Goal: Transaction & Acquisition: Purchase product/service

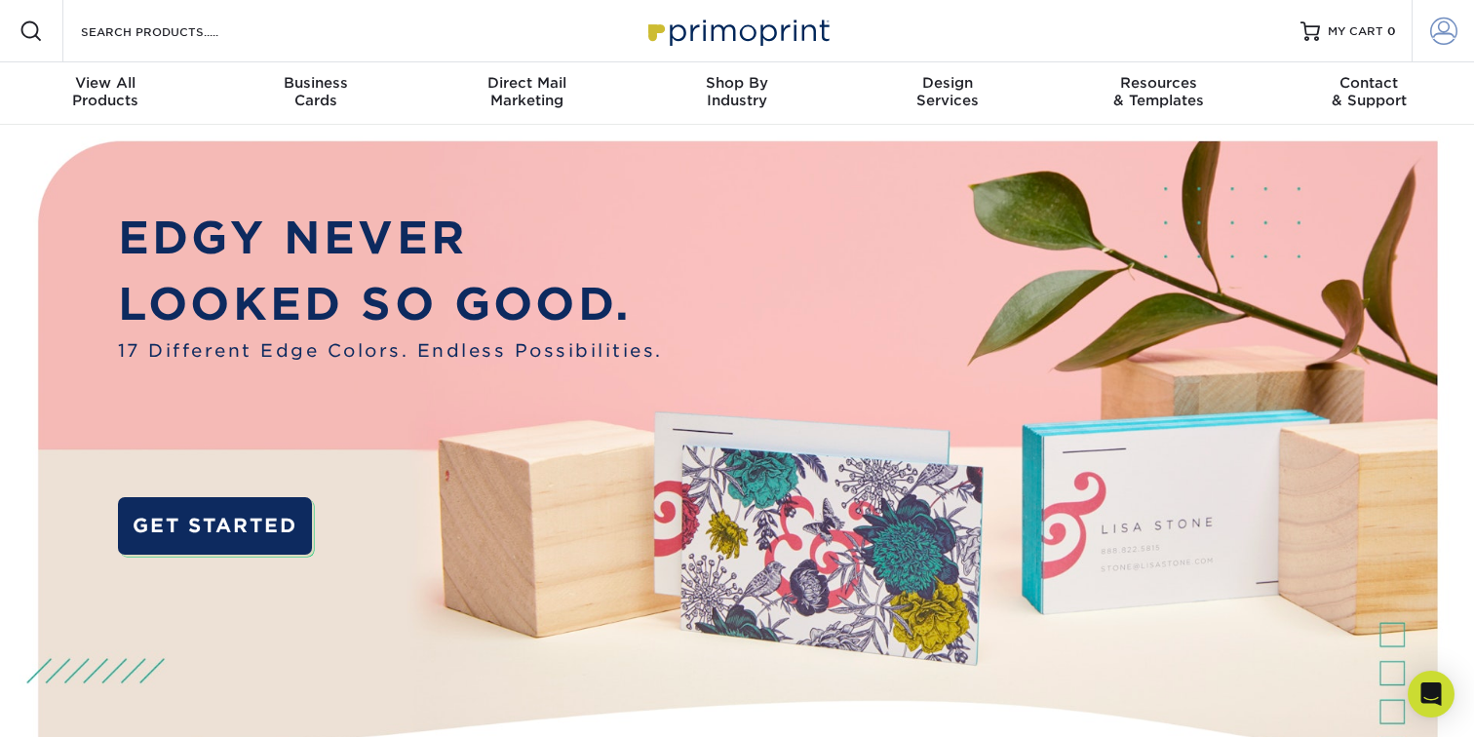
click at [1444, 38] on span at bounding box center [1443, 31] width 27 height 27
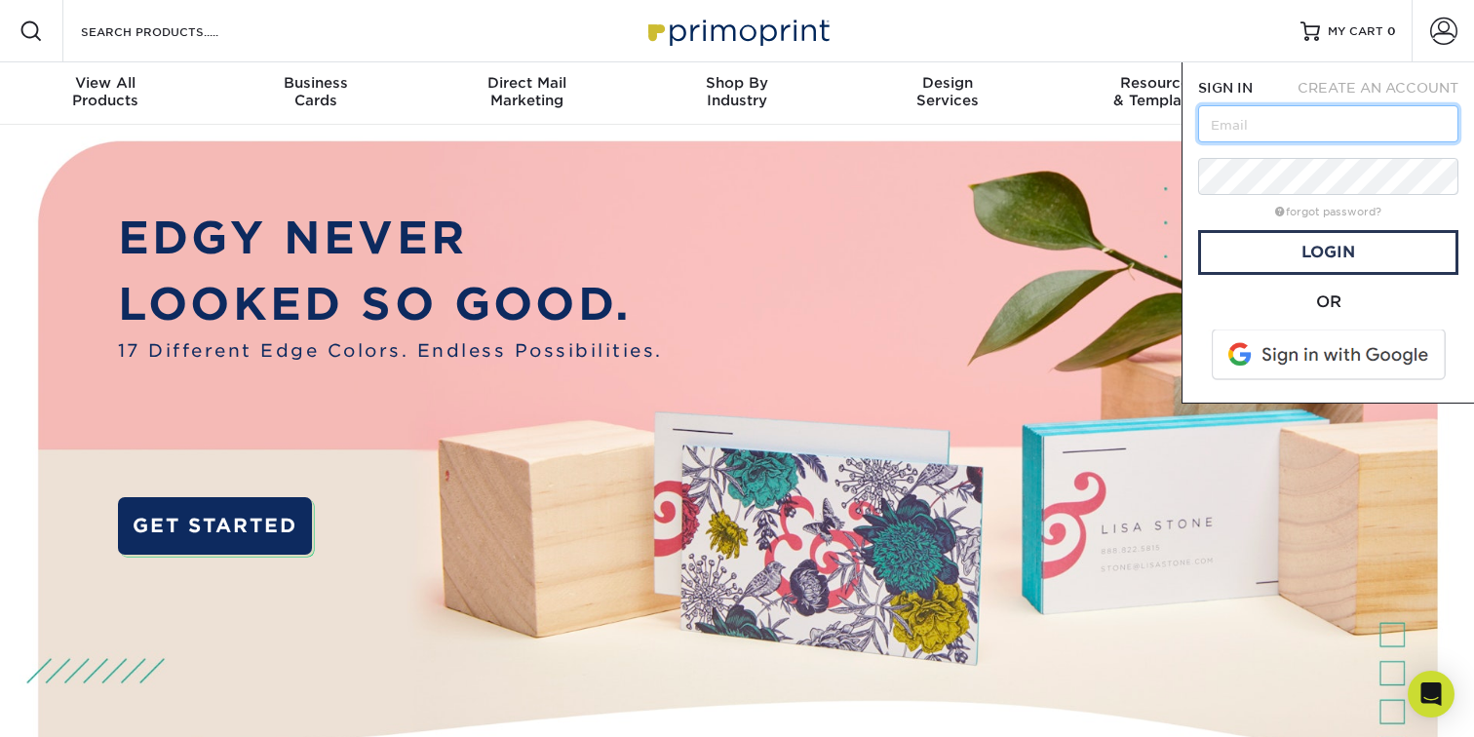
click at [1298, 115] on input "text" at bounding box center [1328, 123] width 260 height 37
type input "[EMAIL_ADDRESS][DOMAIN_NAME]"
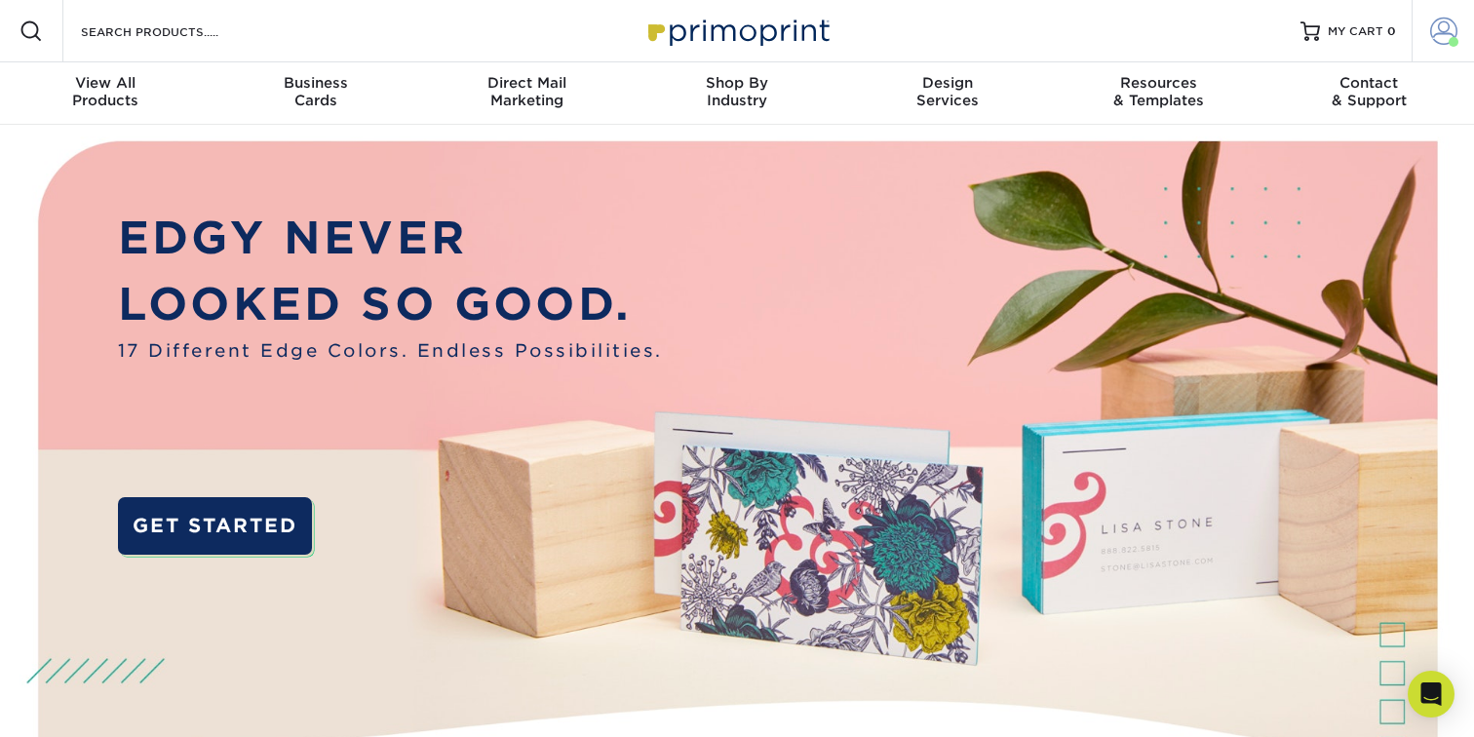
click at [1442, 34] on span at bounding box center [1443, 31] width 27 height 27
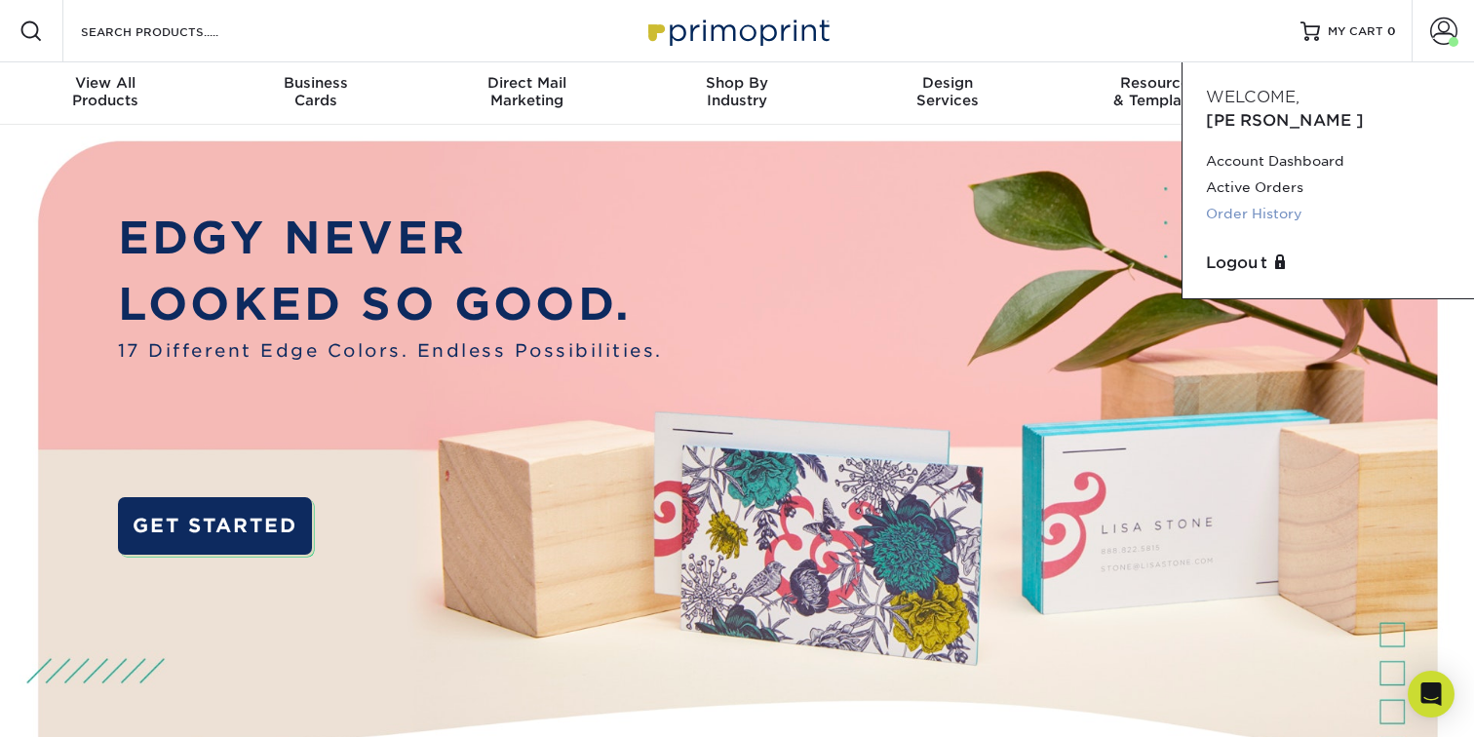
click at [1274, 201] on link "Order History" at bounding box center [1328, 214] width 245 height 26
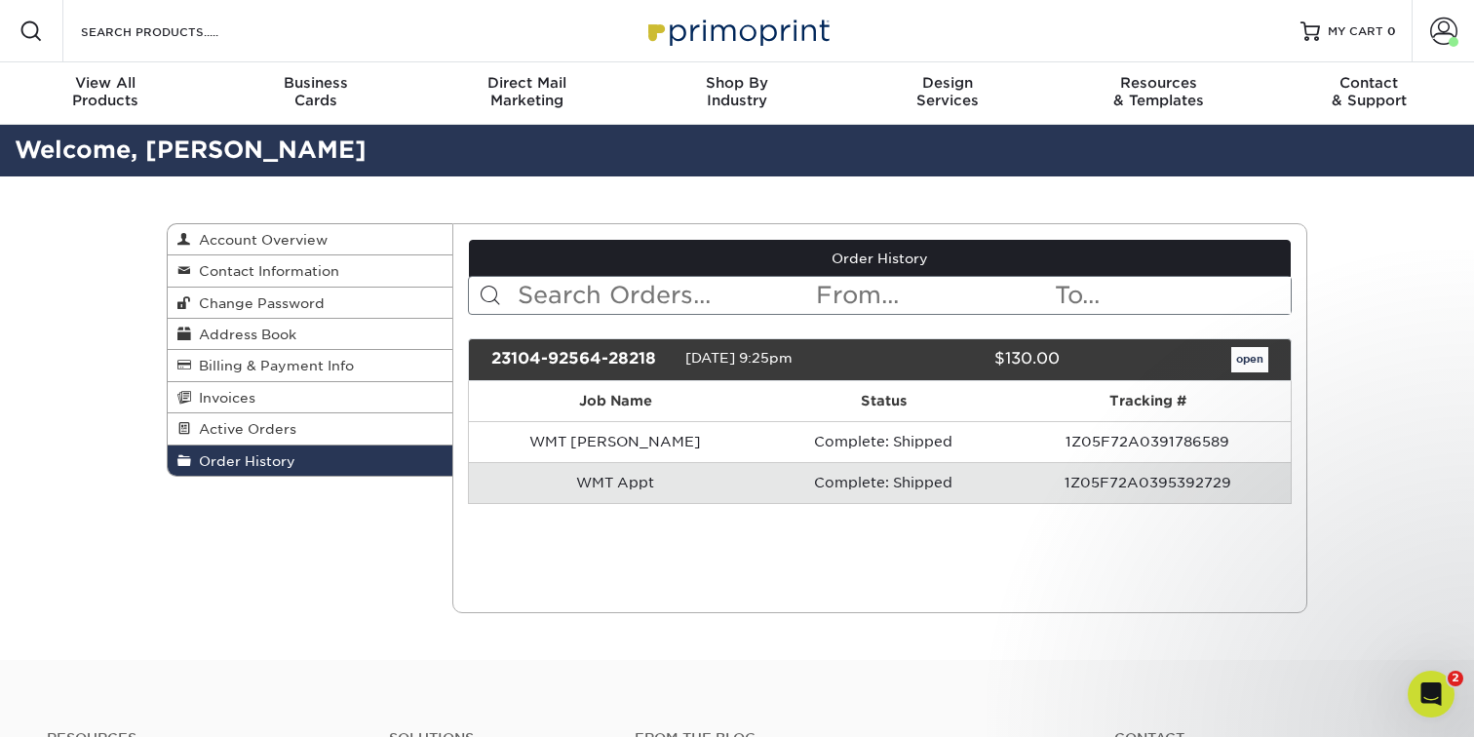
click at [590, 481] on td "WMT Appt" at bounding box center [615, 482] width 293 height 41
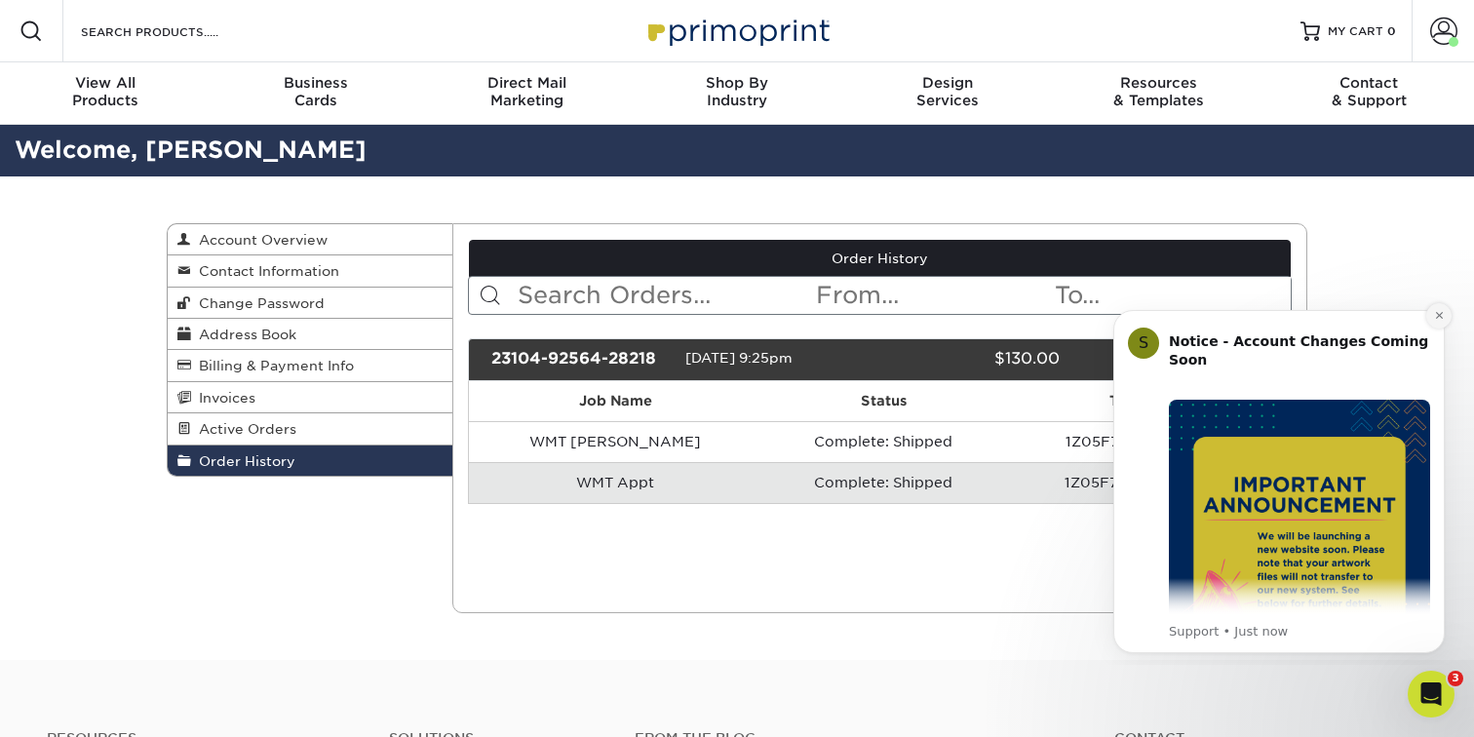
click at [1440, 321] on icon "Dismiss notification" at bounding box center [1439, 315] width 11 height 11
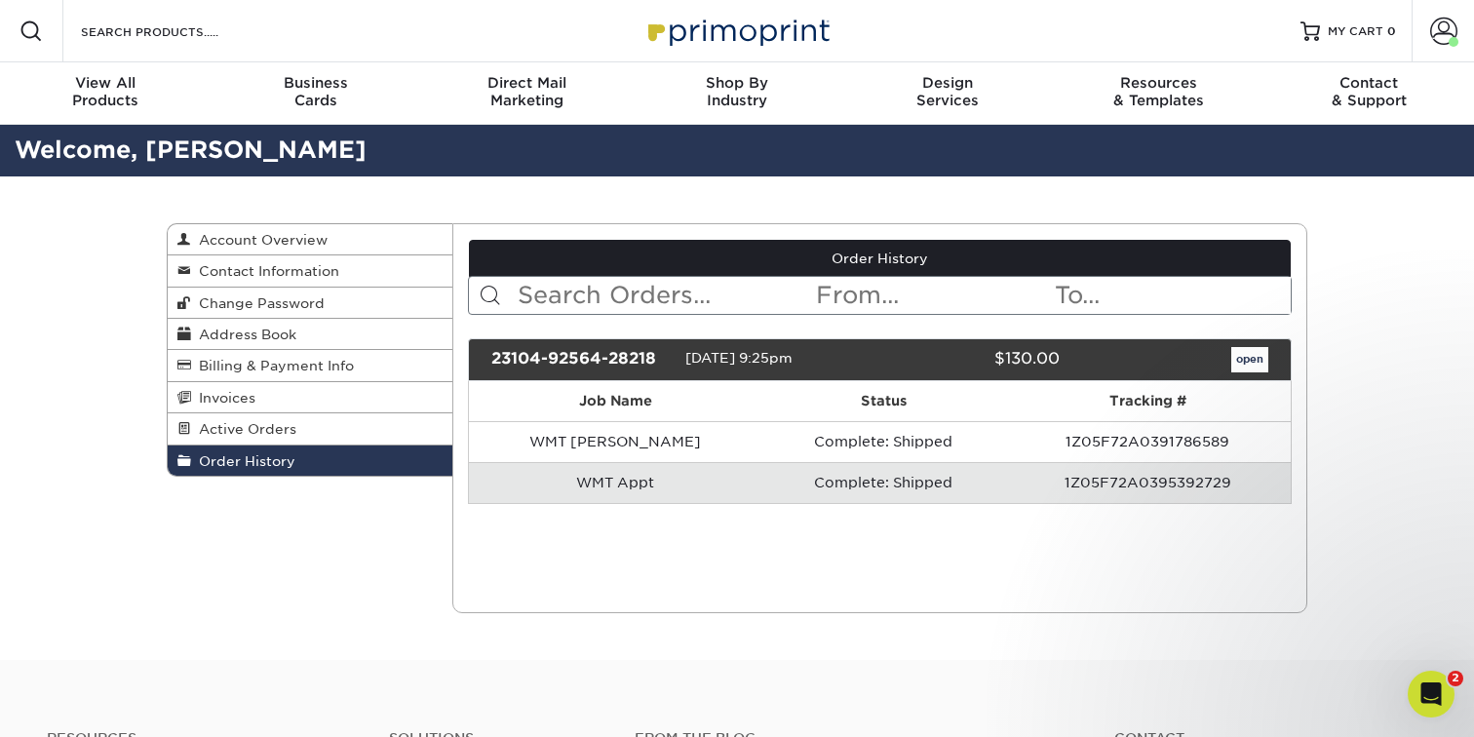
click at [560, 485] on td "WMT Appt" at bounding box center [615, 482] width 293 height 41
click at [1463, 32] on link "Account" at bounding box center [1443, 31] width 62 height 62
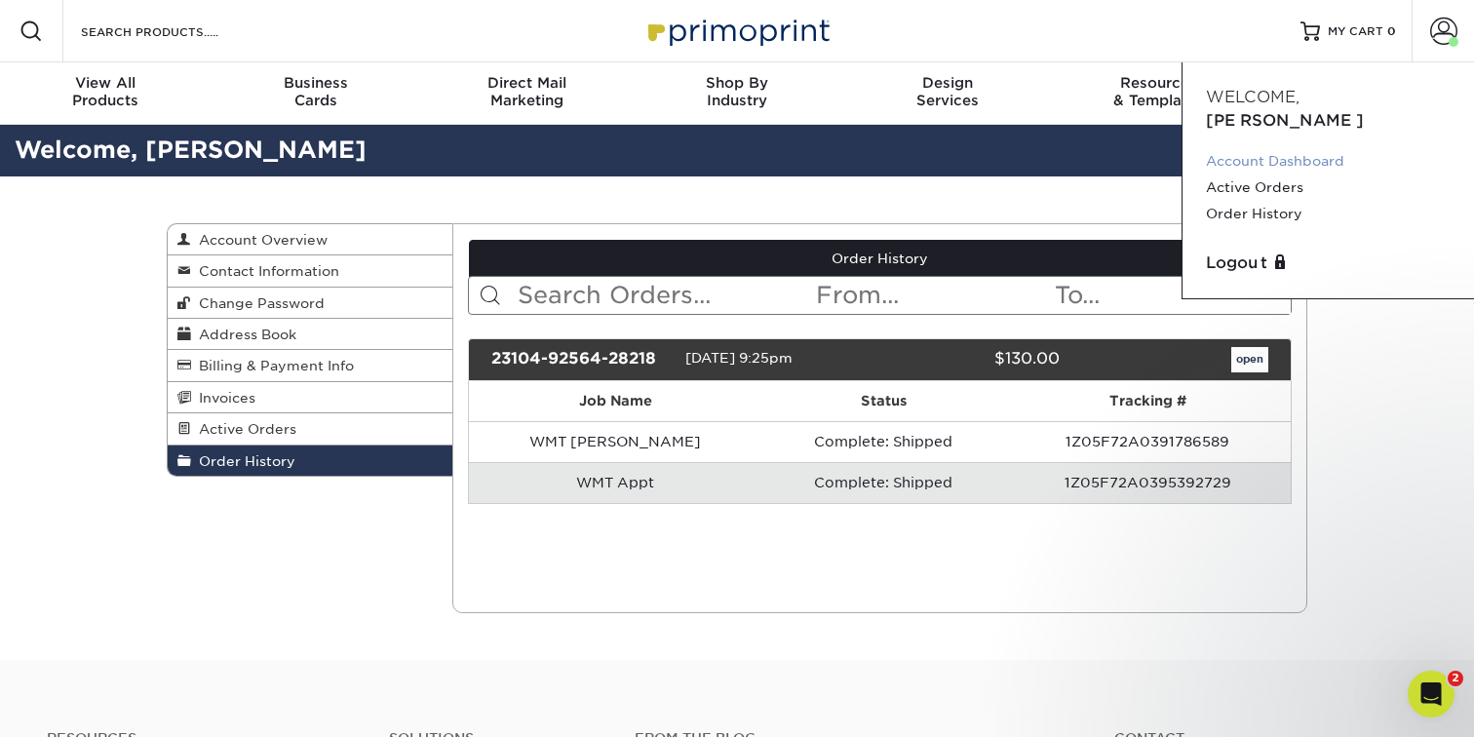
click at [1257, 148] on link "Account Dashboard" at bounding box center [1328, 161] width 245 height 26
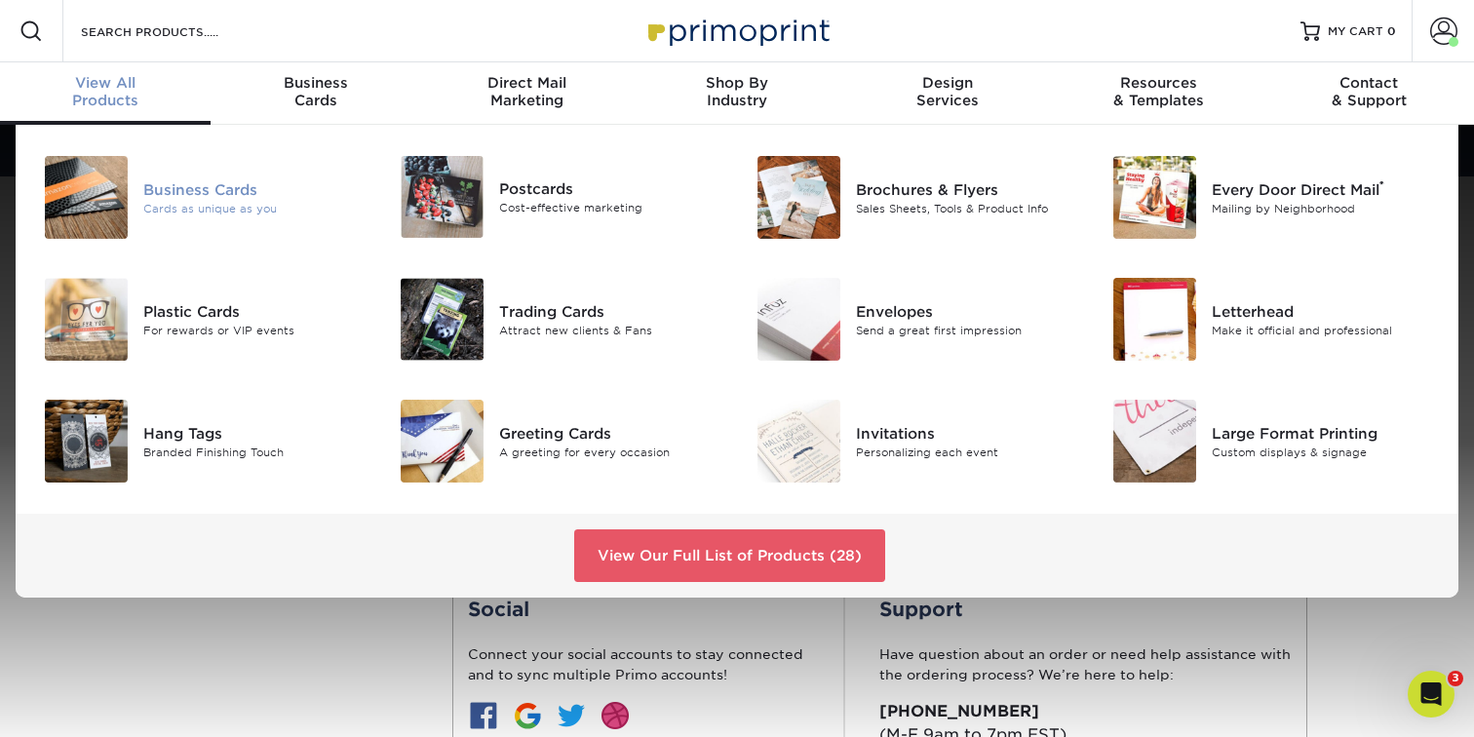
click at [209, 189] on div "Business Cards" at bounding box center [254, 188] width 223 height 21
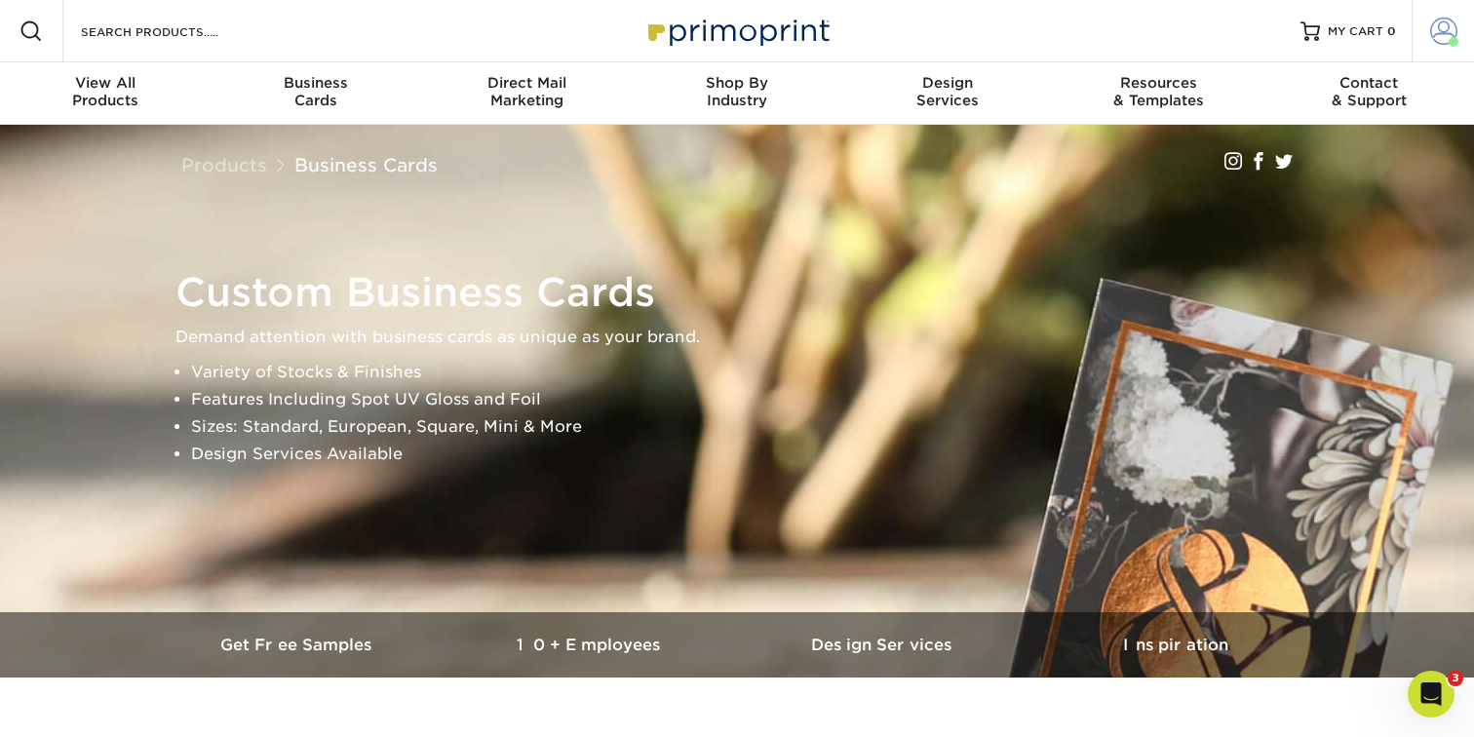
click at [1444, 31] on span at bounding box center [1443, 31] width 27 height 27
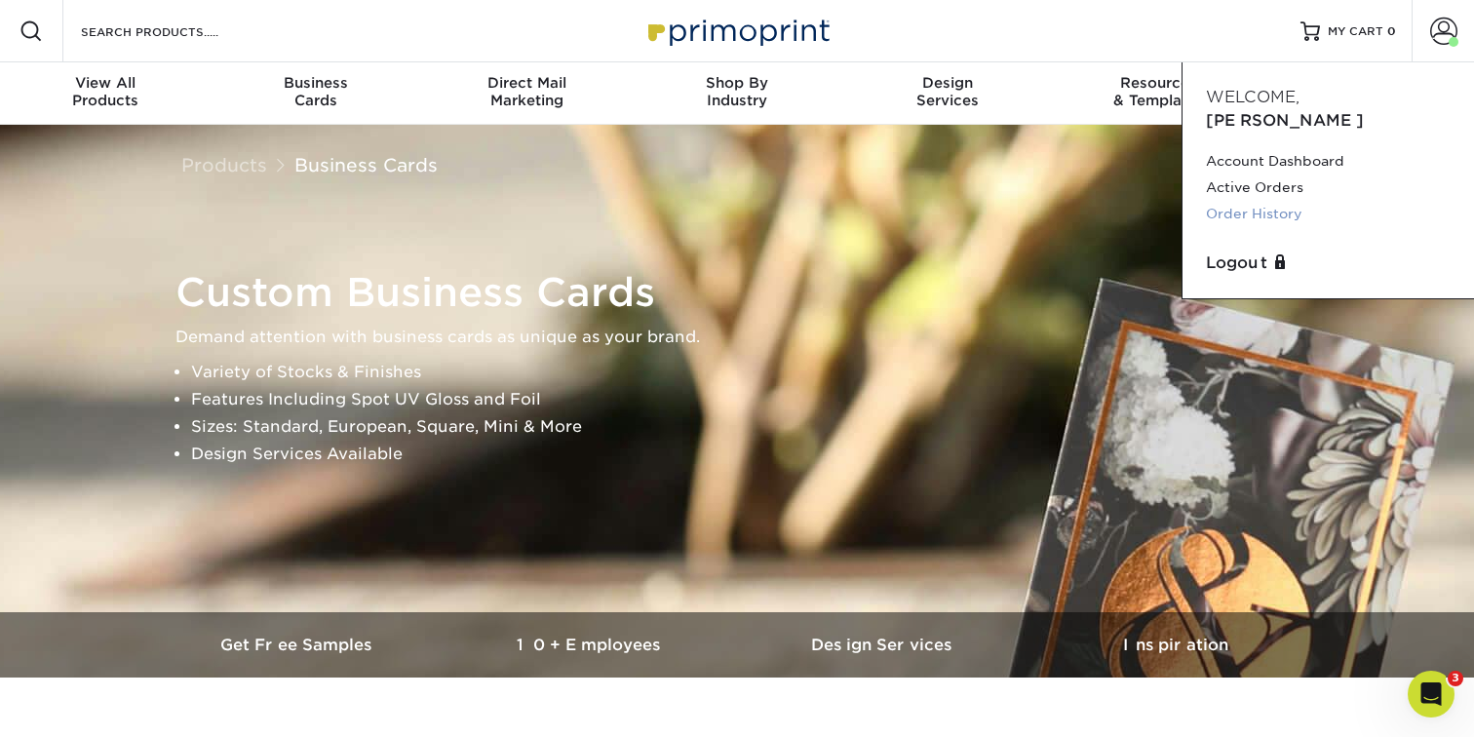
click at [1281, 201] on link "Order History" at bounding box center [1328, 214] width 245 height 26
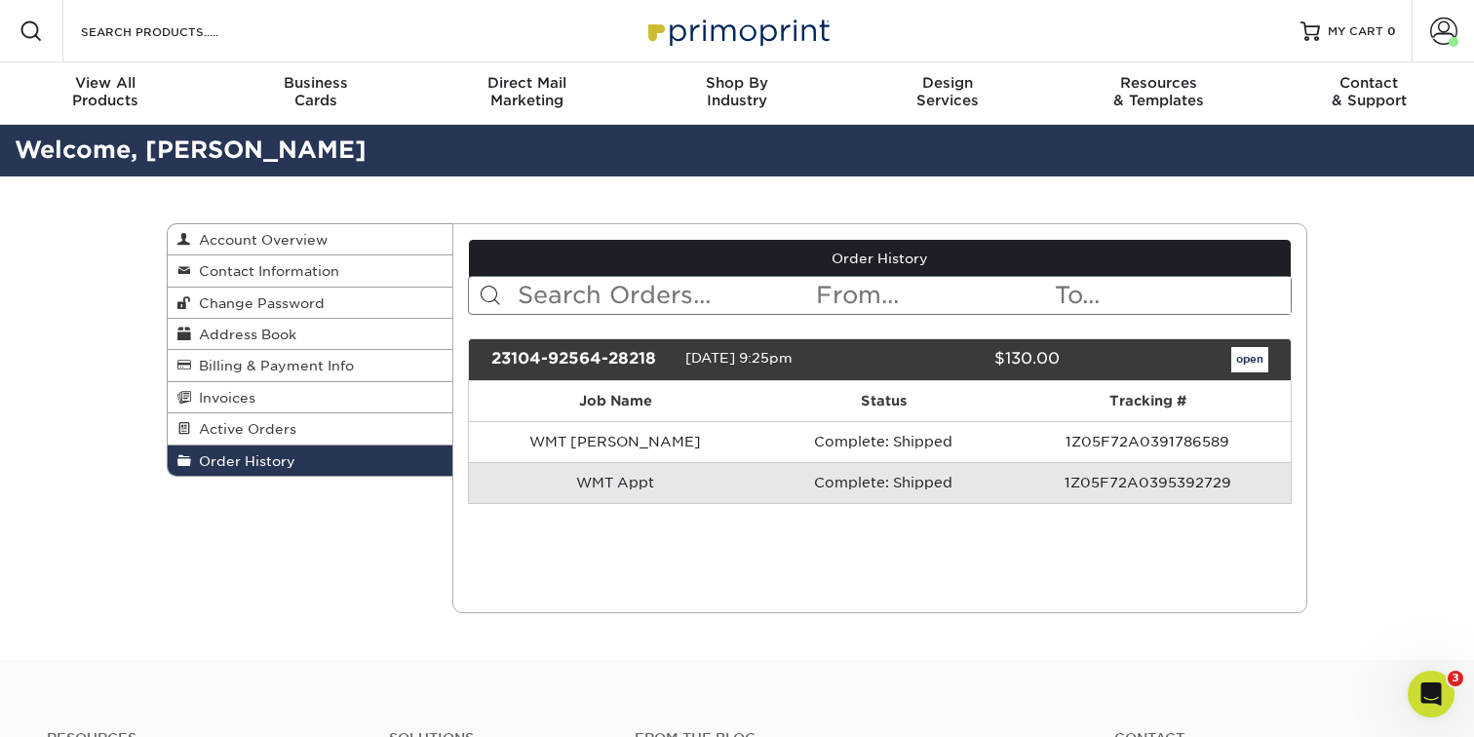
click at [1258, 358] on link "open" at bounding box center [1249, 359] width 37 height 25
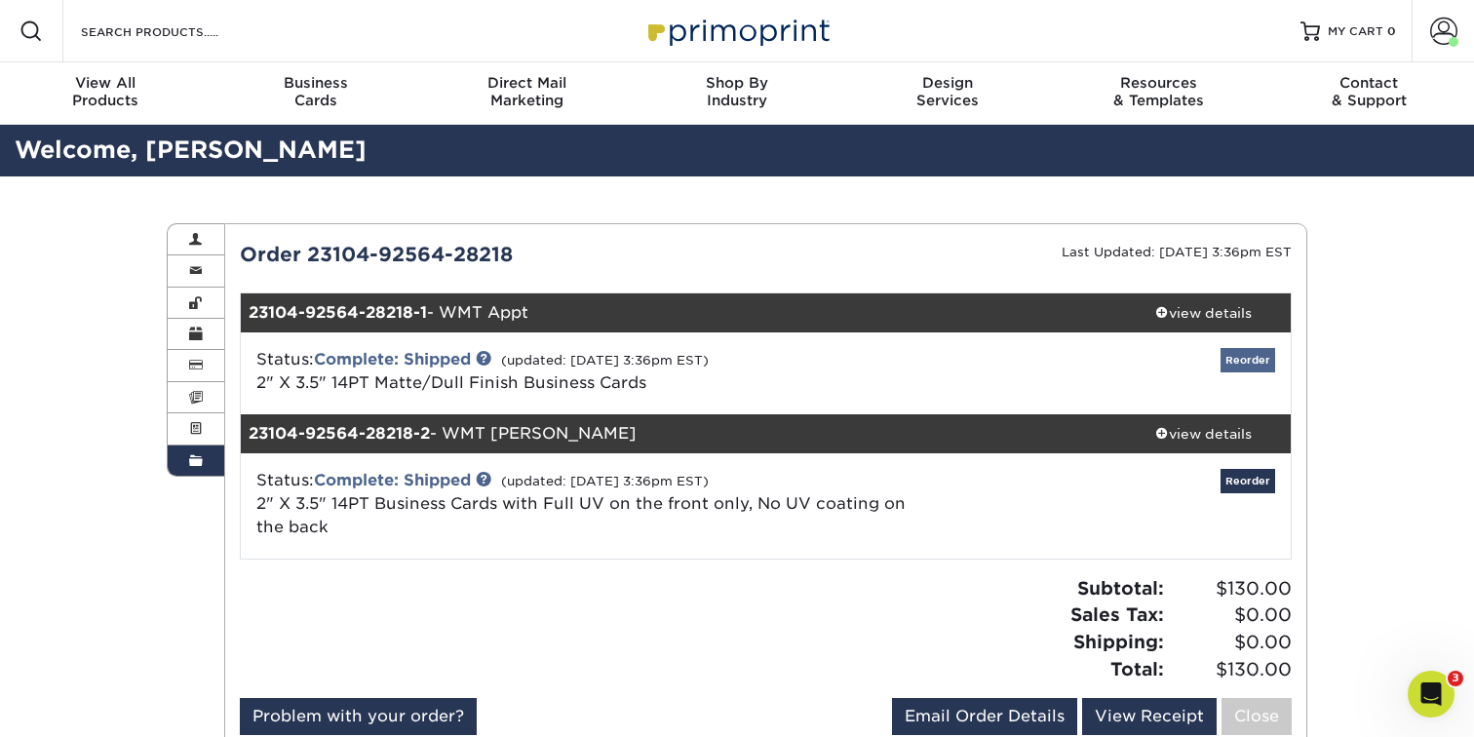
click at [1254, 357] on link "Reorder" at bounding box center [1248, 360] width 55 height 24
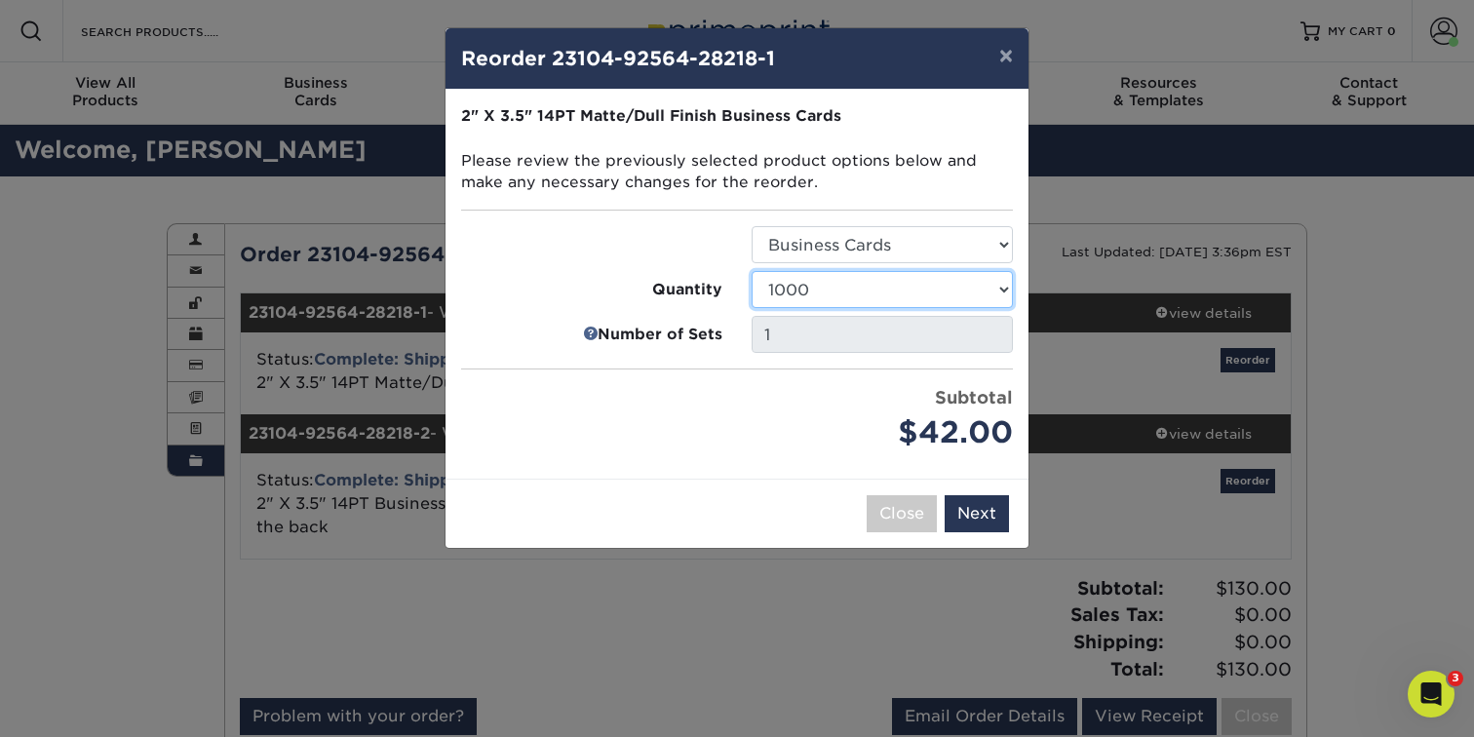
select select "02d8d163-ee8f-41cc-acce-9863ad0deb38"
click at [981, 515] on button "Next" at bounding box center [977, 513] width 64 height 37
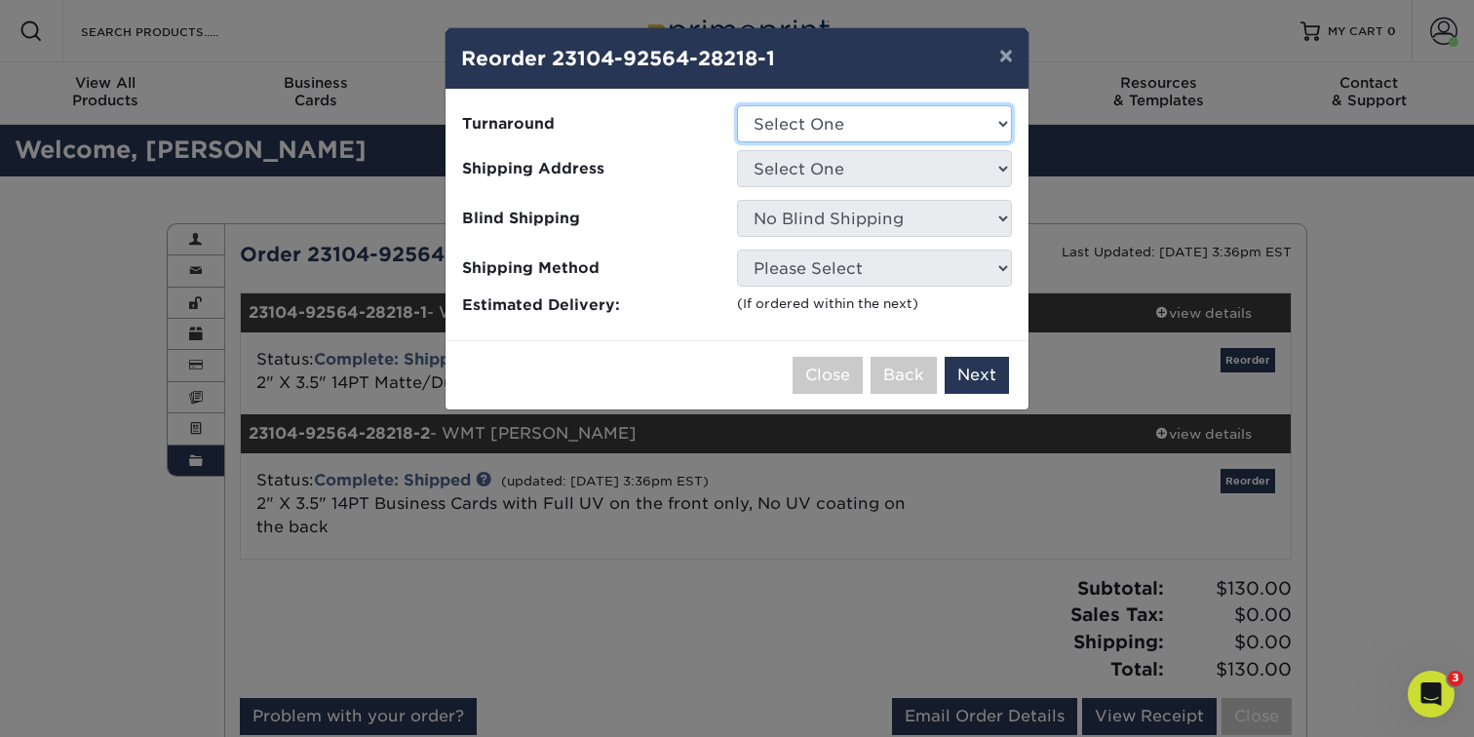
select select "bd2f82a4-9d9a-435a-b92e-de4b14a52371"
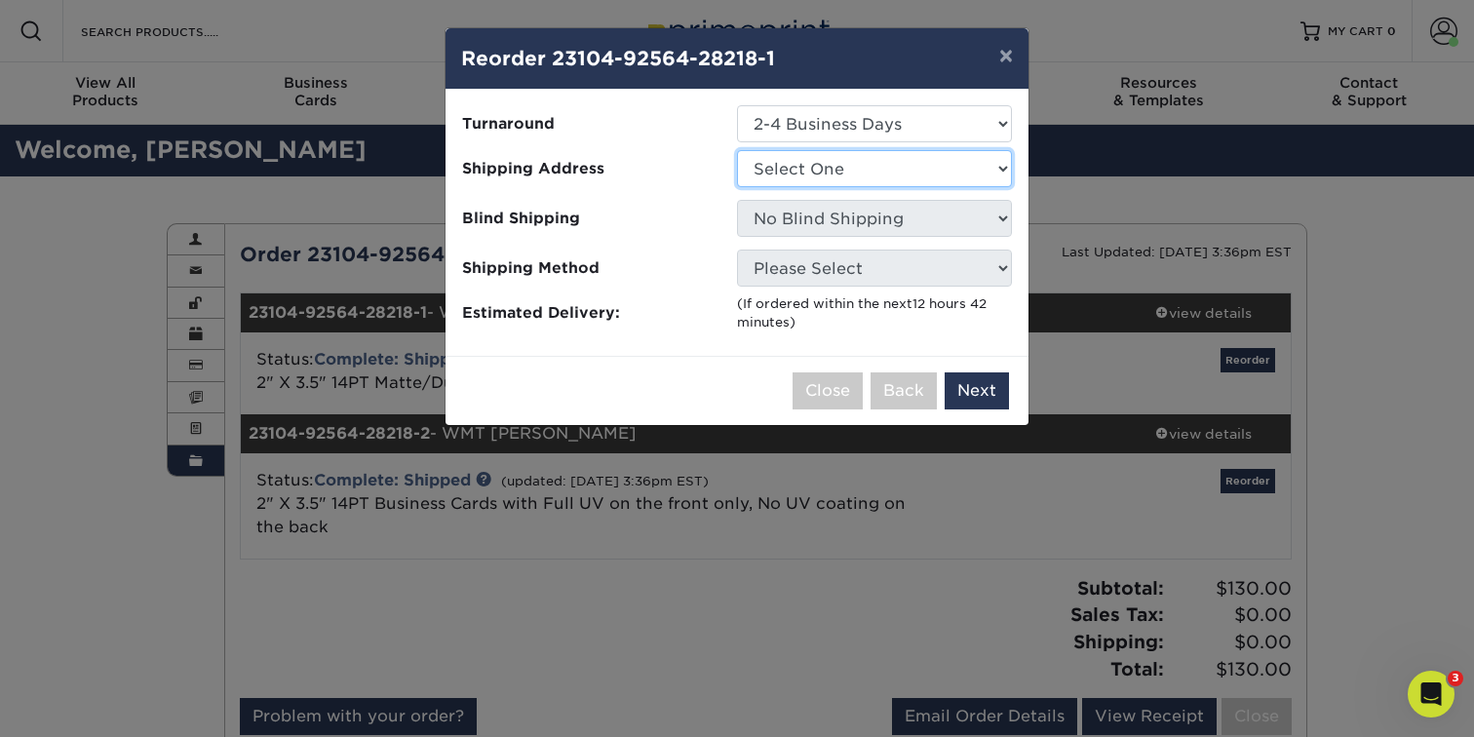
select select "254880"
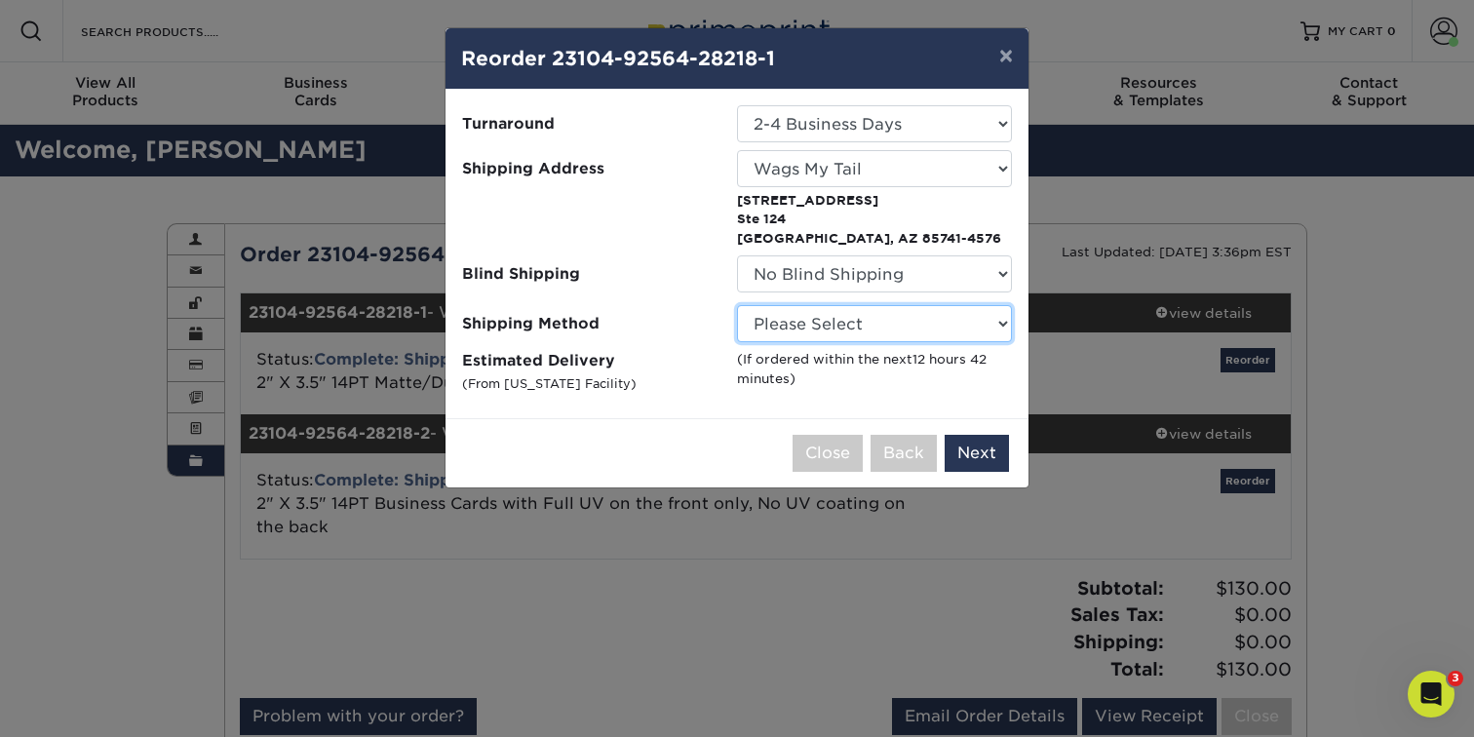
select select "03"
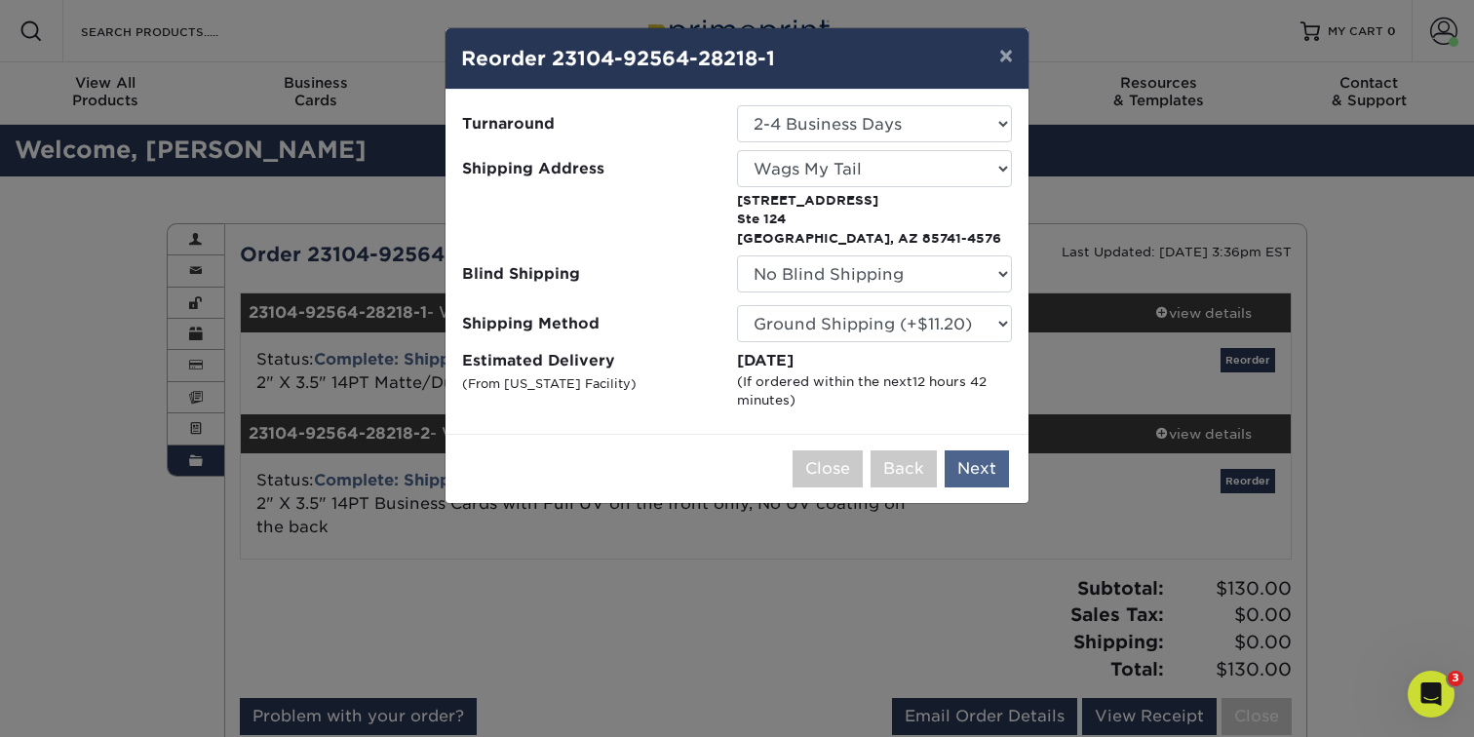
click at [983, 473] on button "Next" at bounding box center [977, 468] width 64 height 37
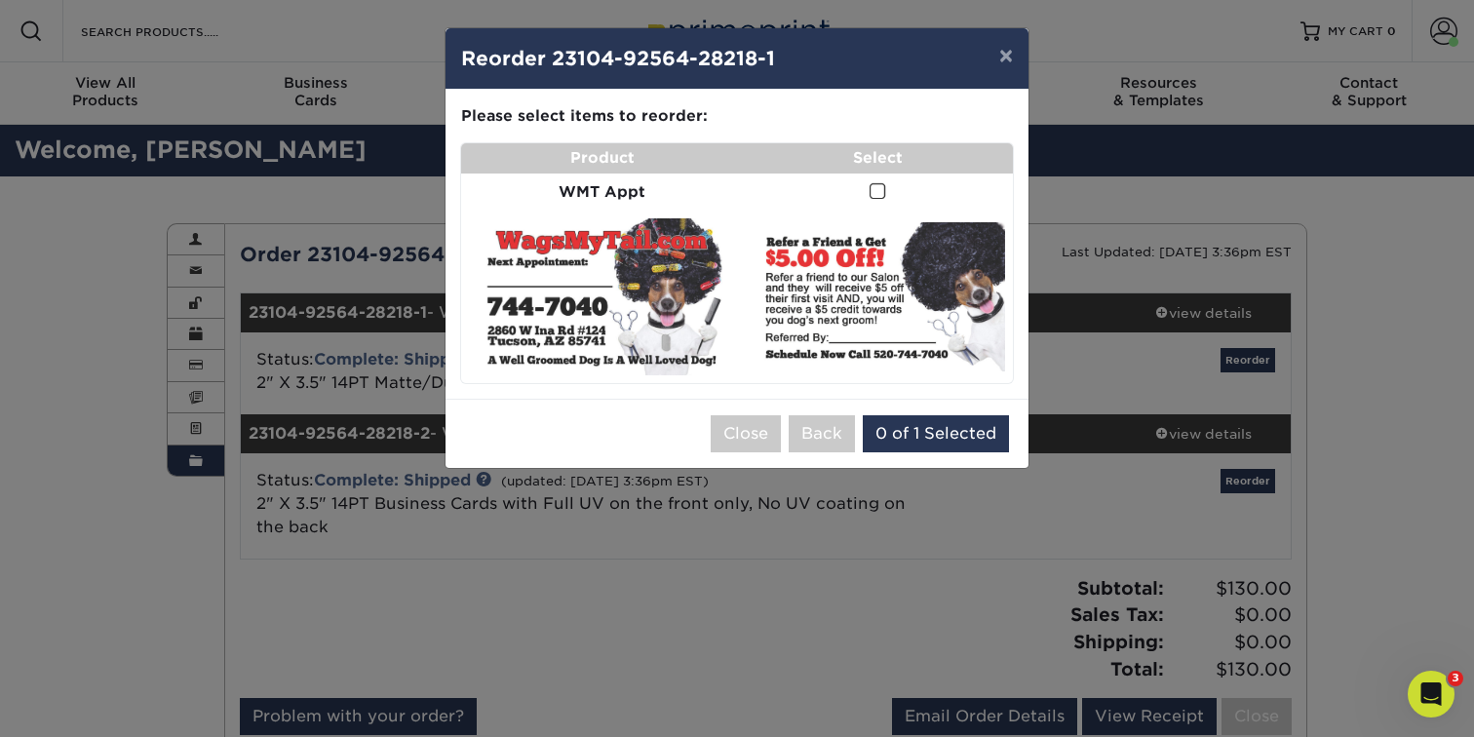
click at [876, 192] on span at bounding box center [878, 191] width 17 height 19
click at [0, 0] on input "checkbox" at bounding box center [0, 0] width 0 height 0
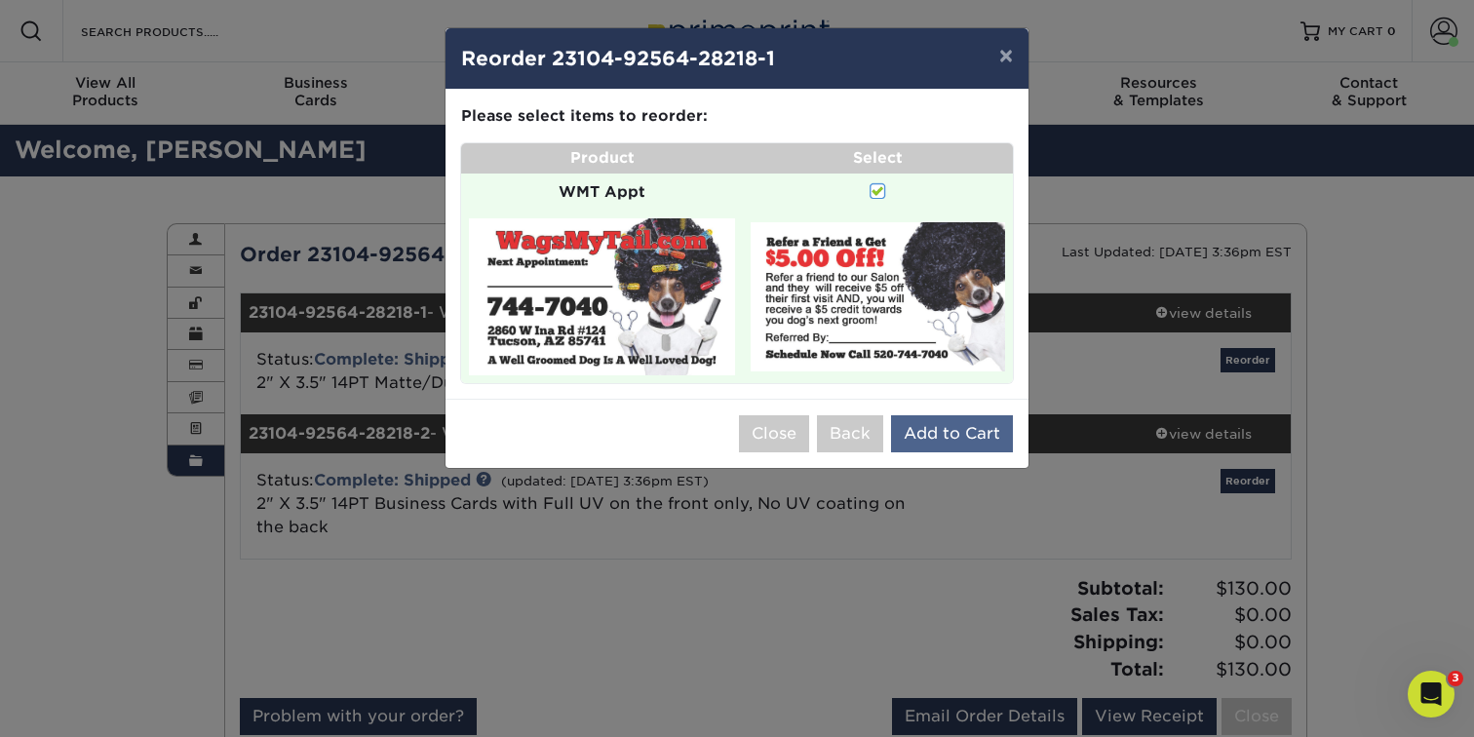
click at [962, 430] on button "Add to Cart" at bounding box center [952, 433] width 122 height 37
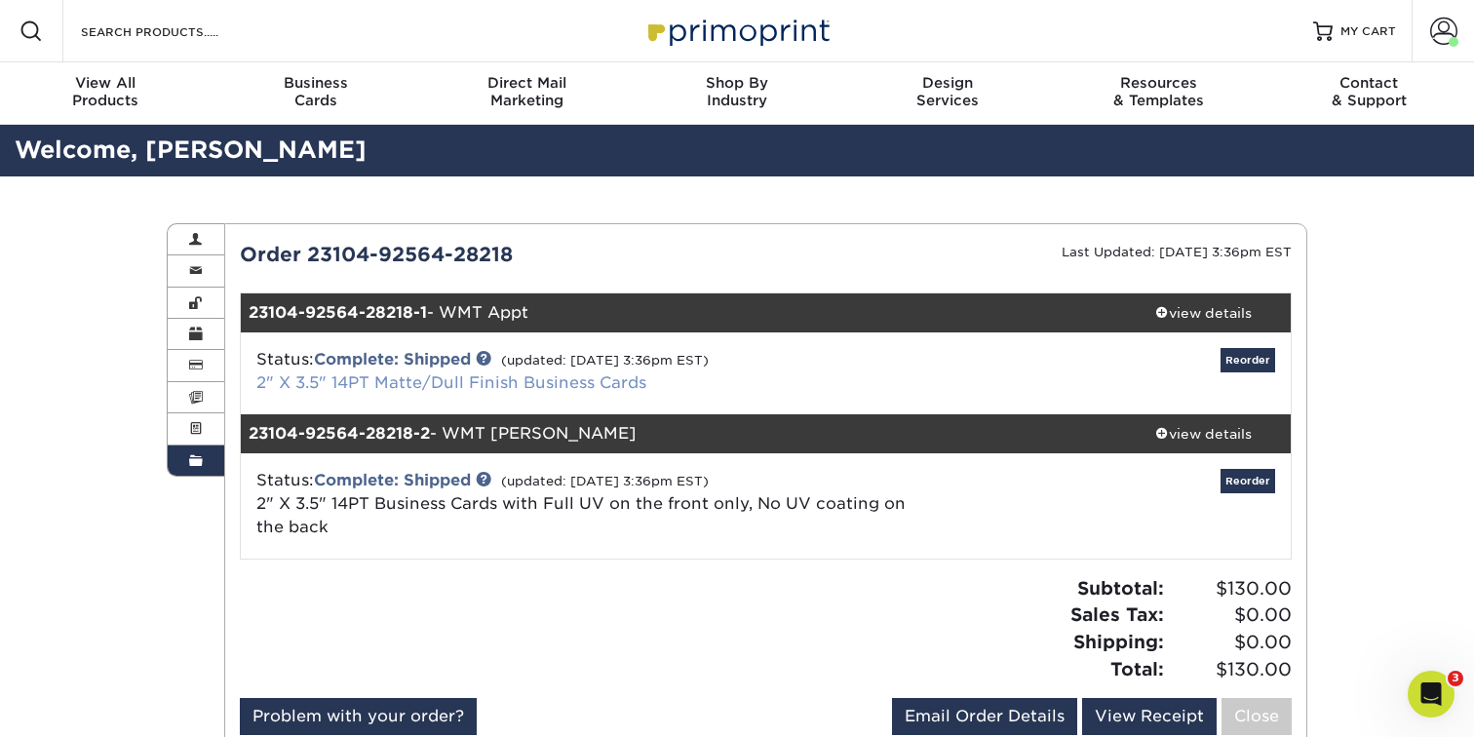
click at [542, 382] on link "2" X 3.5" 14PT Matte/Dull Finish Business Cards" at bounding box center [451, 382] width 390 height 19
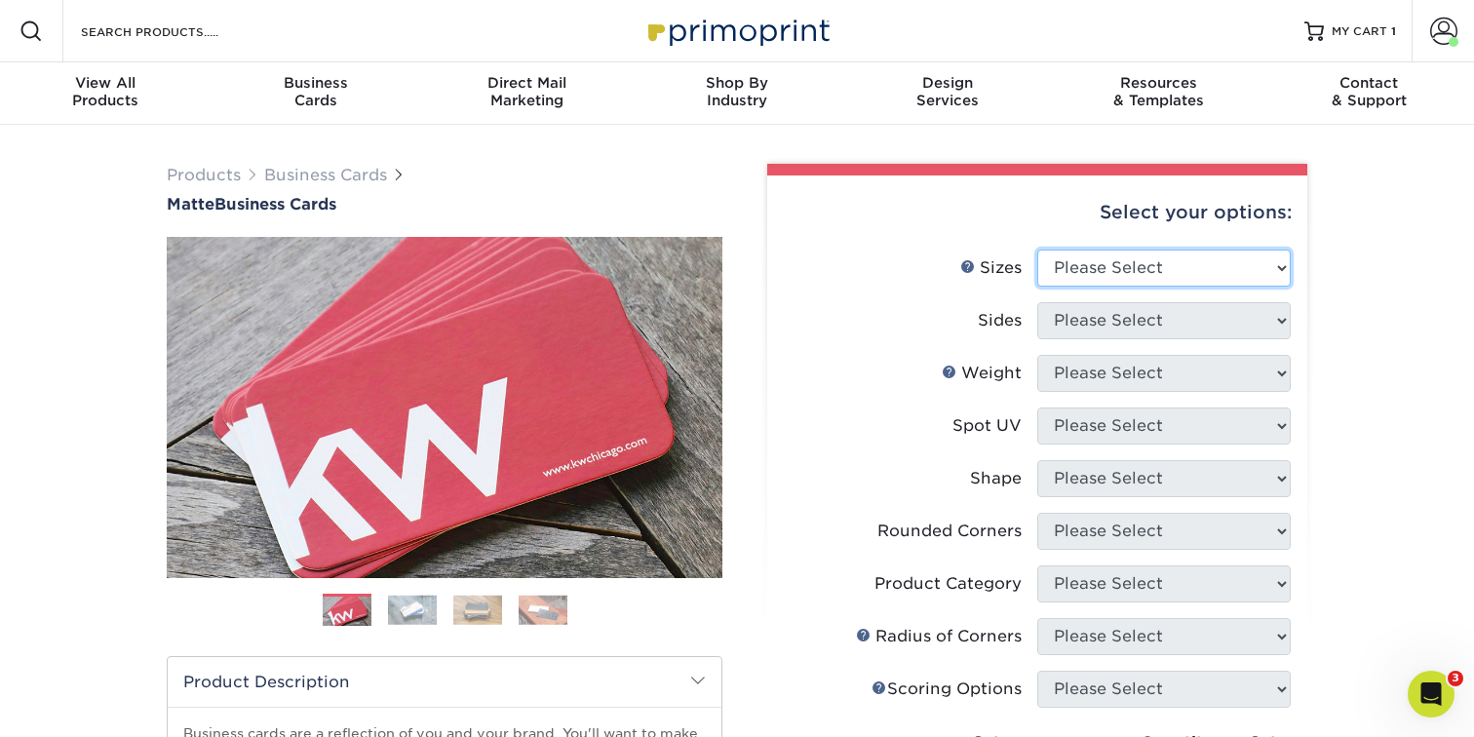
select select "2.00x3.50"
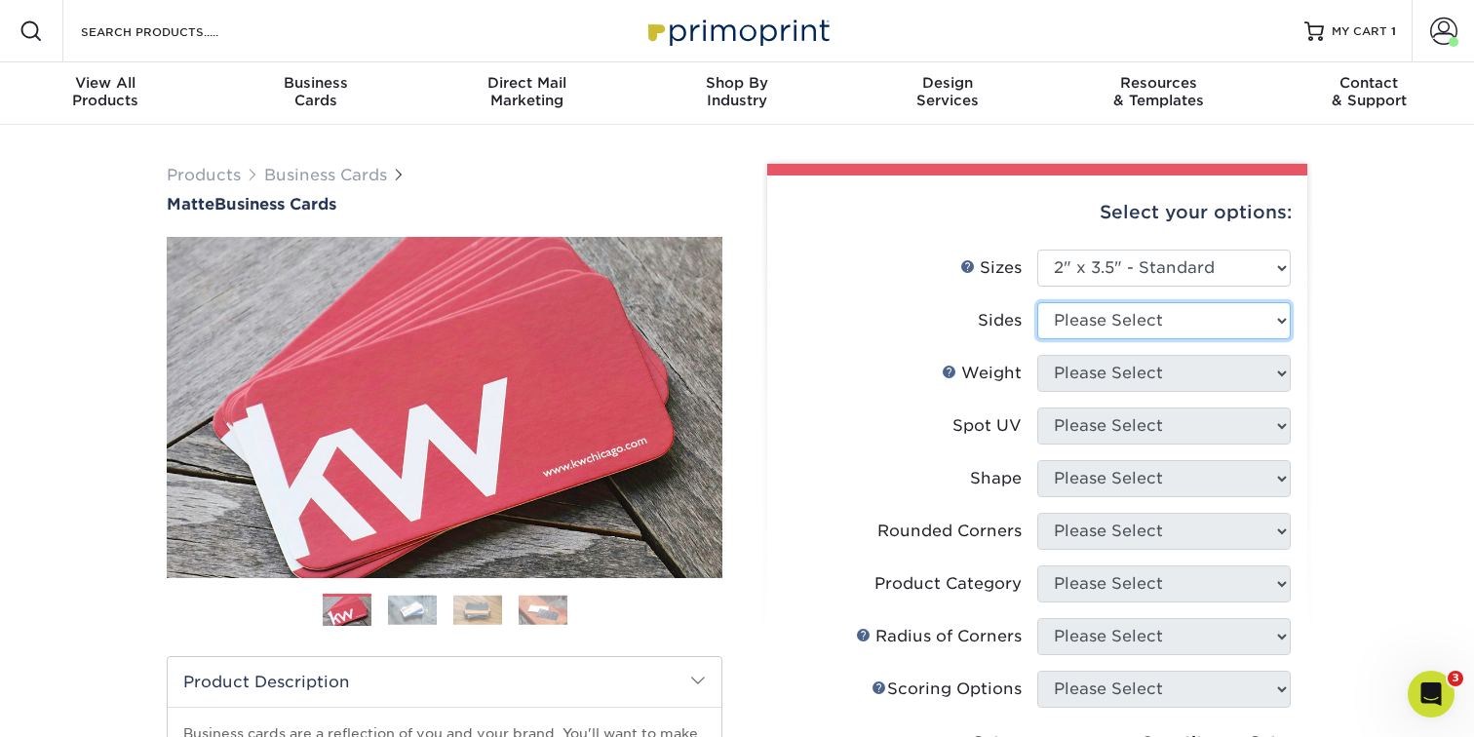
select select "13abbda7-1d64-4f25-8bb2-c179b224825d"
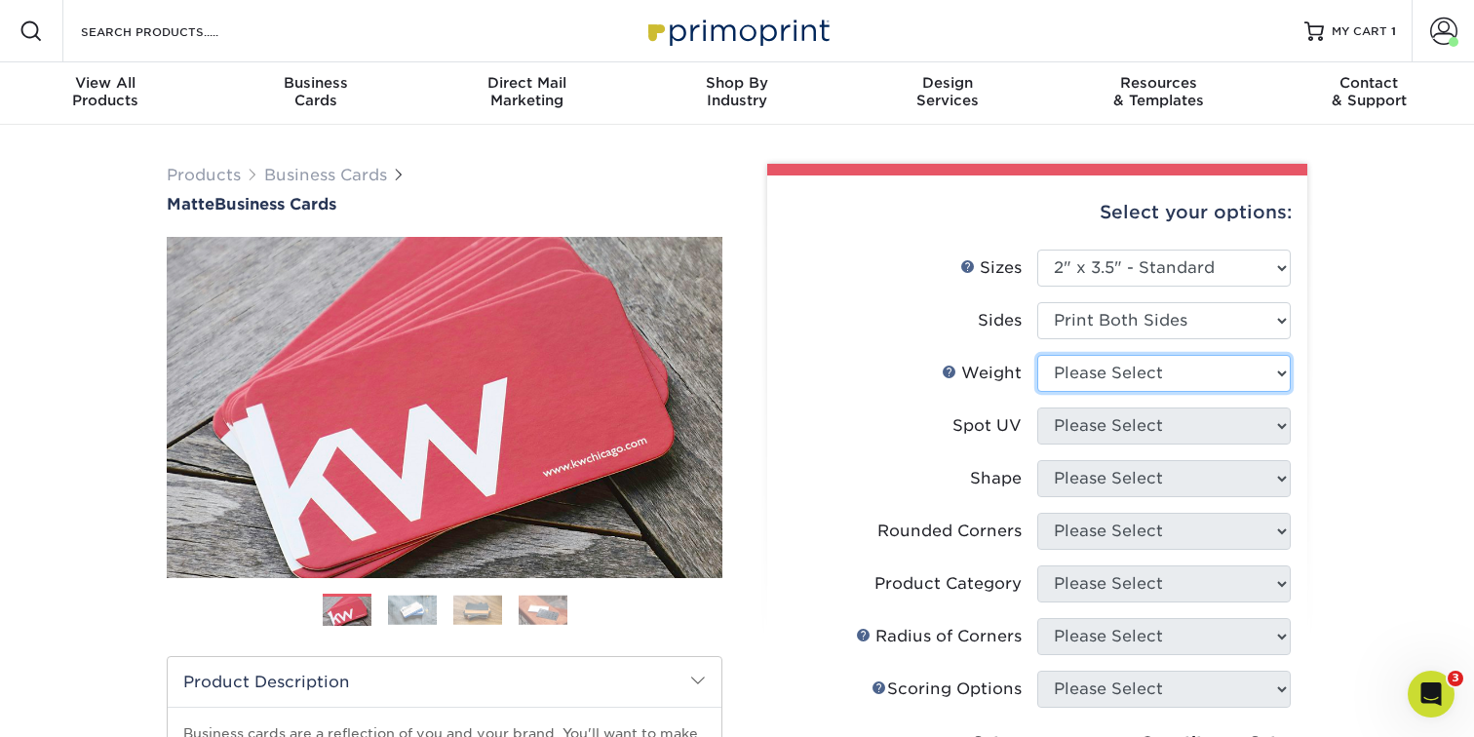
select select "14PT"
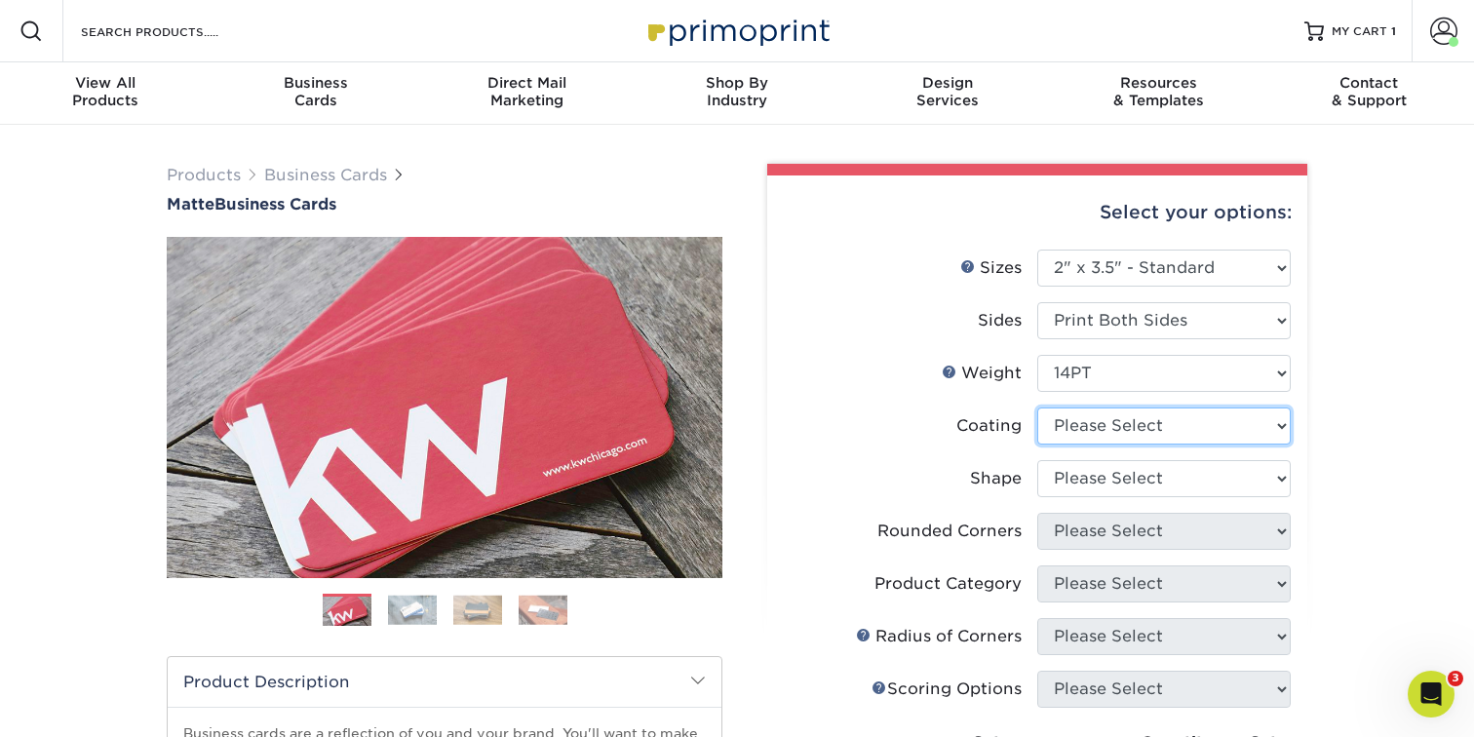
select select "121bb7b5-3b4d-429f-bd8d-bbf80e953313"
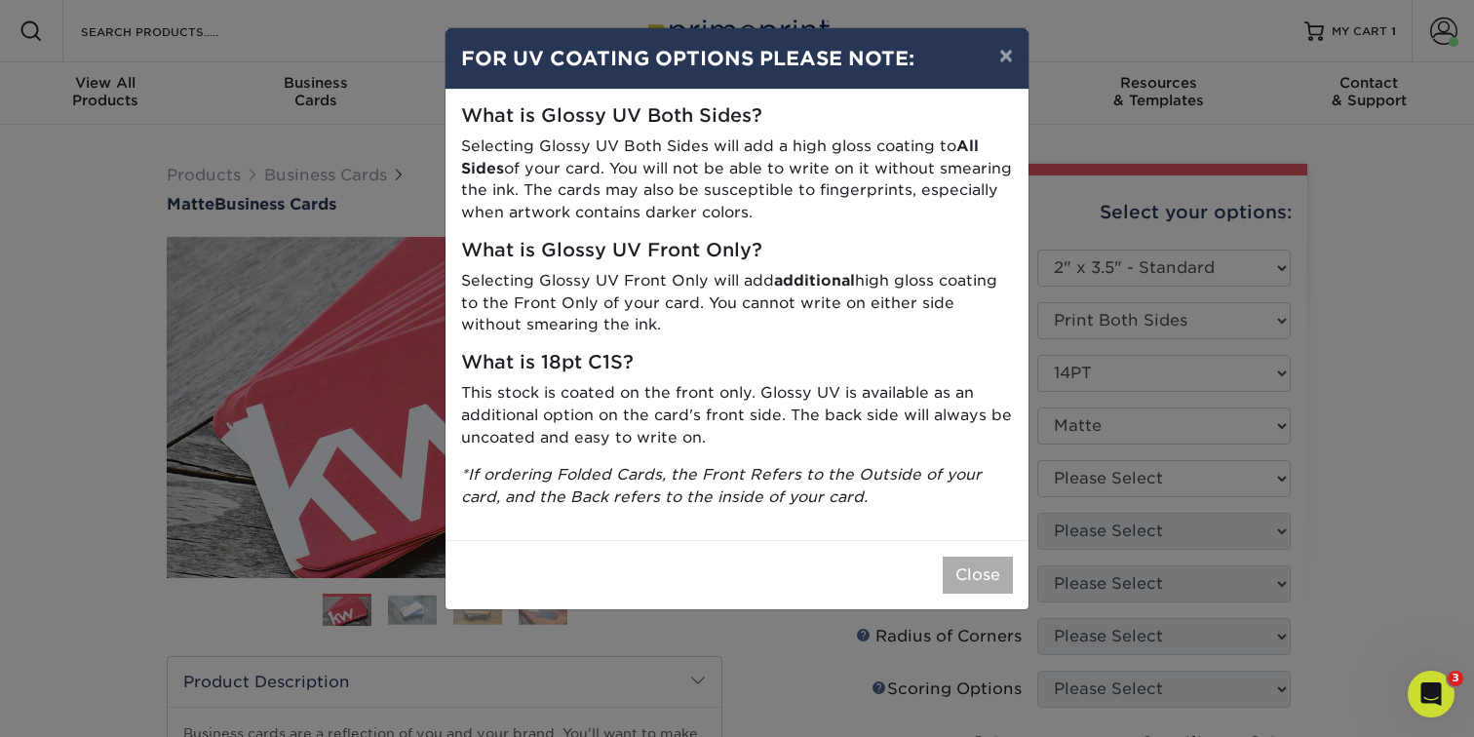
click at [973, 565] on button "Close" at bounding box center [978, 575] width 70 height 37
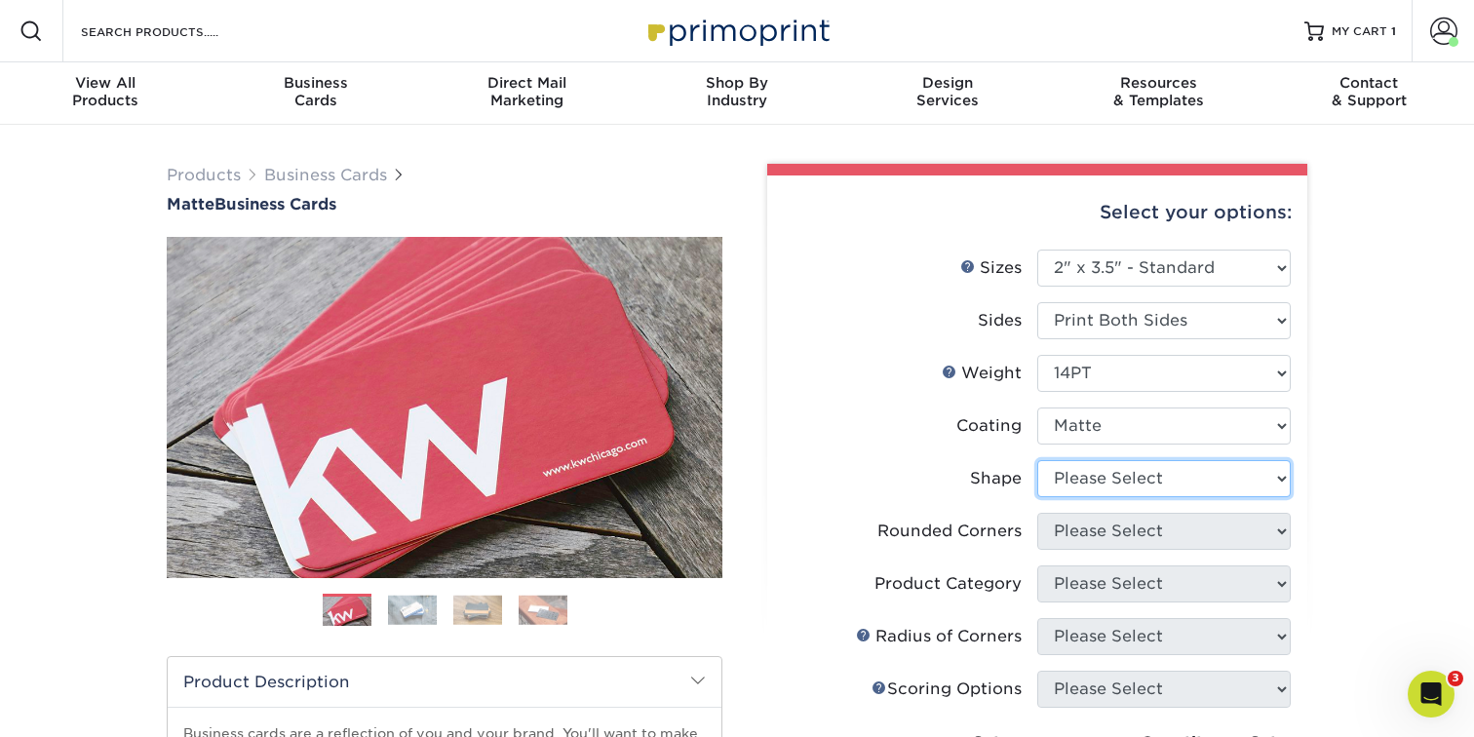
select select "standard"
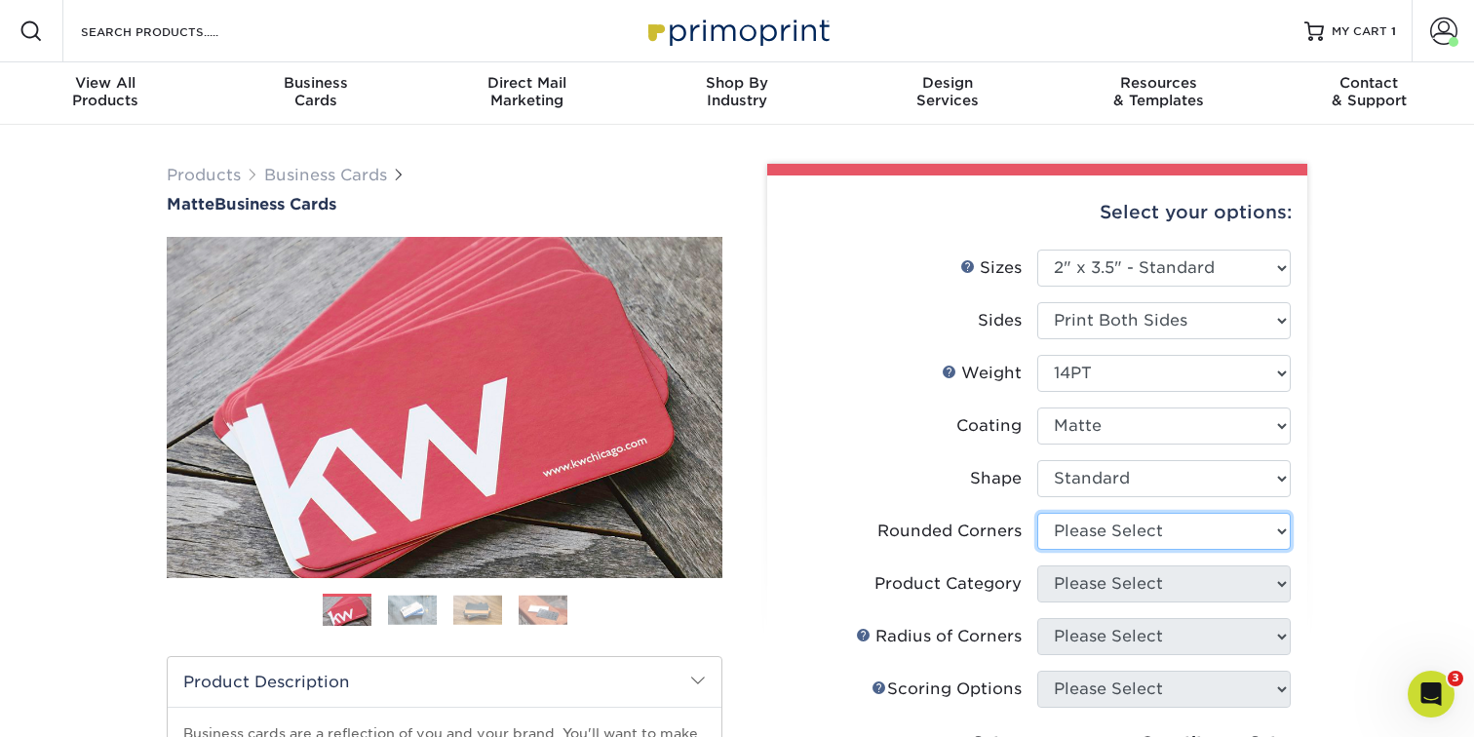
select select "0"
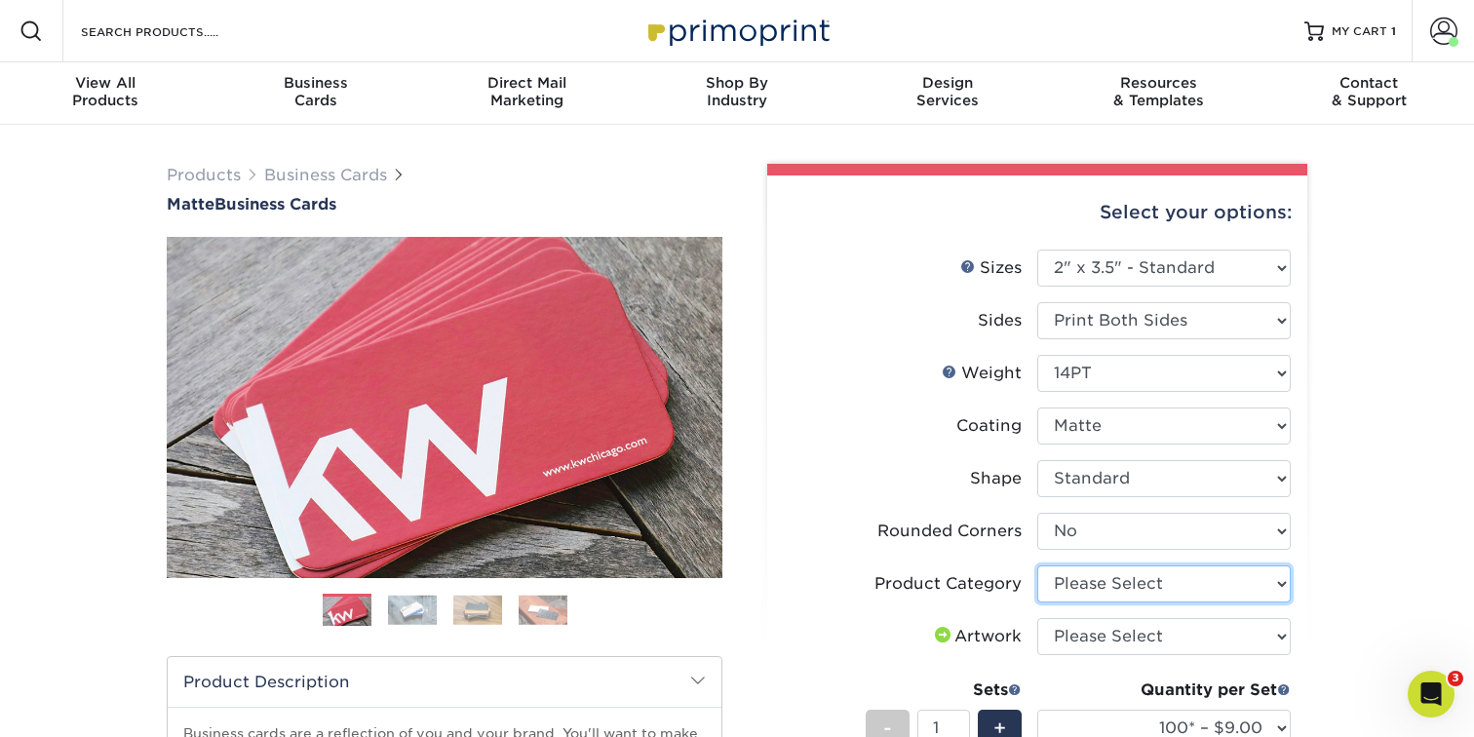
select select "3b5148f1-0588-4f88-a218-97bcfdce65c1"
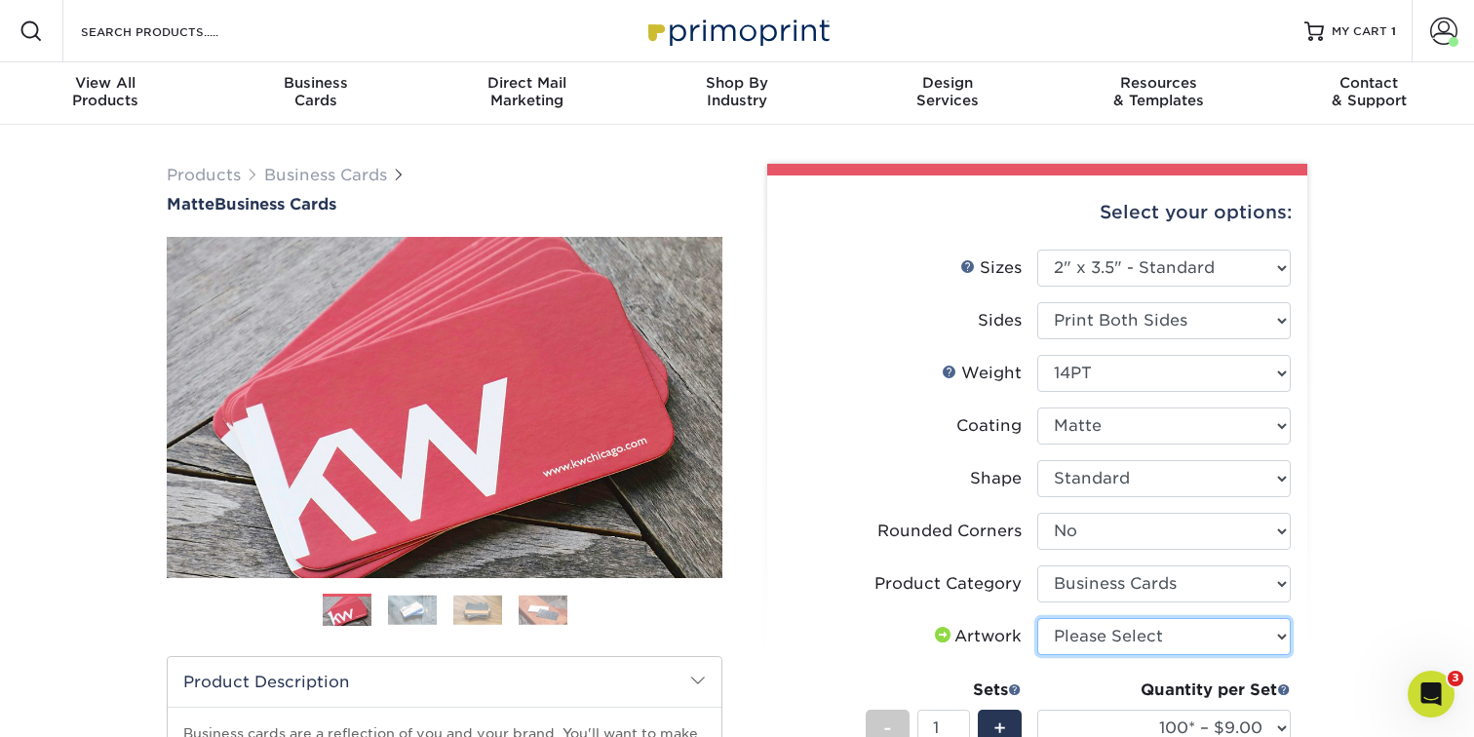
select select "upload"
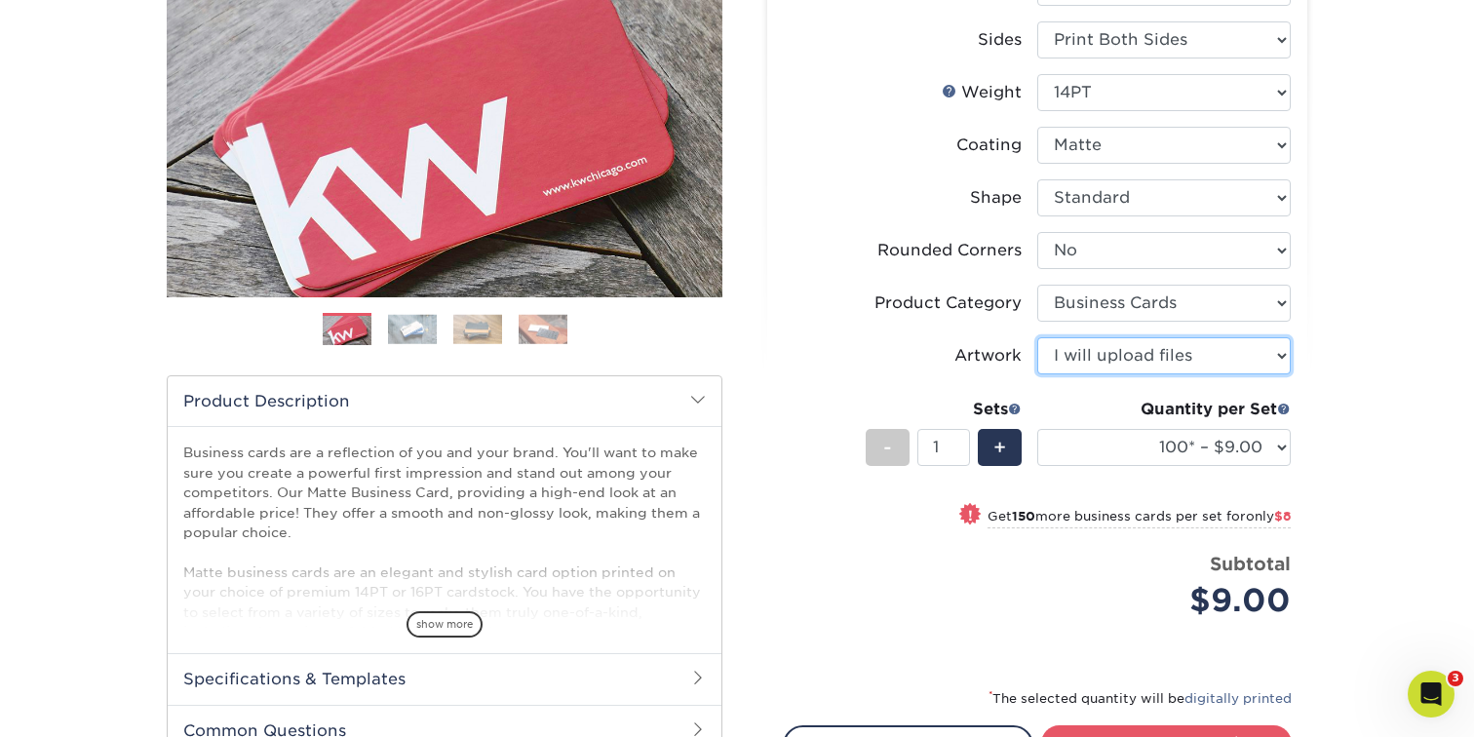
scroll to position [282, 0]
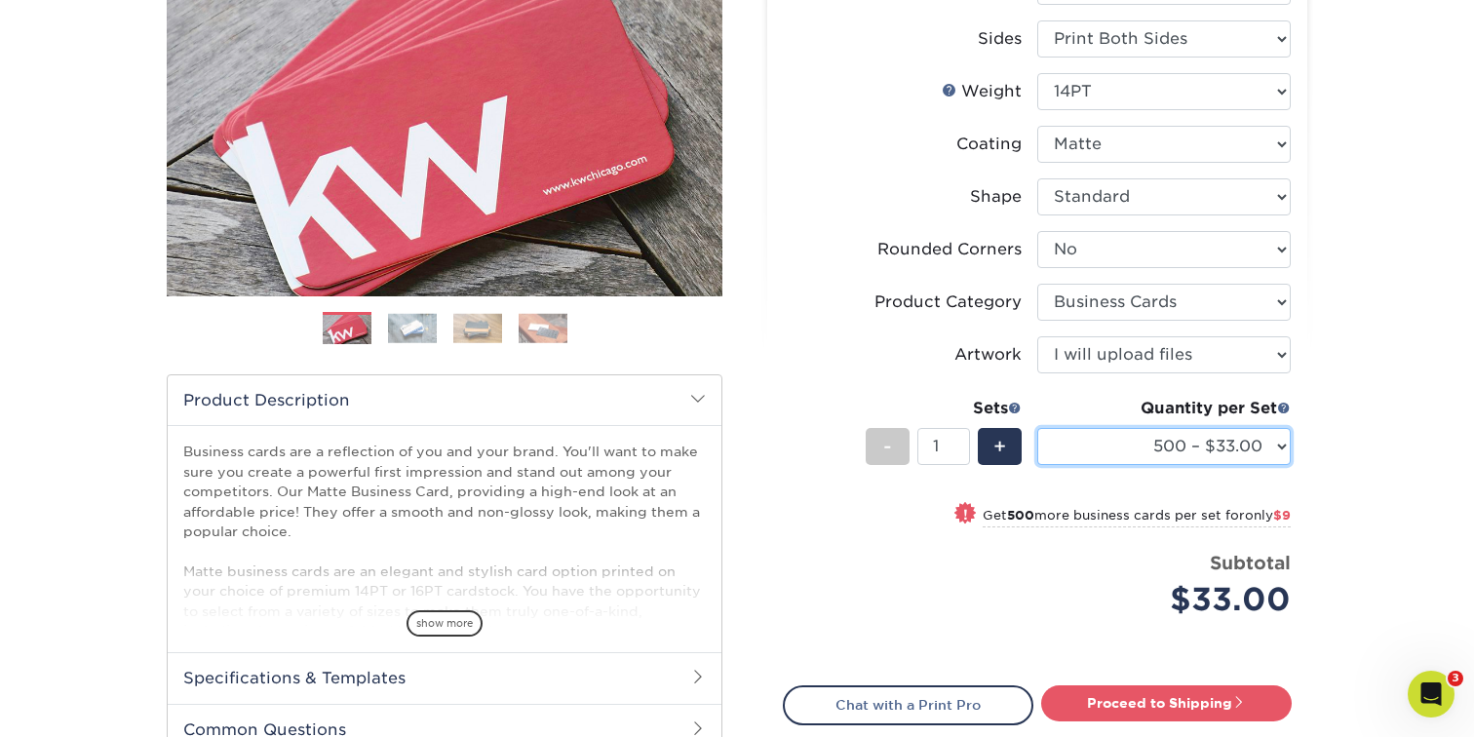
select select "1000 – $42.00"
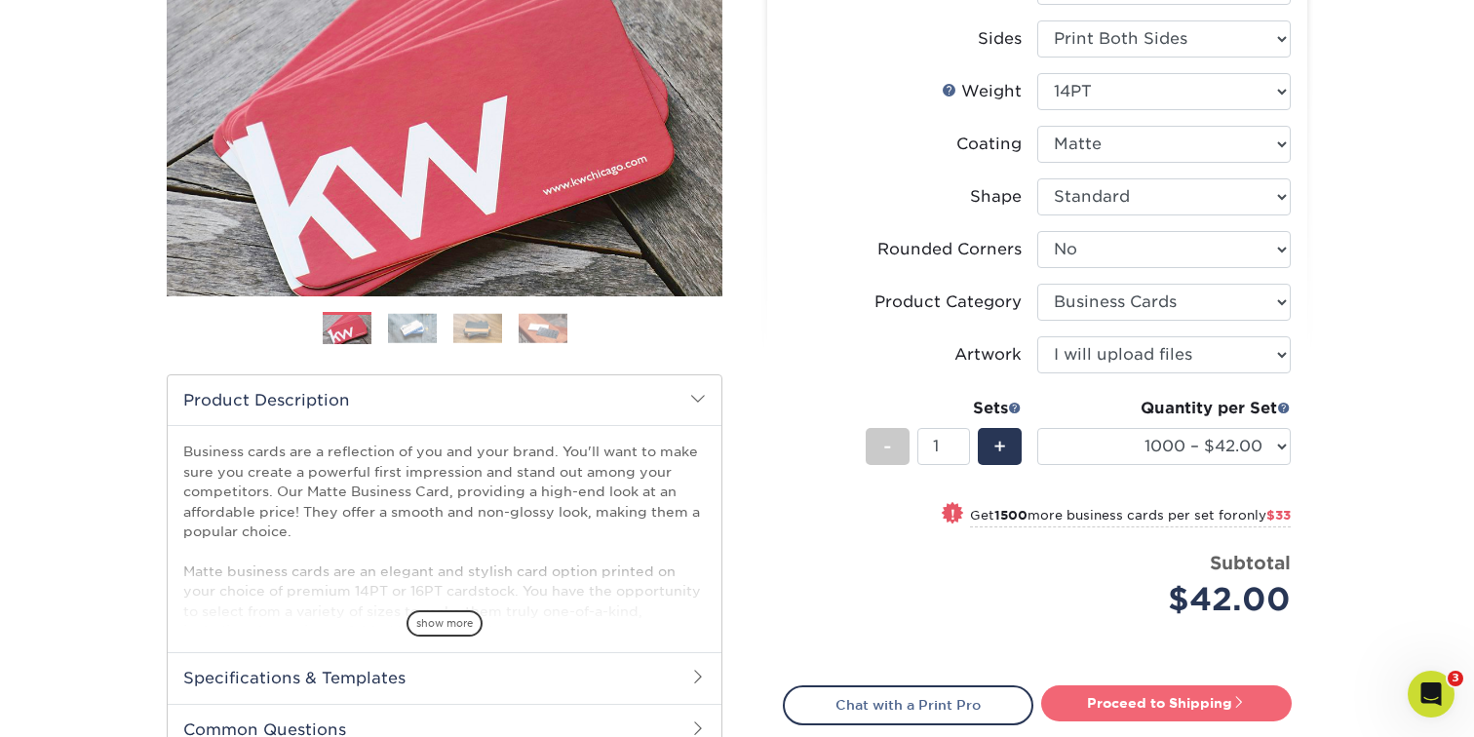
click at [1088, 704] on link "Proceed to Shipping" at bounding box center [1166, 702] width 251 height 35
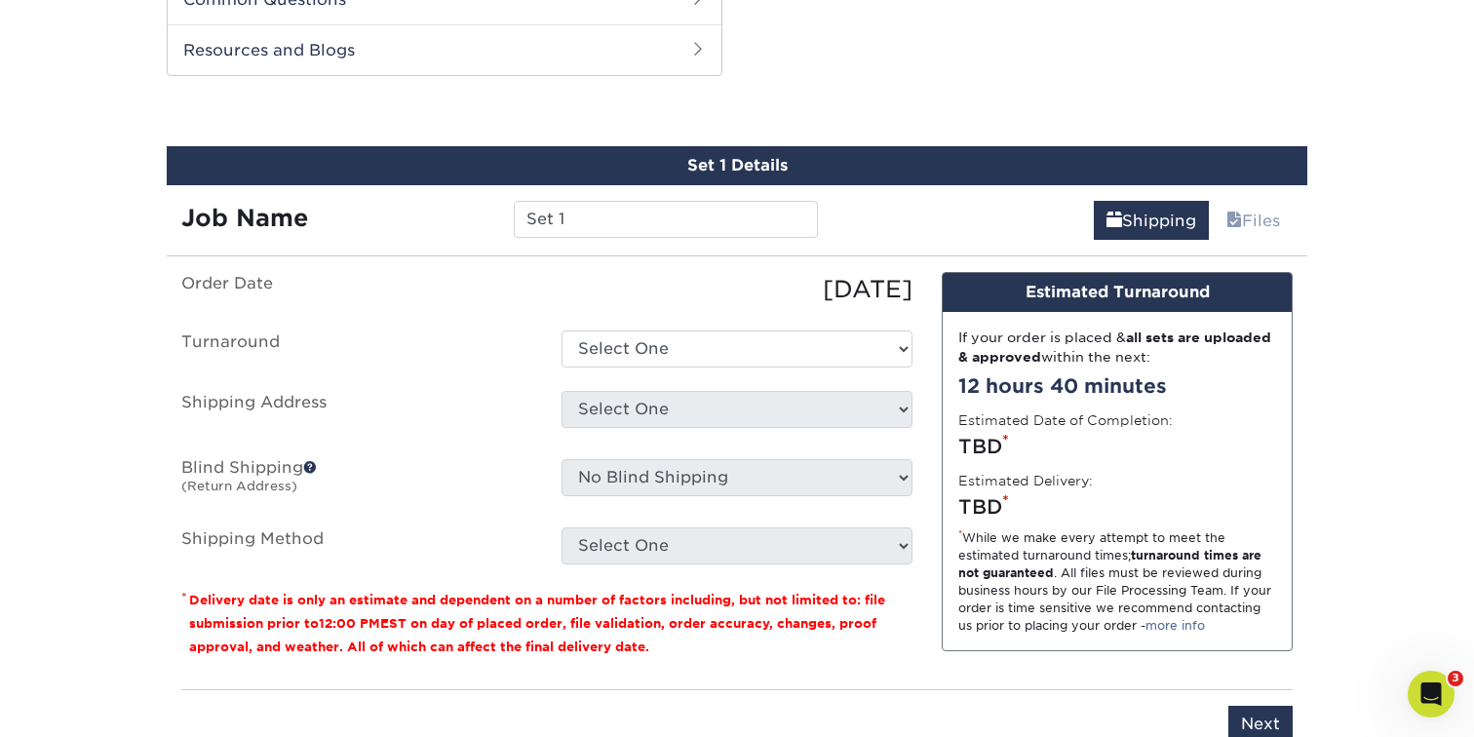
scroll to position [1019, 0]
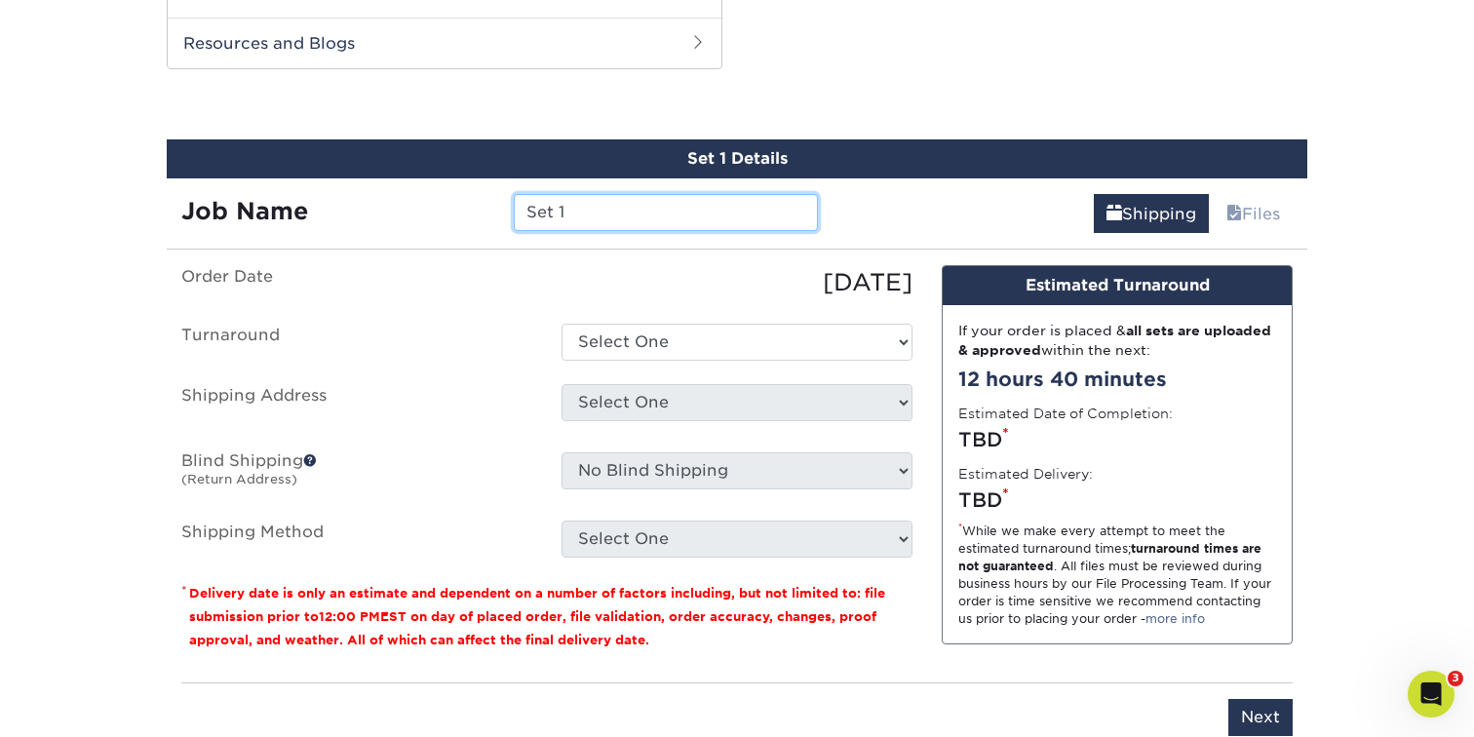
click at [619, 208] on input "Set 1" at bounding box center [665, 212] width 303 height 37
drag, startPoint x: 619, startPoint y: 208, endPoint x: 400, endPoint y: 229, distance: 220.4
click at [400, 229] on div "Job Name Set 1" at bounding box center [500, 212] width 666 height 37
type input "S"
type input "Catie"
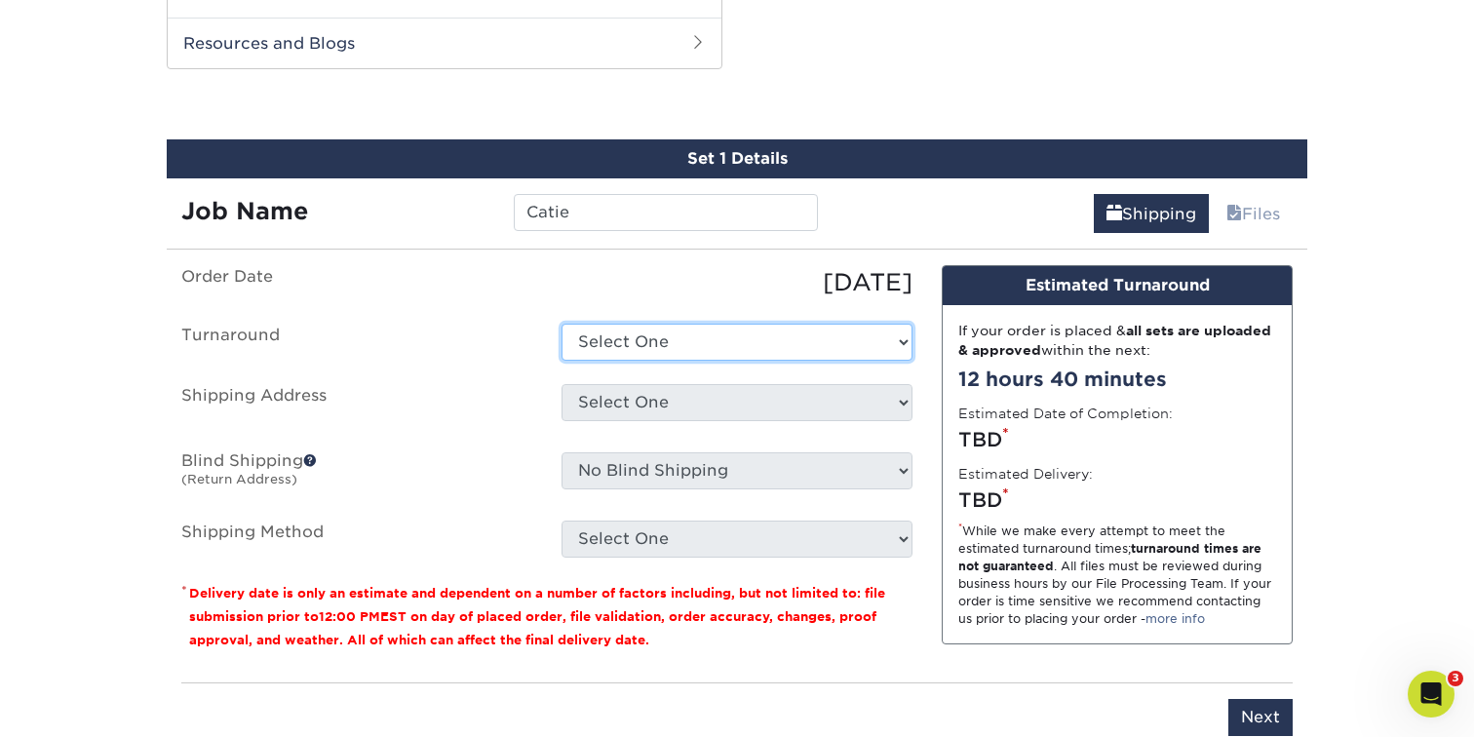
select select "bbae0db4-e4ea-4d4a-8a0b-eb00eeb16e68"
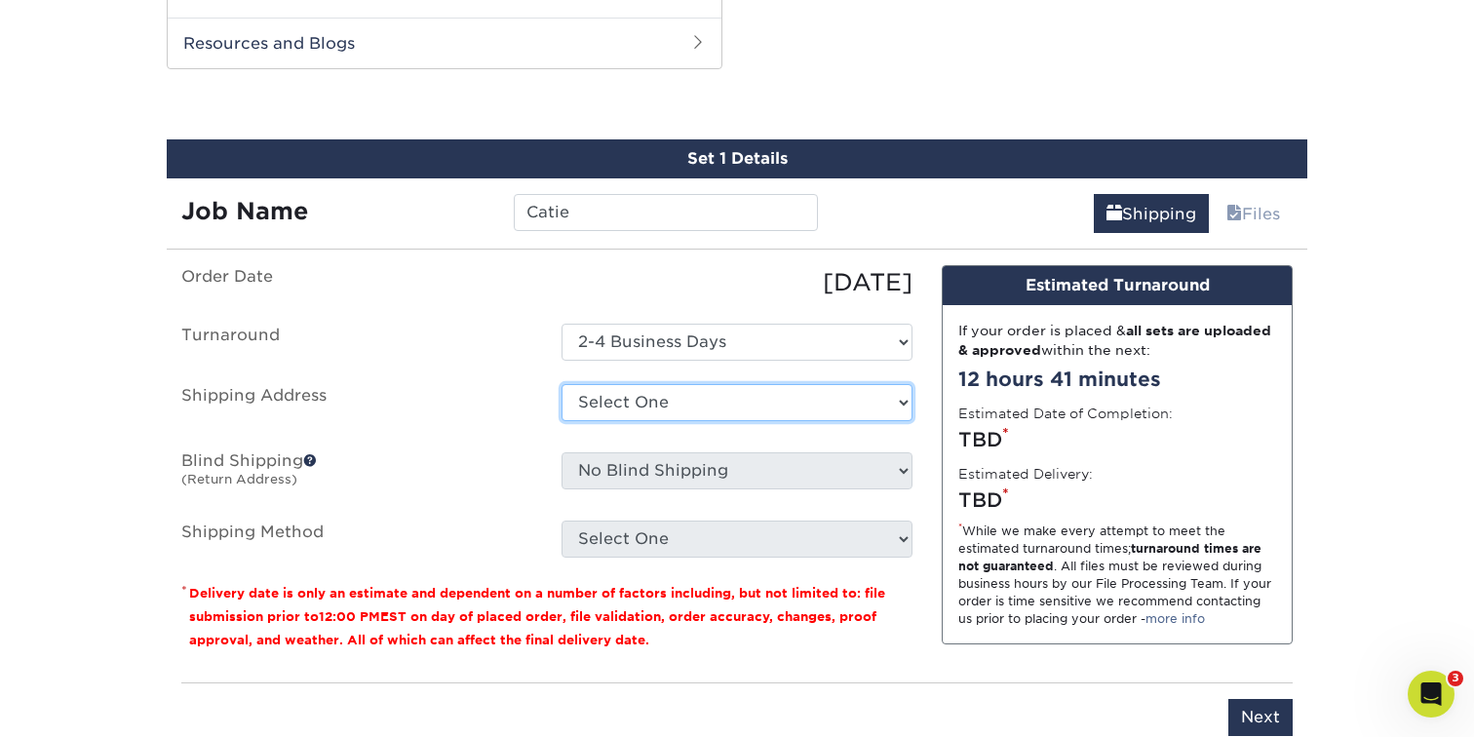
select select "254880"
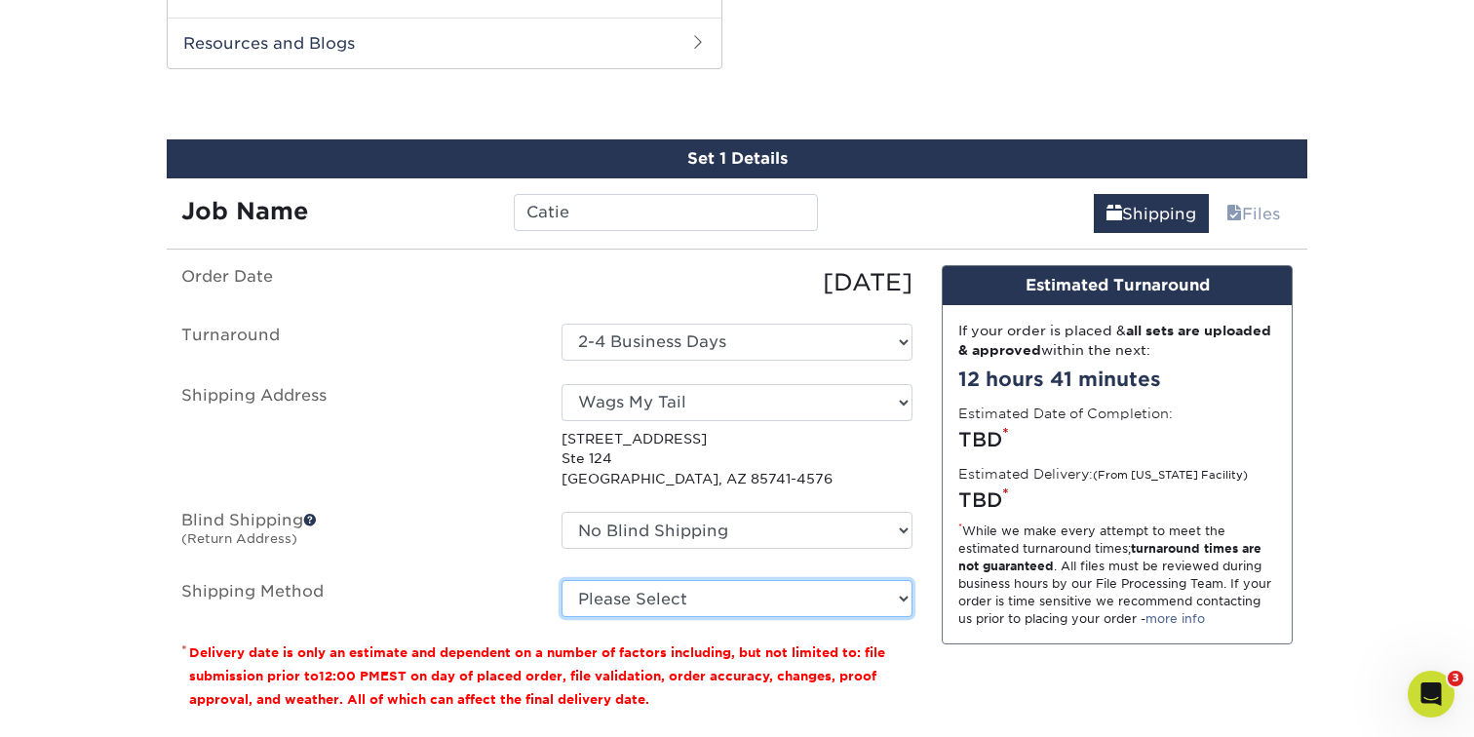
select select "03"
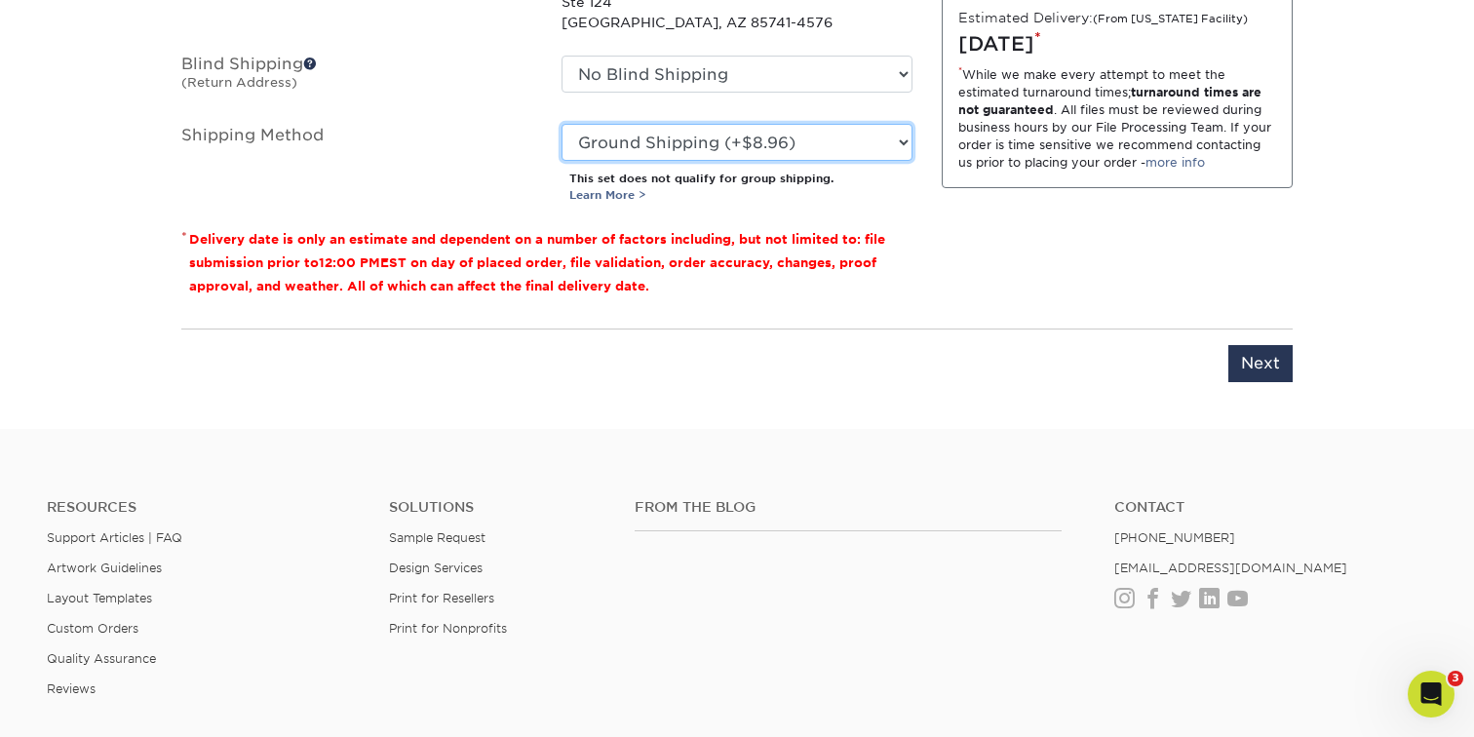
scroll to position [1472, 0]
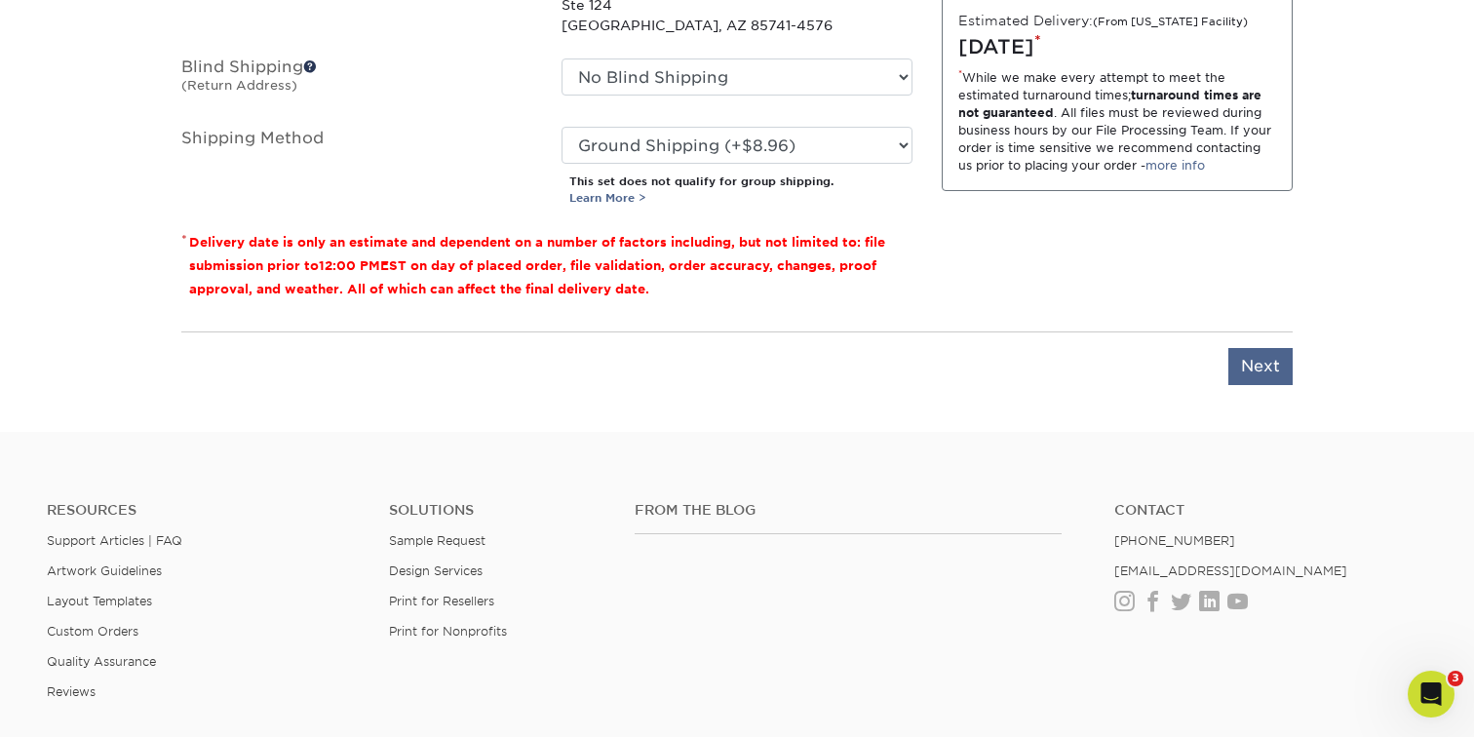
click at [1277, 369] on input "Next" at bounding box center [1260, 366] width 64 height 37
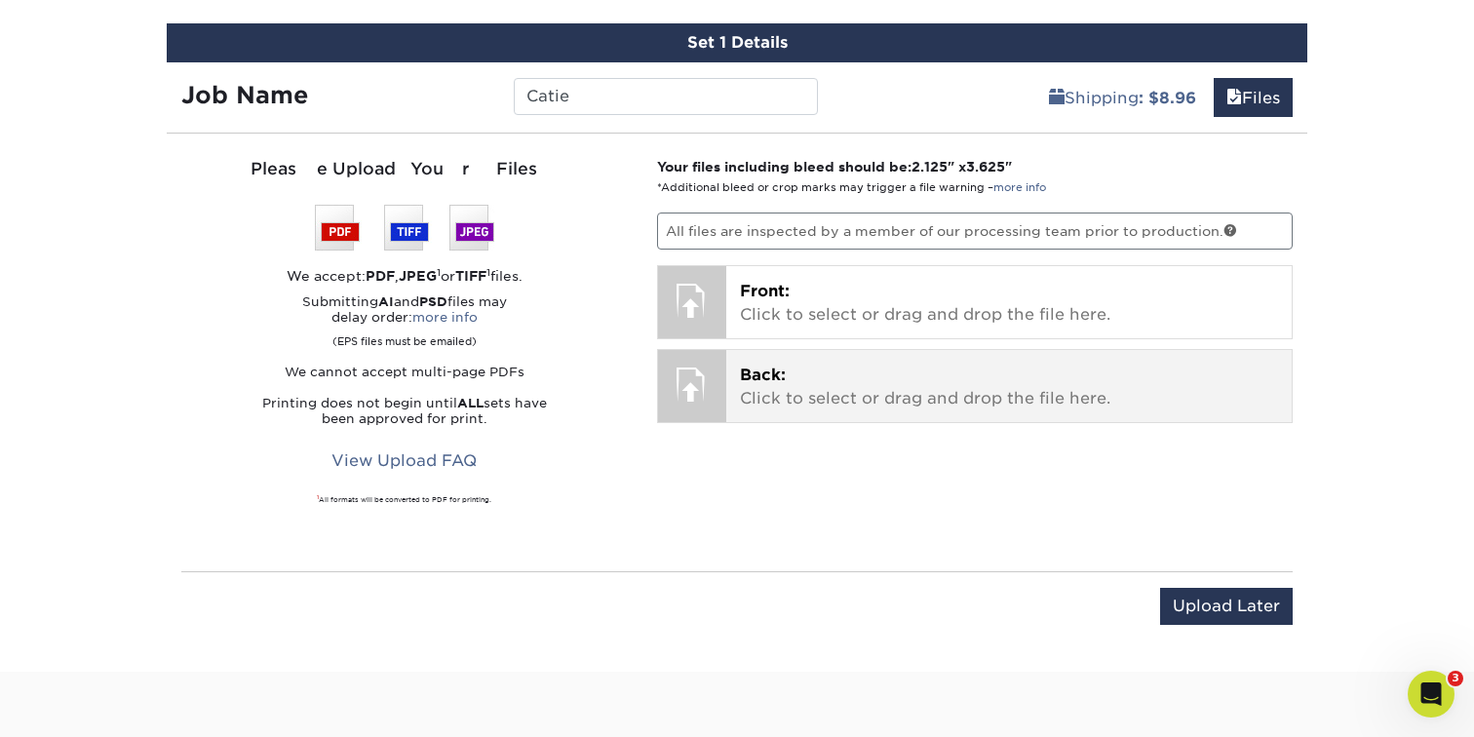
scroll to position [1081, 0]
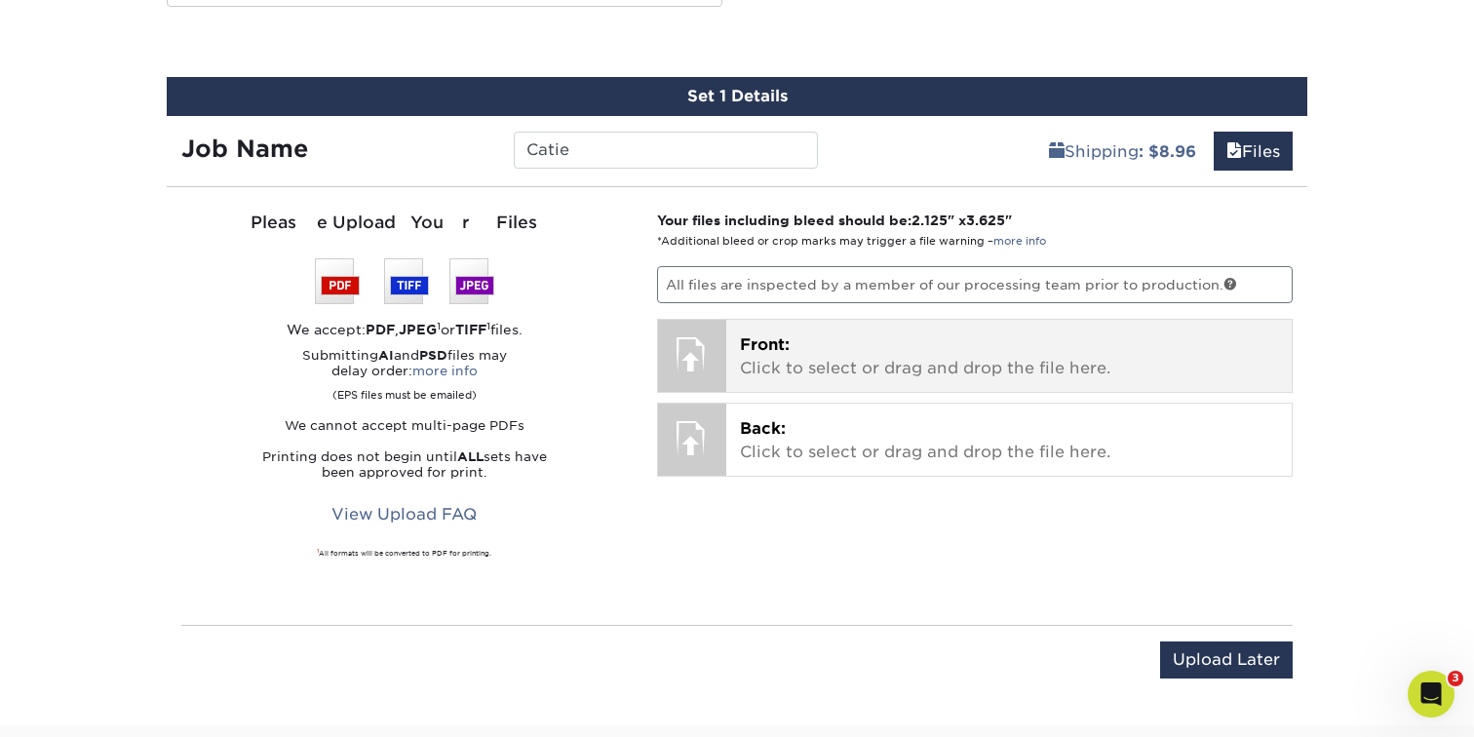
click at [1056, 362] on p "Front: Click to select or drag and drop the file here." at bounding box center [1009, 356] width 539 height 47
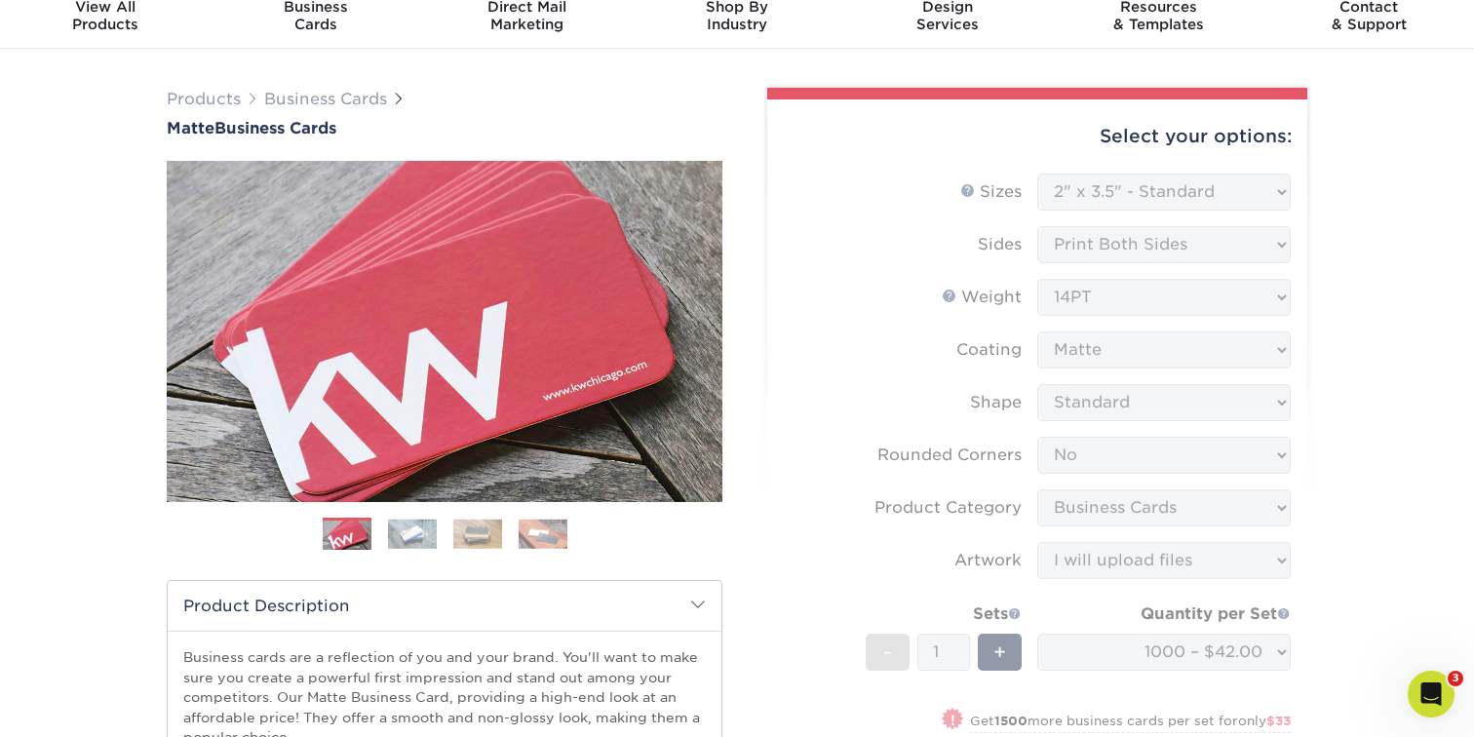
scroll to position [77, 0]
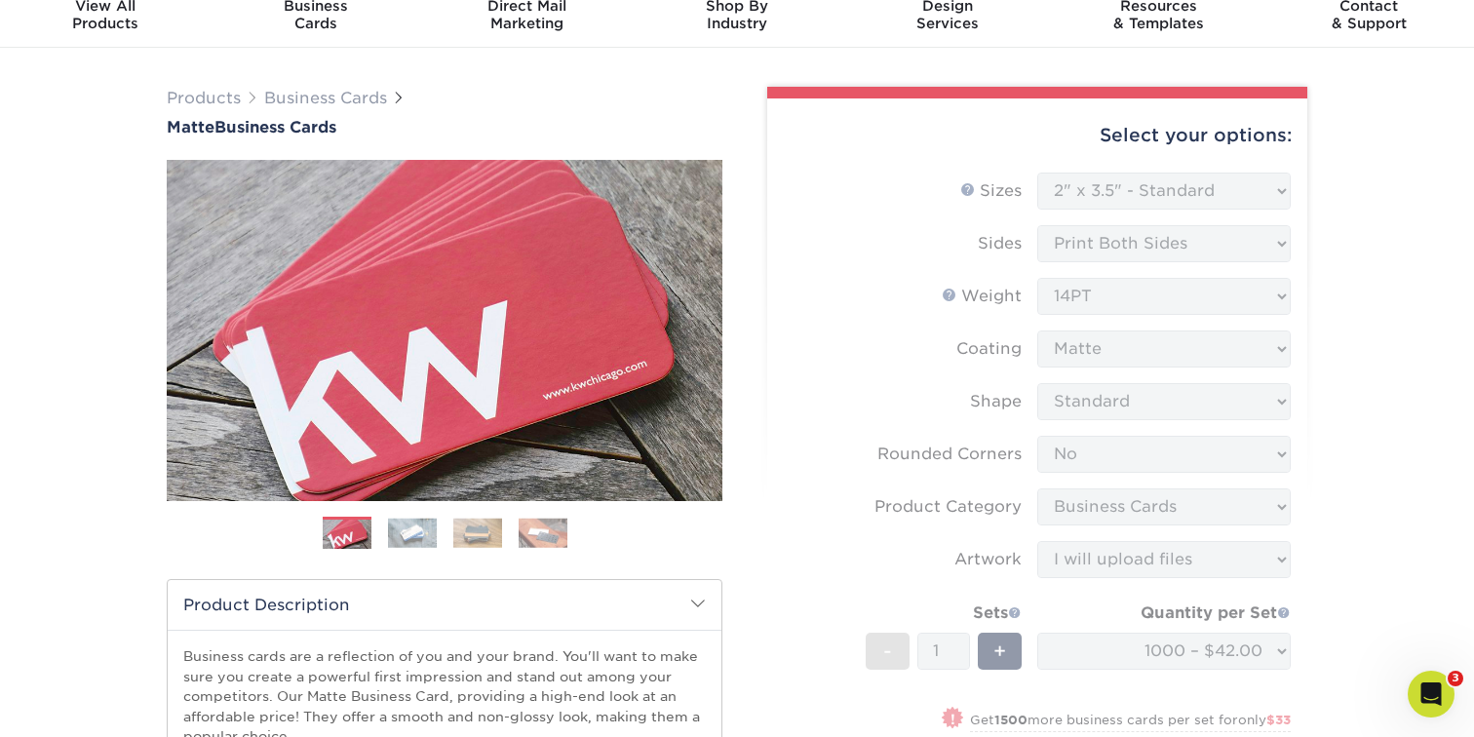
click at [1213, 468] on form "Sizes Help Sizes Please Select 1.5" x 3.5" - Mini 1.75" x 3.5" - Mini 2" x 2" -…" at bounding box center [1037, 520] width 509 height 695
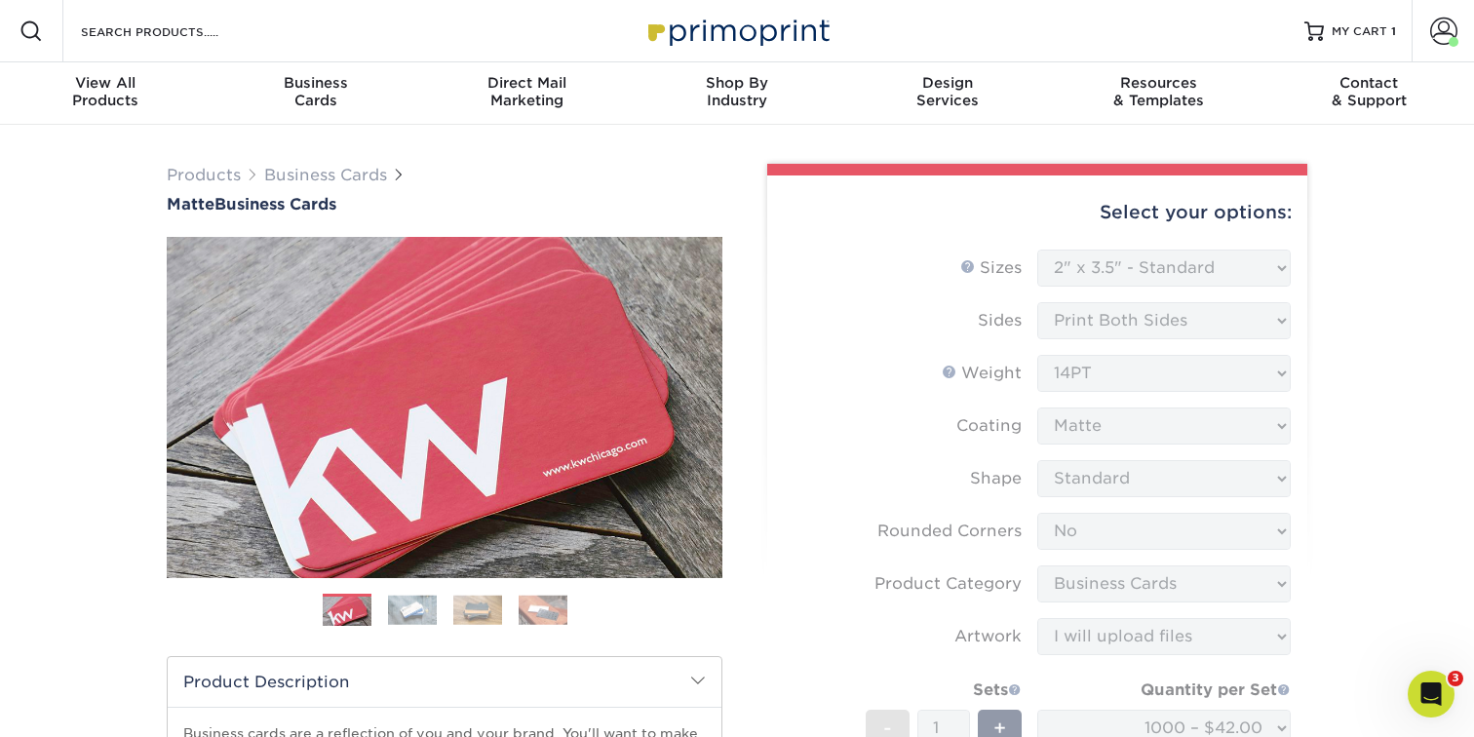
scroll to position [0, 0]
click at [322, 175] on link "Business Cards" at bounding box center [325, 175] width 123 height 19
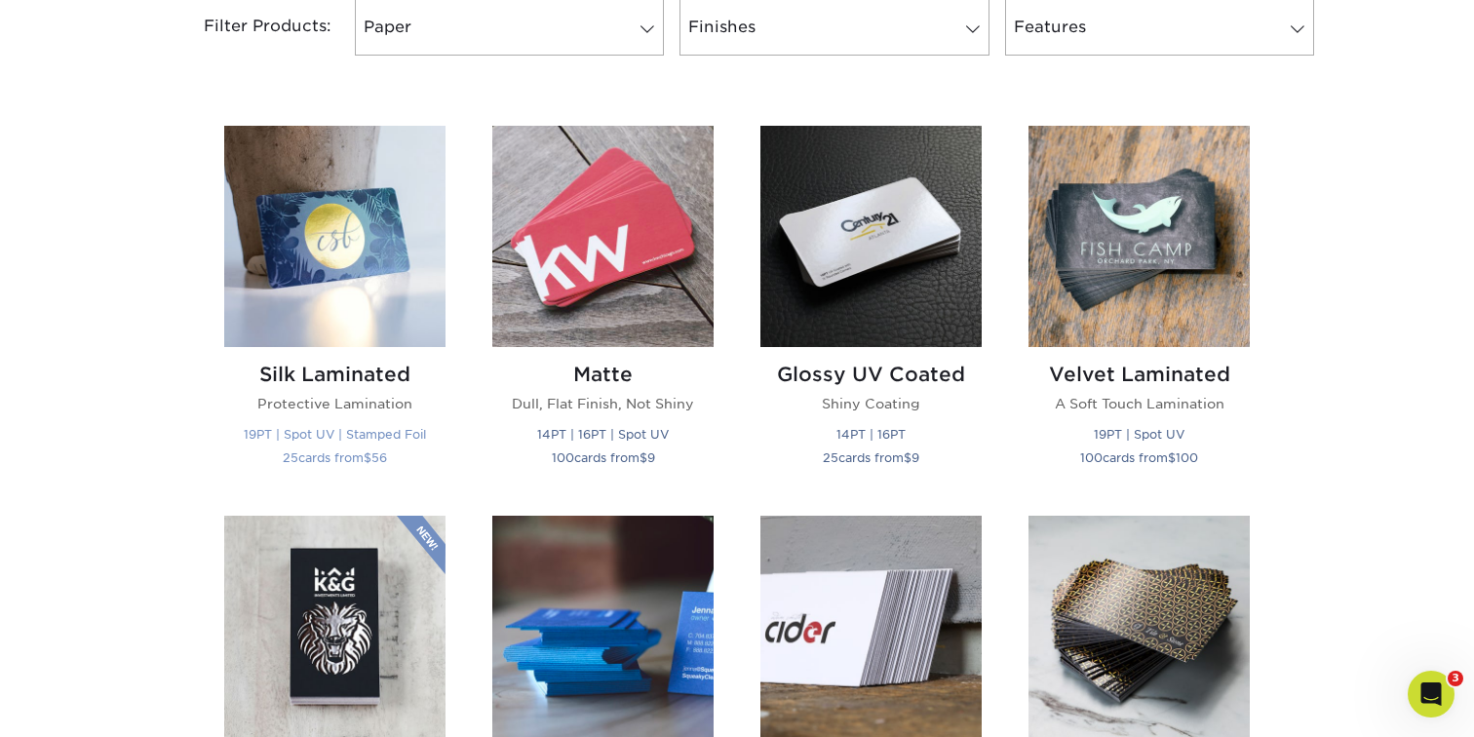
scroll to position [867, 0]
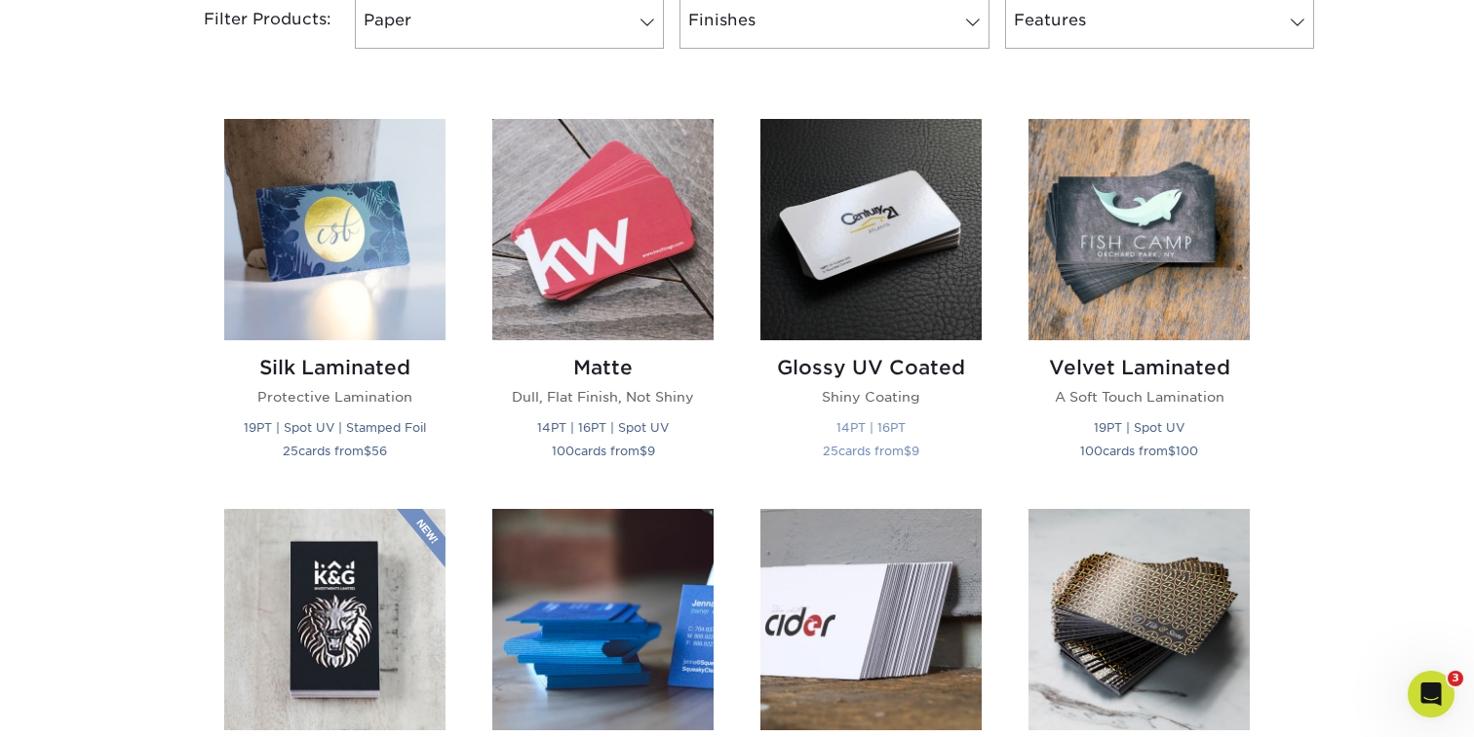
click at [872, 359] on h2 "Glossy UV Coated" at bounding box center [870, 367] width 221 height 23
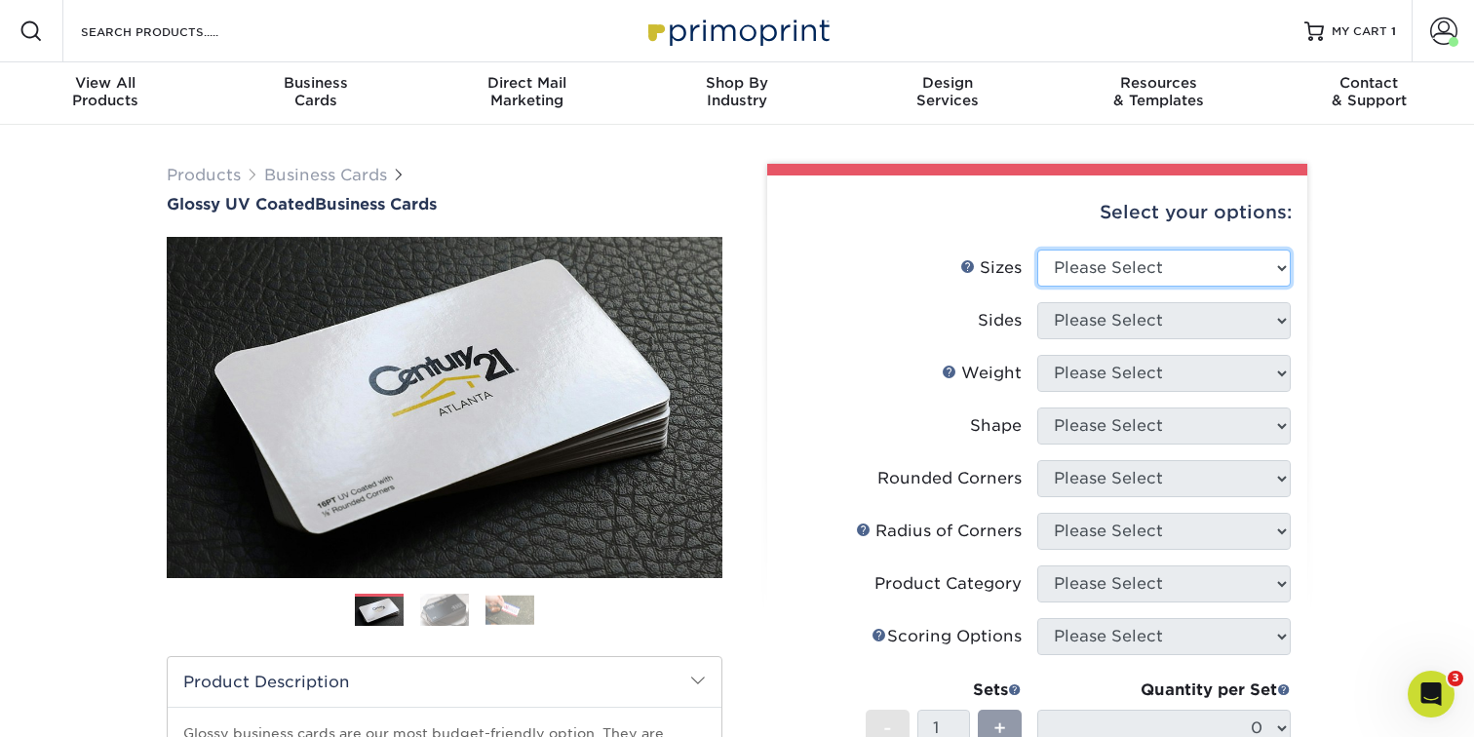
select select "2.00x3.50"
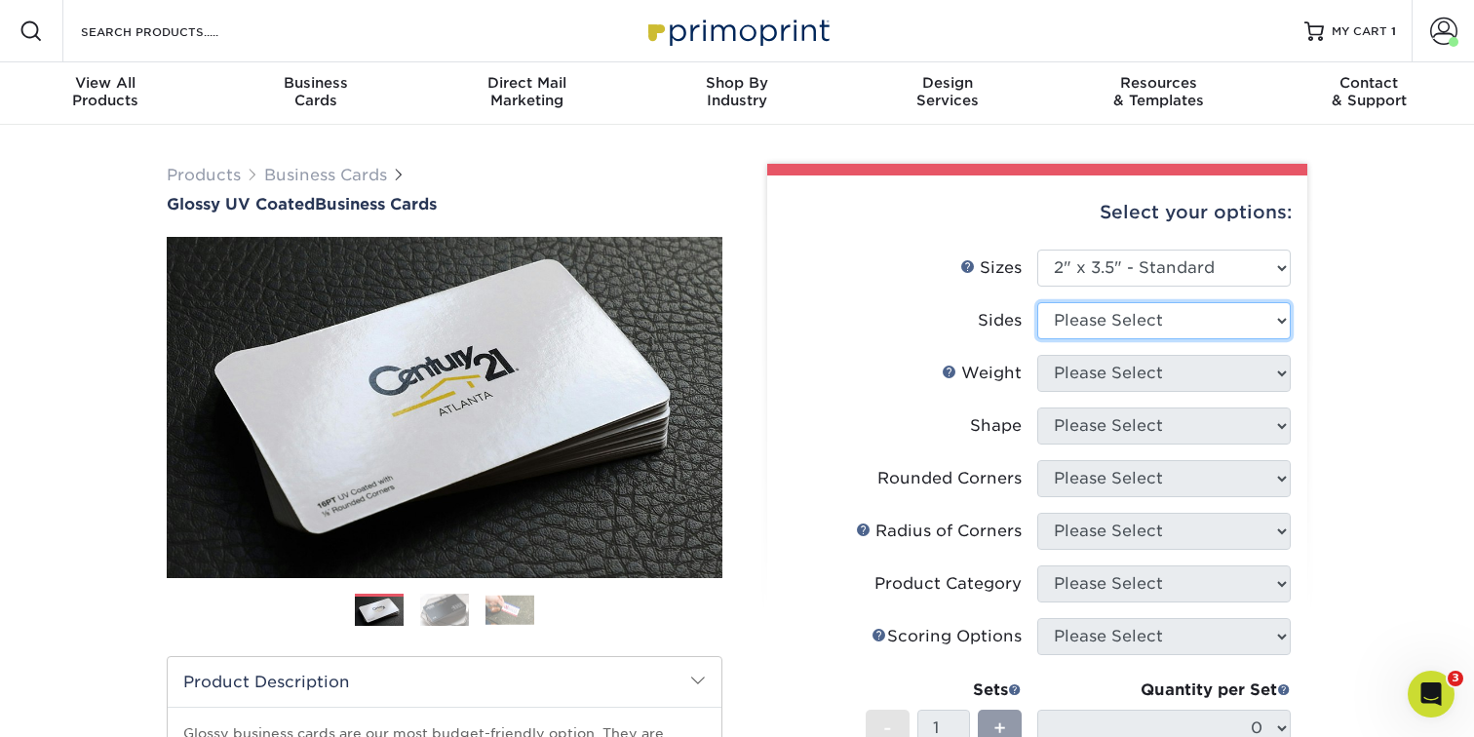
select select "13abbda7-1d64-4f25-8bb2-c179b224825d"
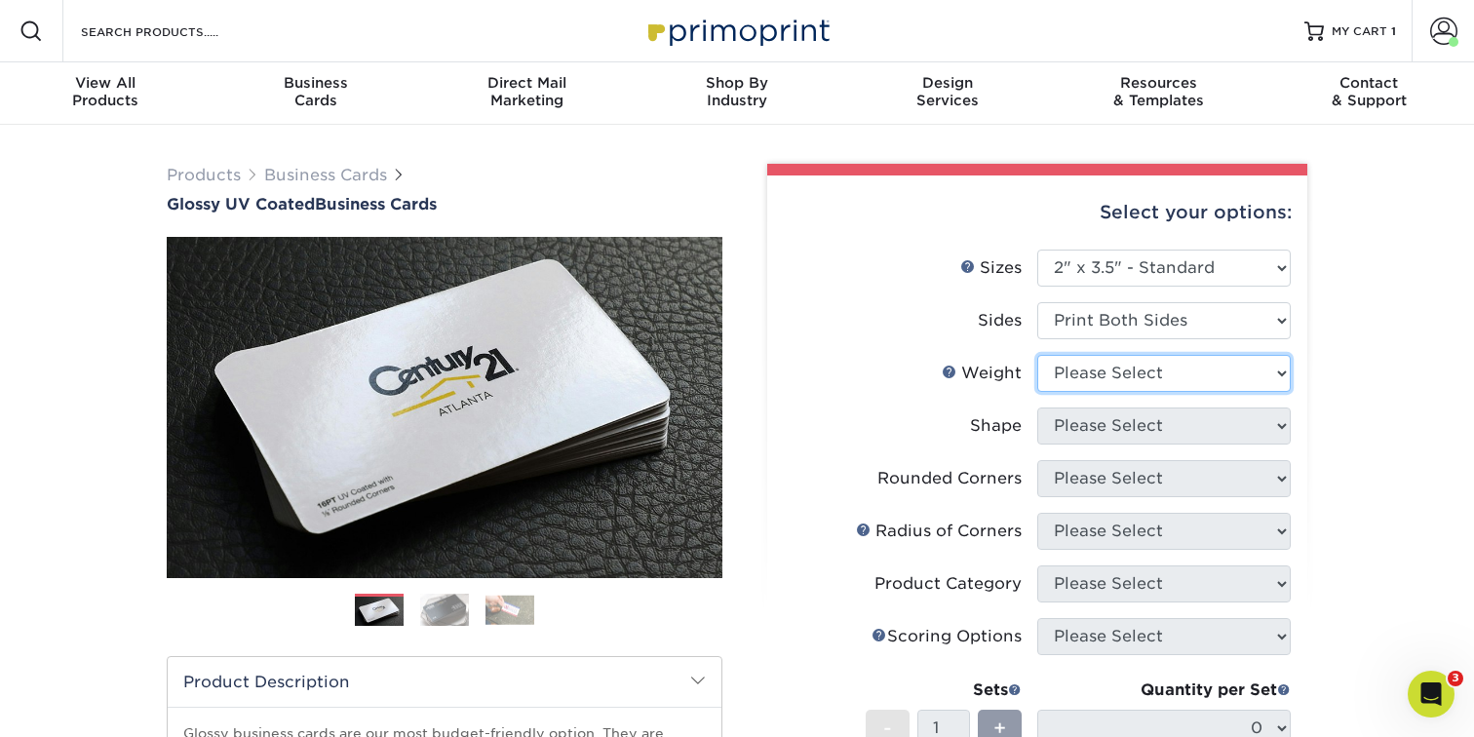
select select "14PT"
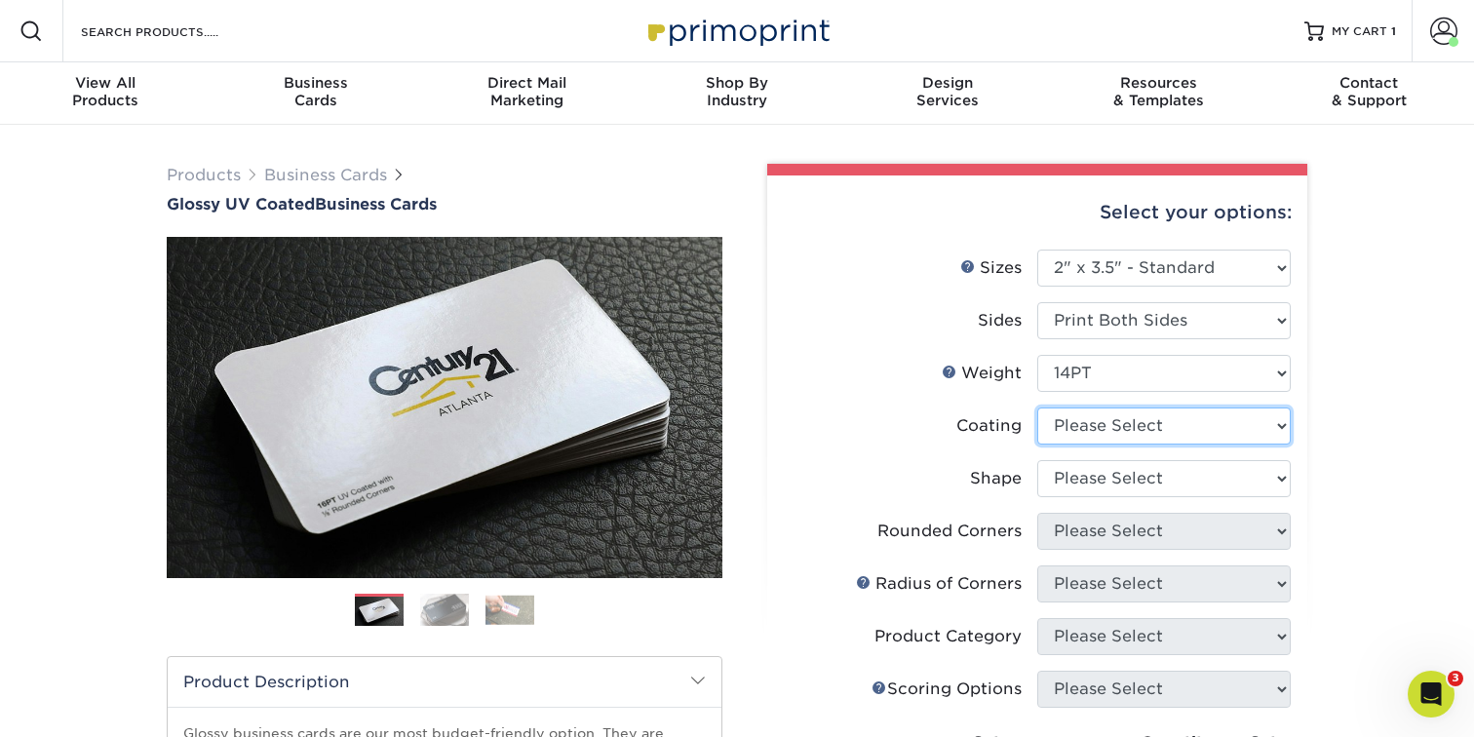
select select "1e8116af-acfc-44b1-83dc-8181aa338834"
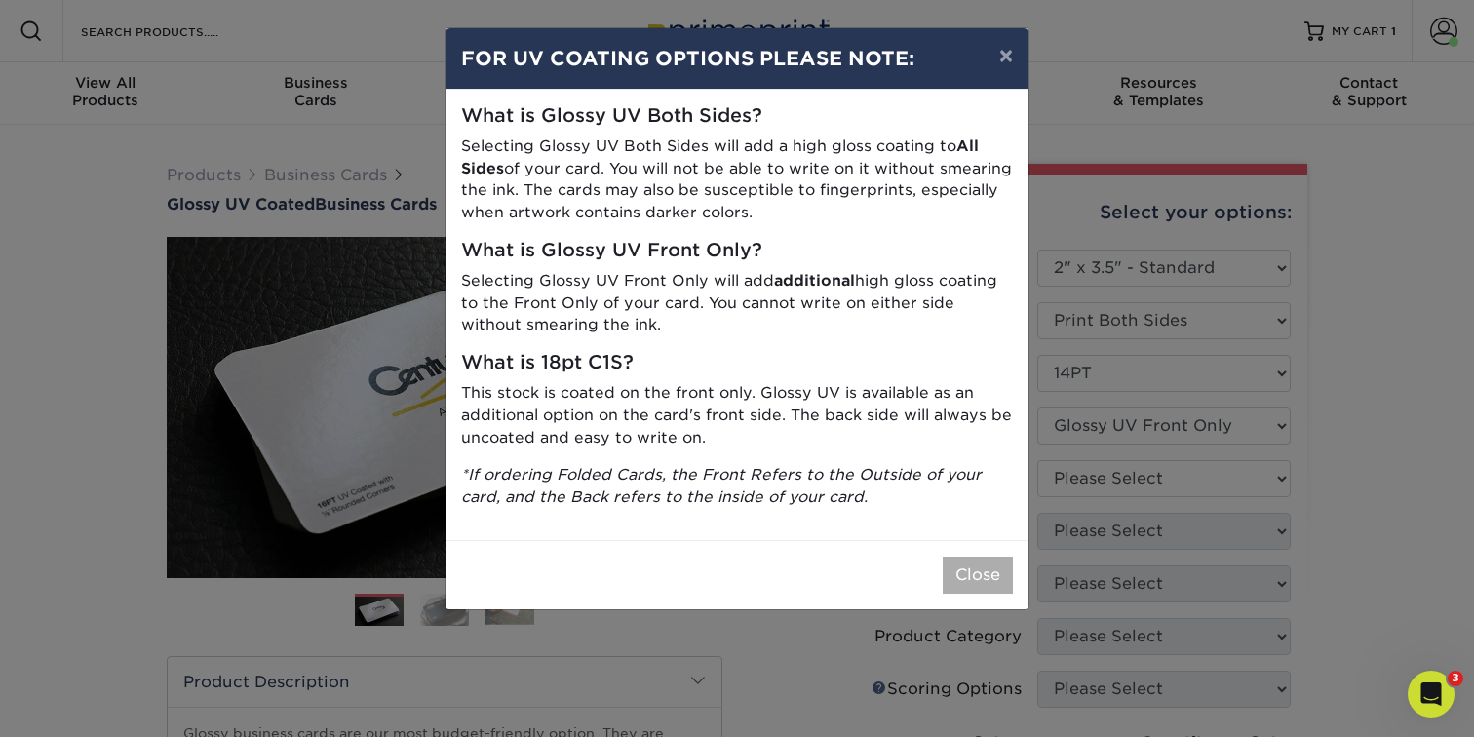
click at [978, 571] on button "Close" at bounding box center [978, 575] width 70 height 37
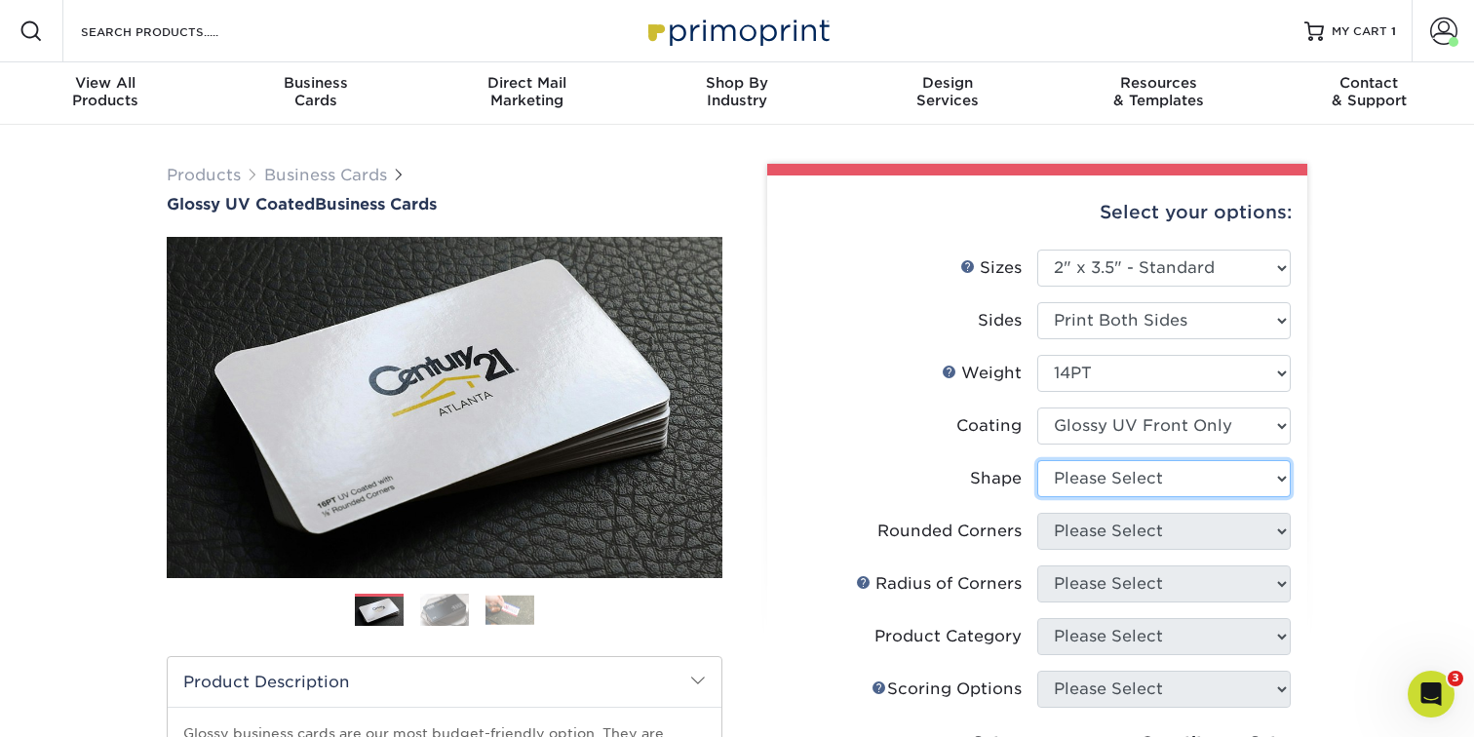
select select "standard"
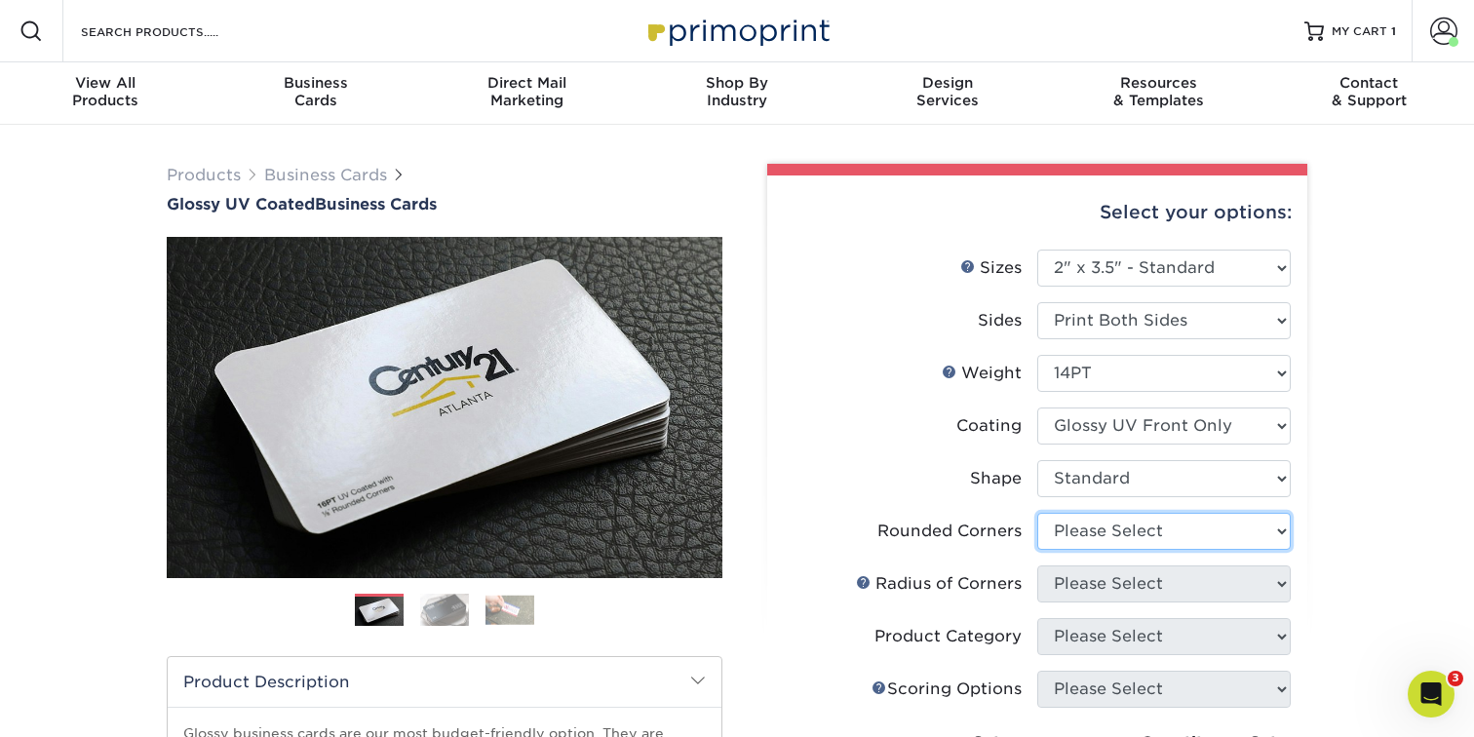
select select "0"
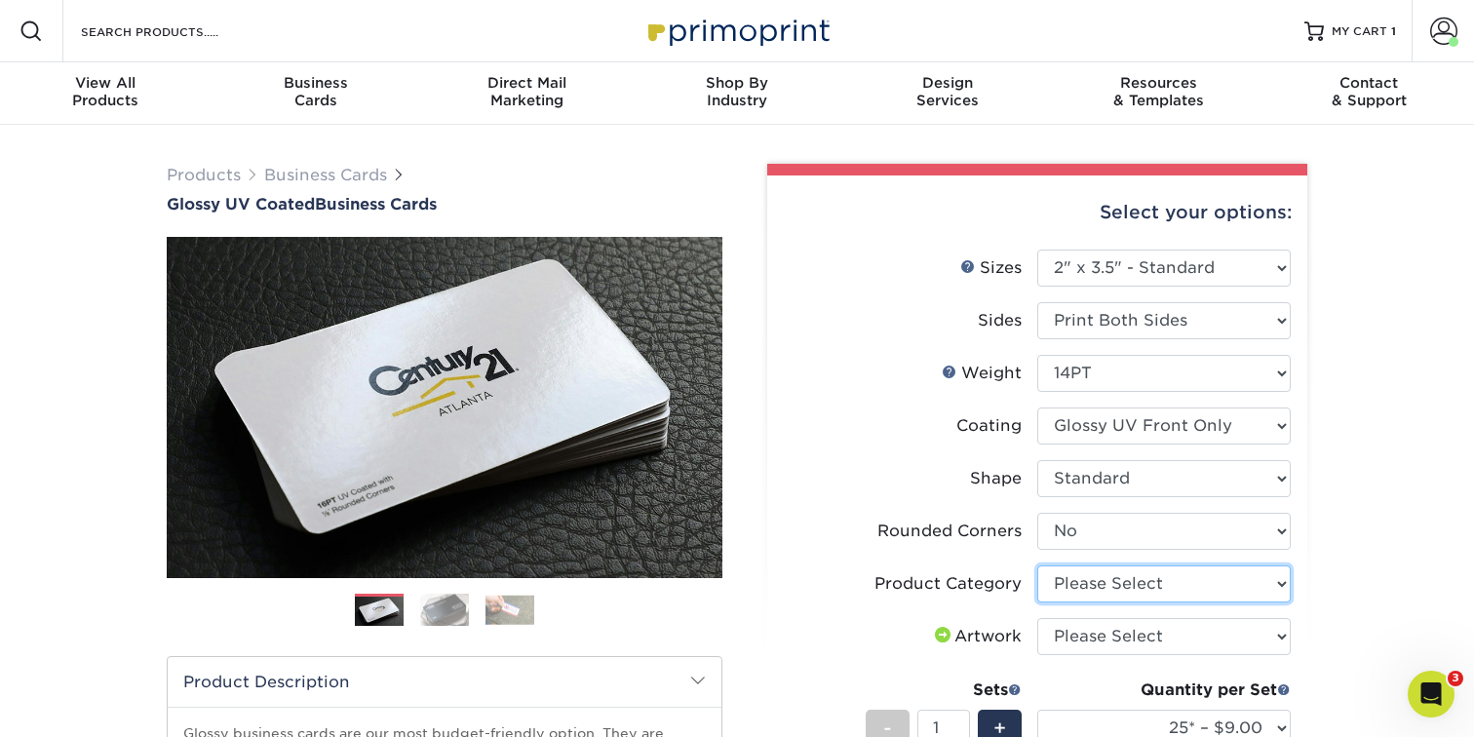
select select "3b5148f1-0588-4f88-a218-97bcfdce65c1"
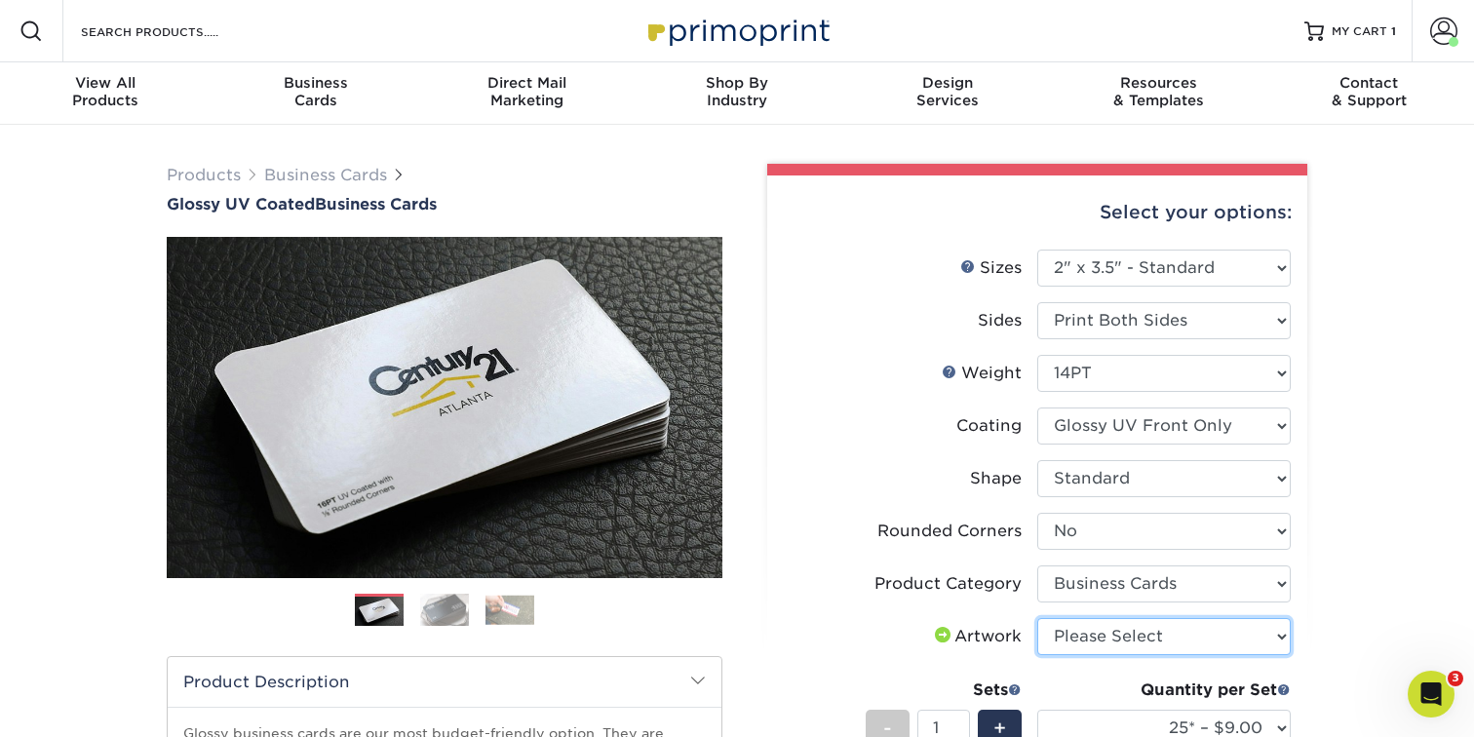
select select "upload"
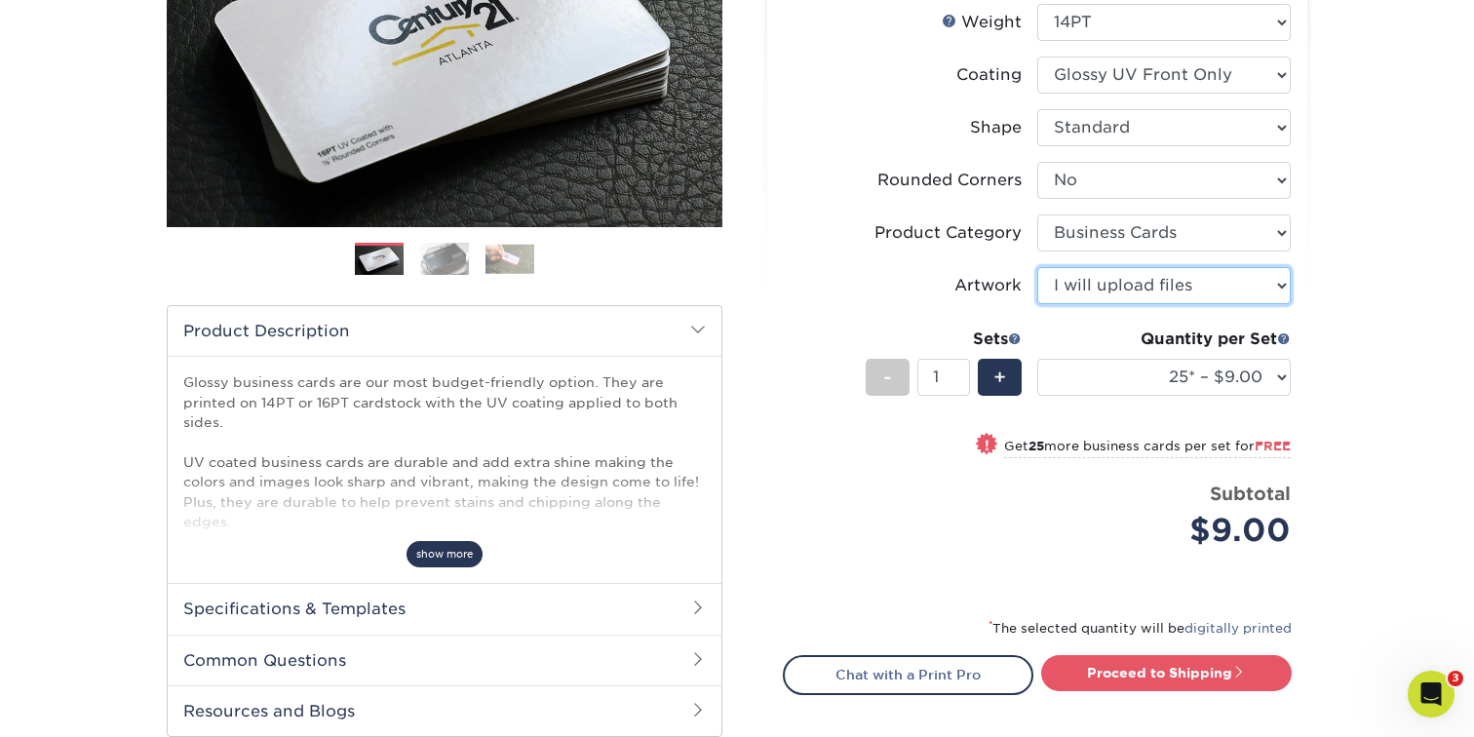
scroll to position [358, 0]
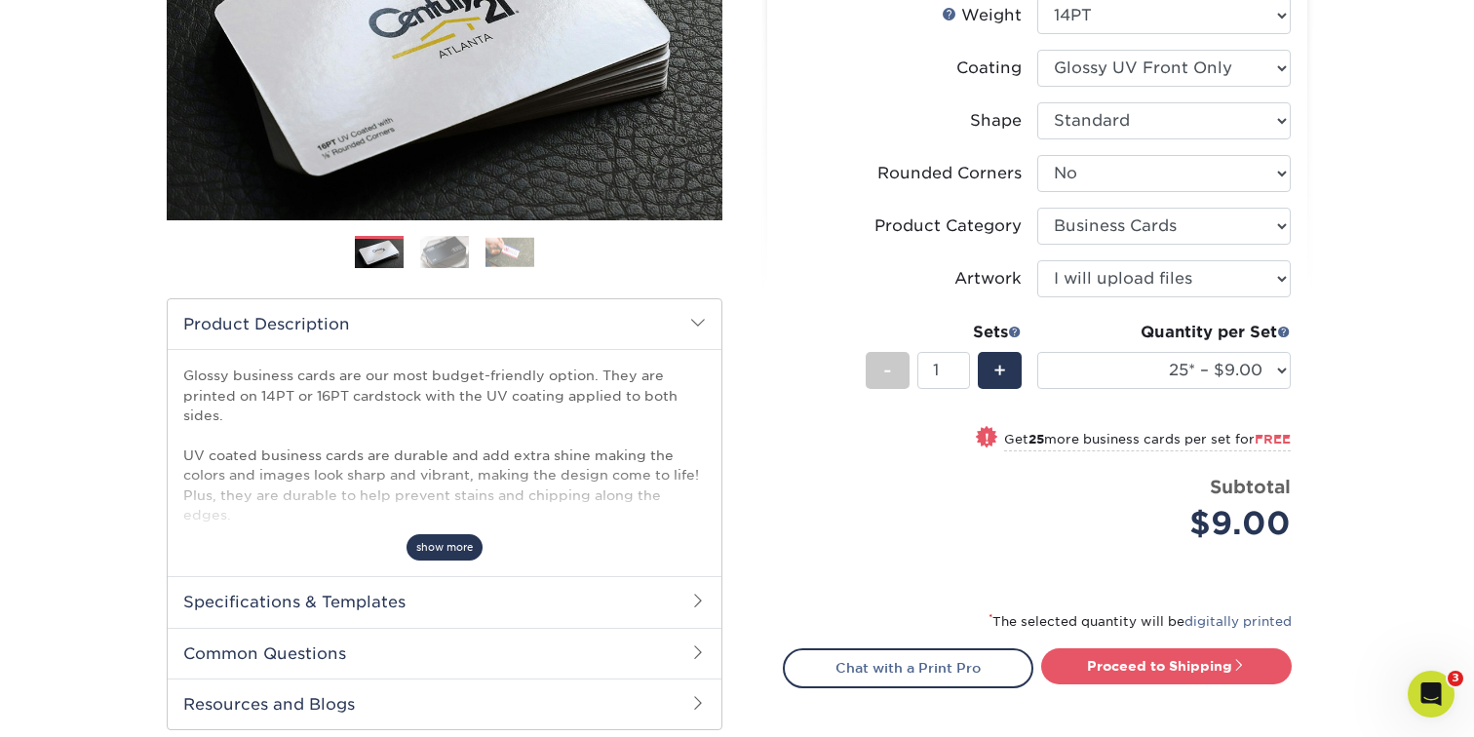
click at [458, 553] on span "show more" at bounding box center [445, 547] width 76 height 26
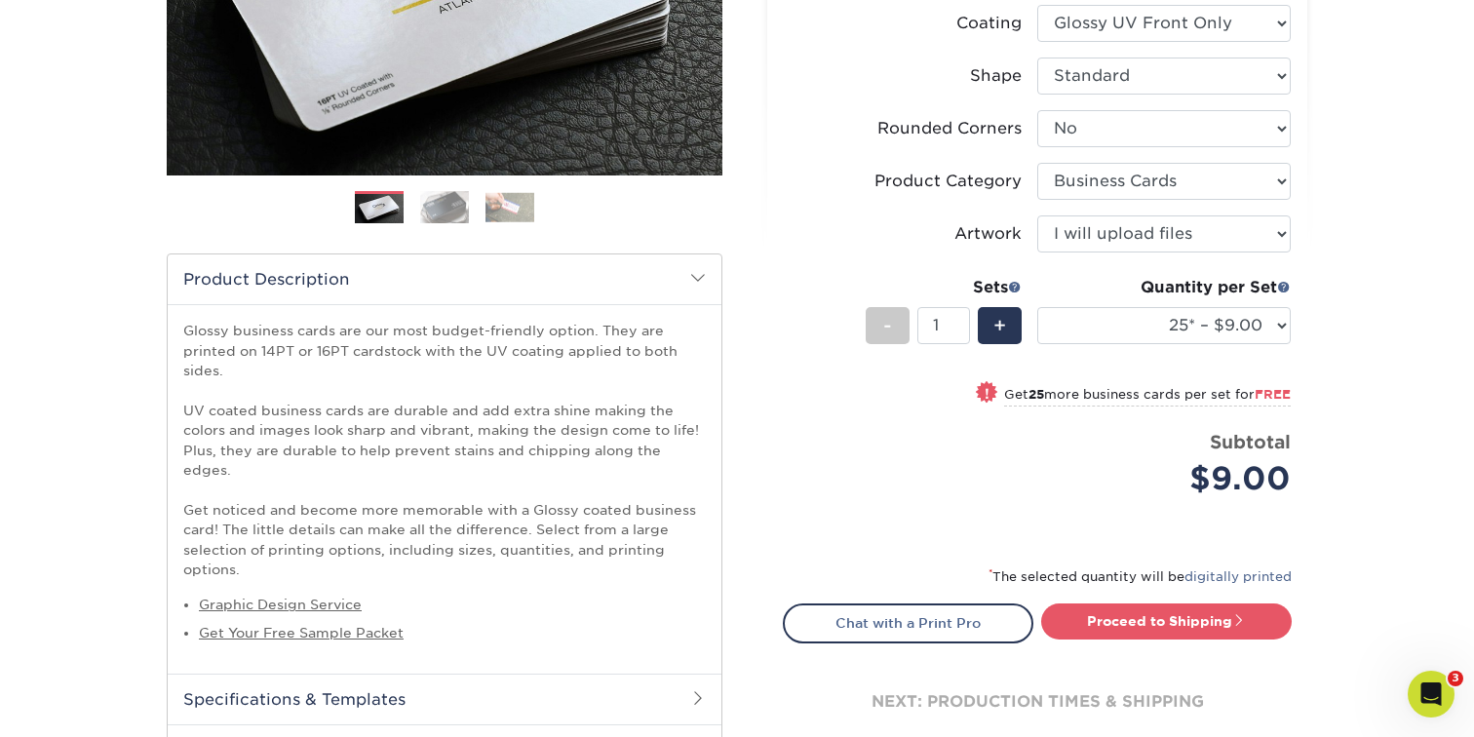
scroll to position [399, 0]
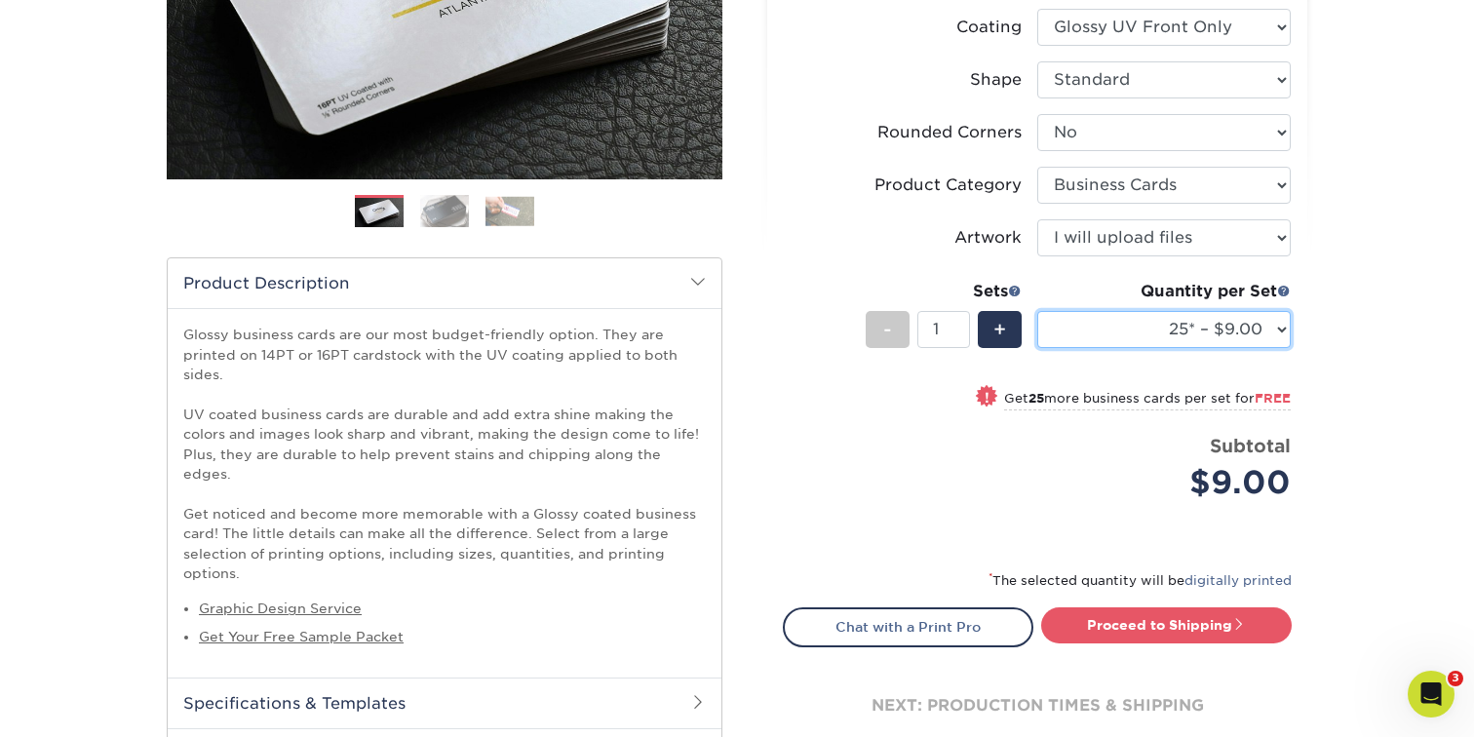
select select "1000 – $42.00"
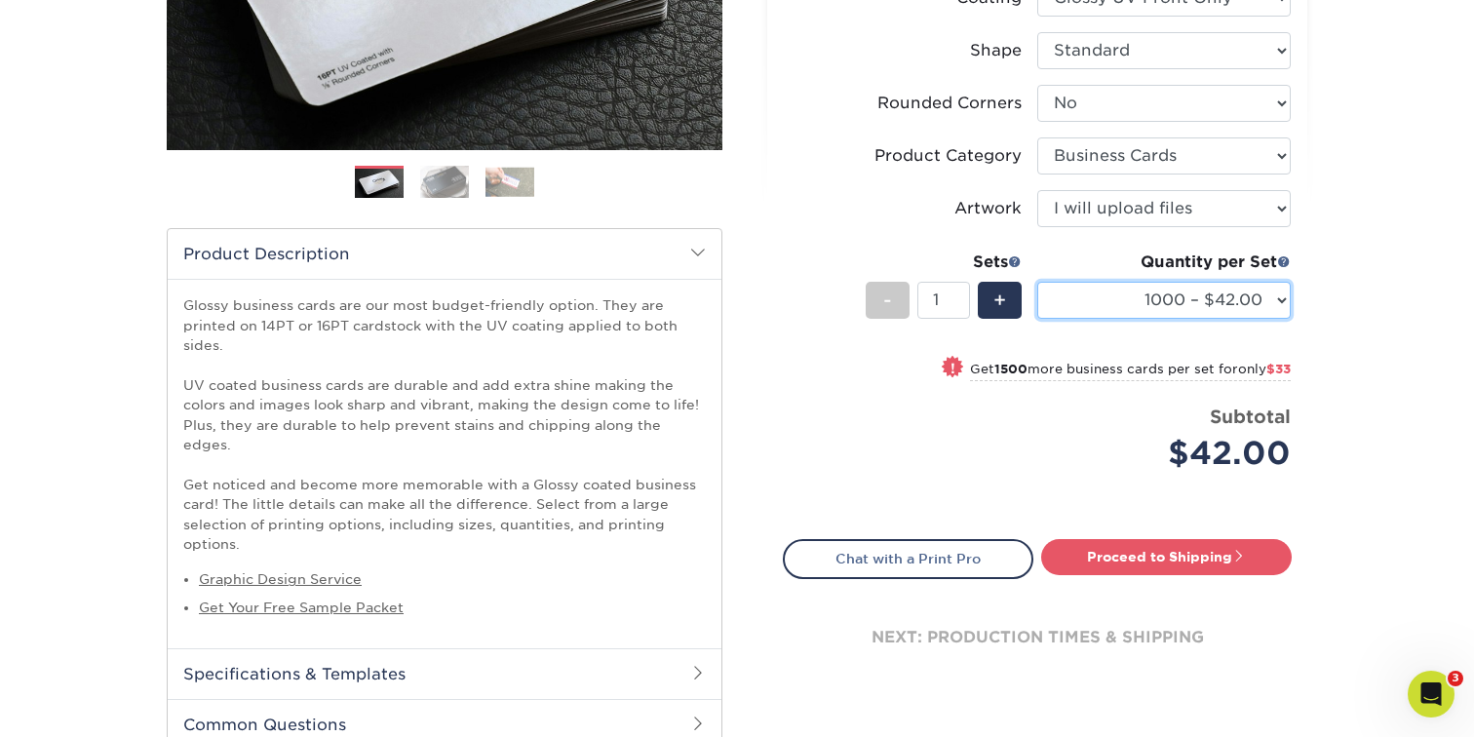
scroll to position [448, 0]
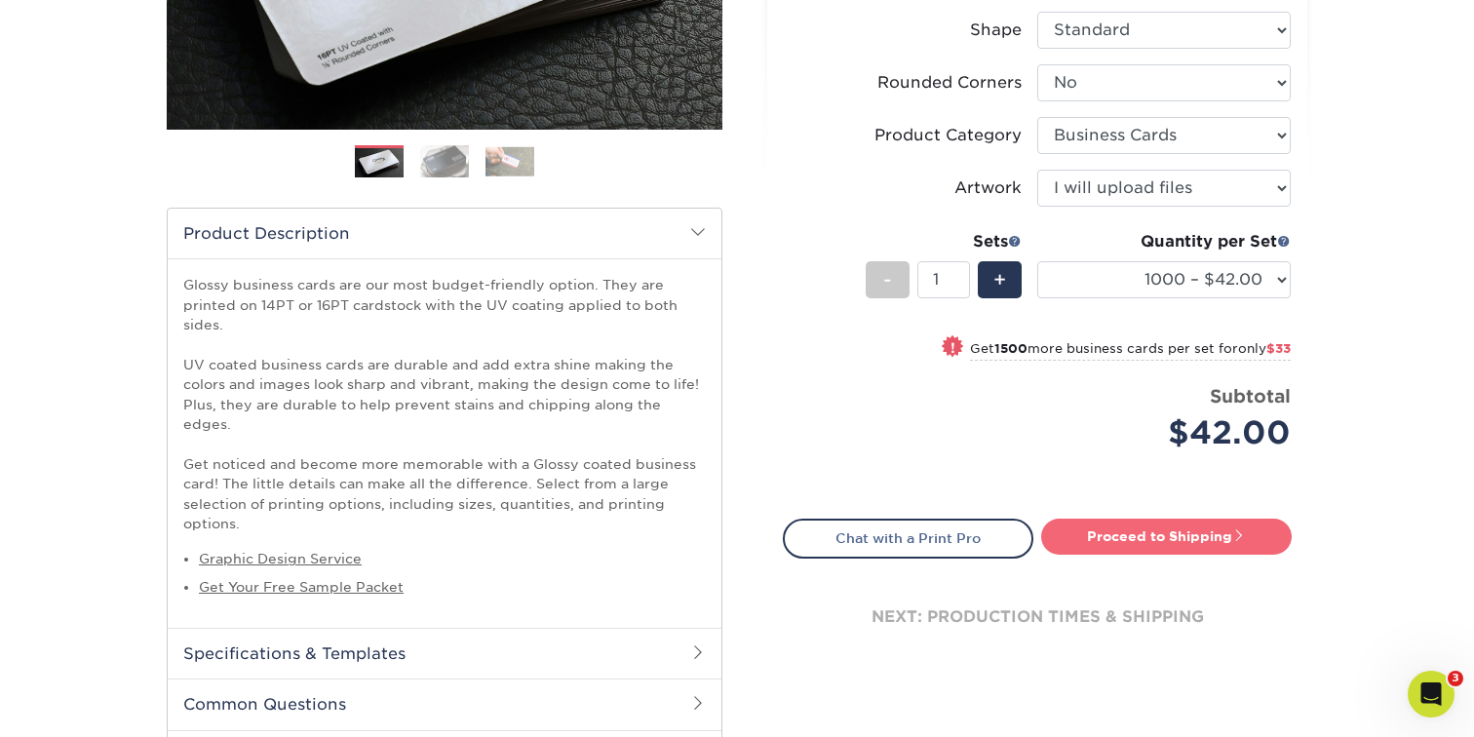
click at [1125, 548] on link "Proceed to Shipping" at bounding box center [1166, 536] width 251 height 35
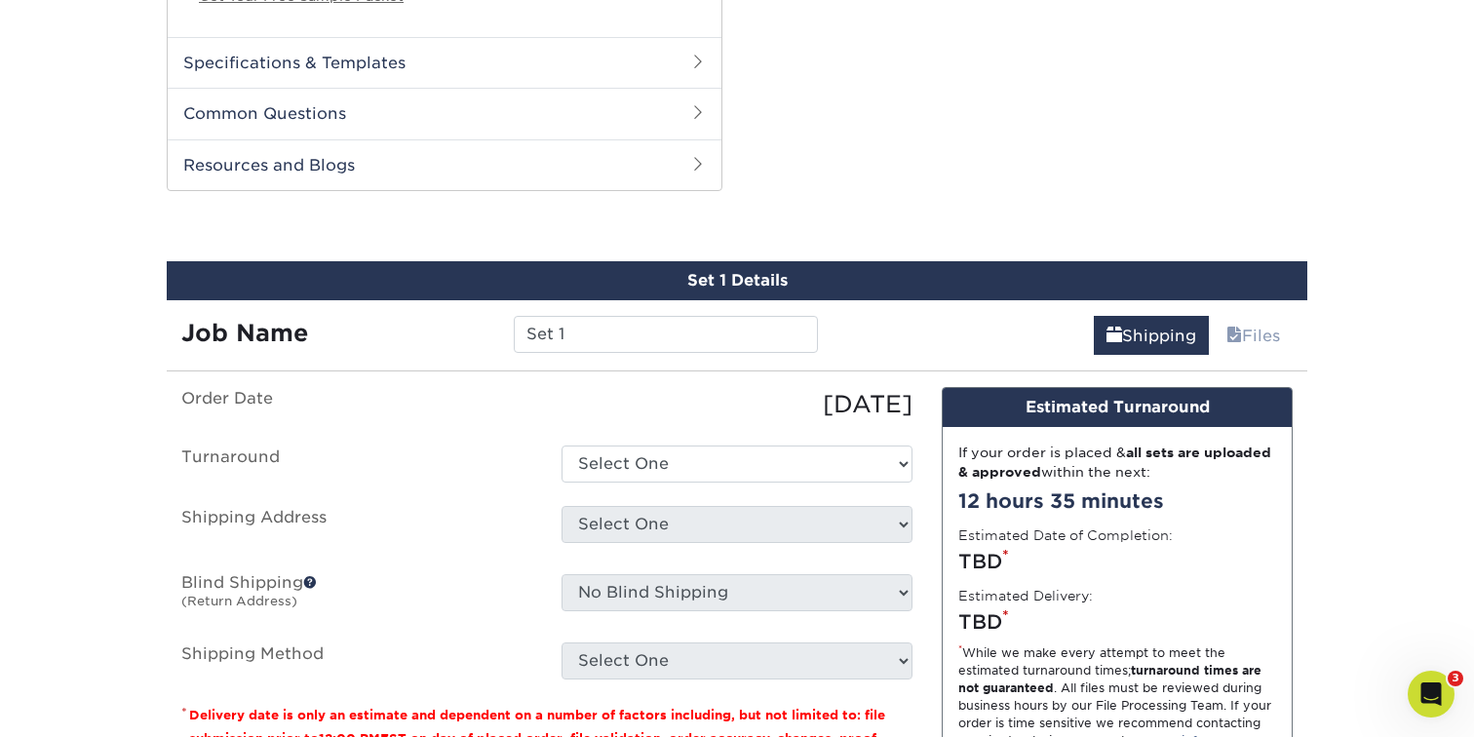
scroll to position [1108, 0]
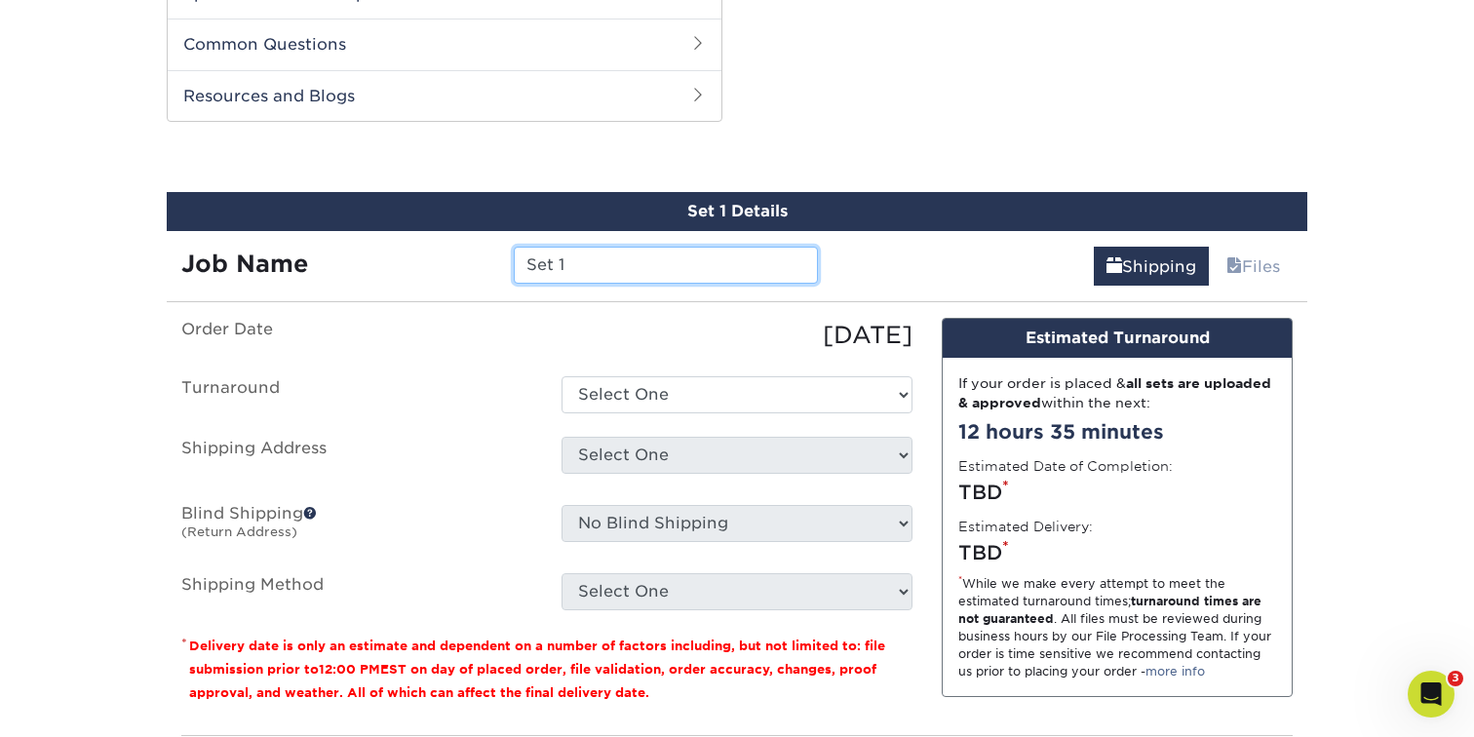
drag, startPoint x: 661, startPoint y: 246, endPoint x: 364, endPoint y: 245, distance: 297.3
click at [364, 247] on div "Job Name Set 1" at bounding box center [500, 265] width 666 height 37
type input "Catie"
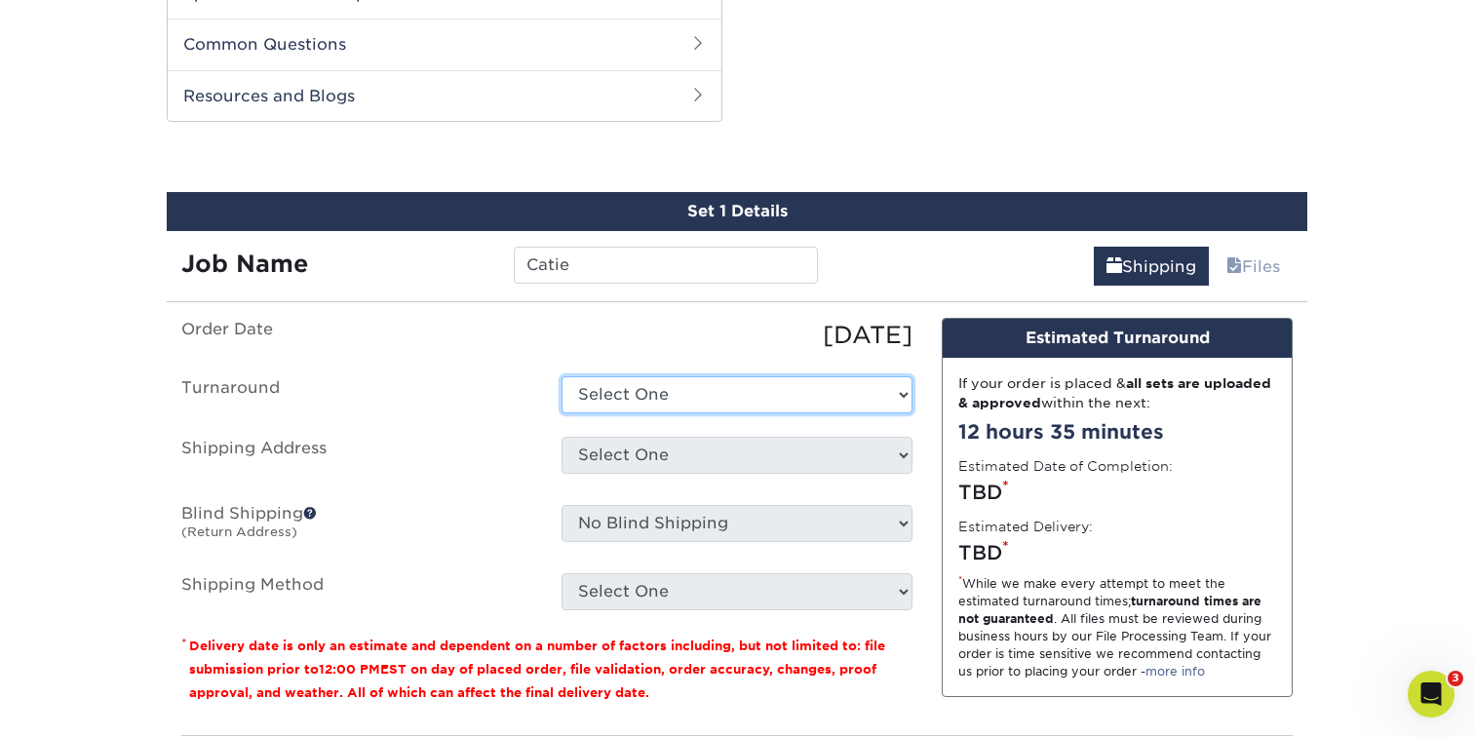
select select "4ec78deb-be4f-42c8-87f5-e41bd7020b1d"
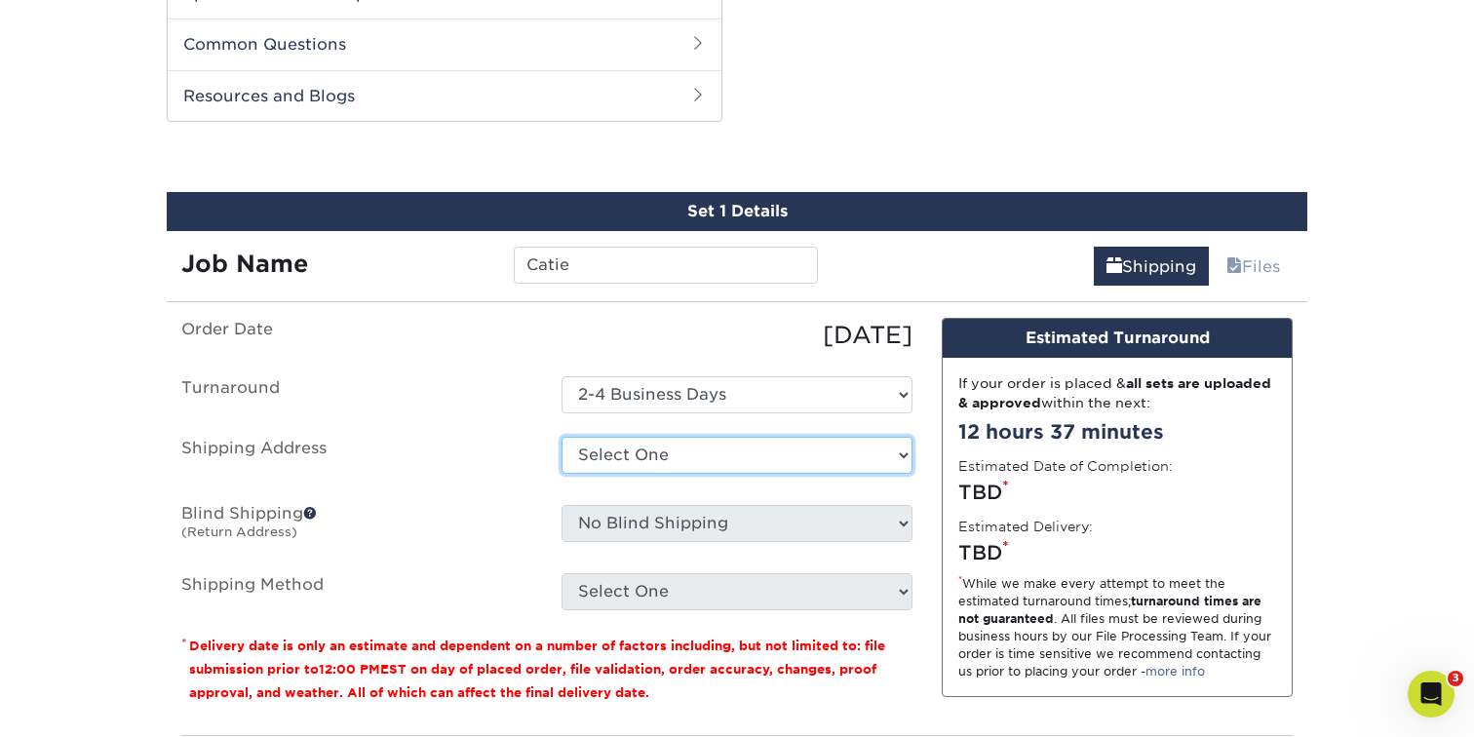
select select "254880"
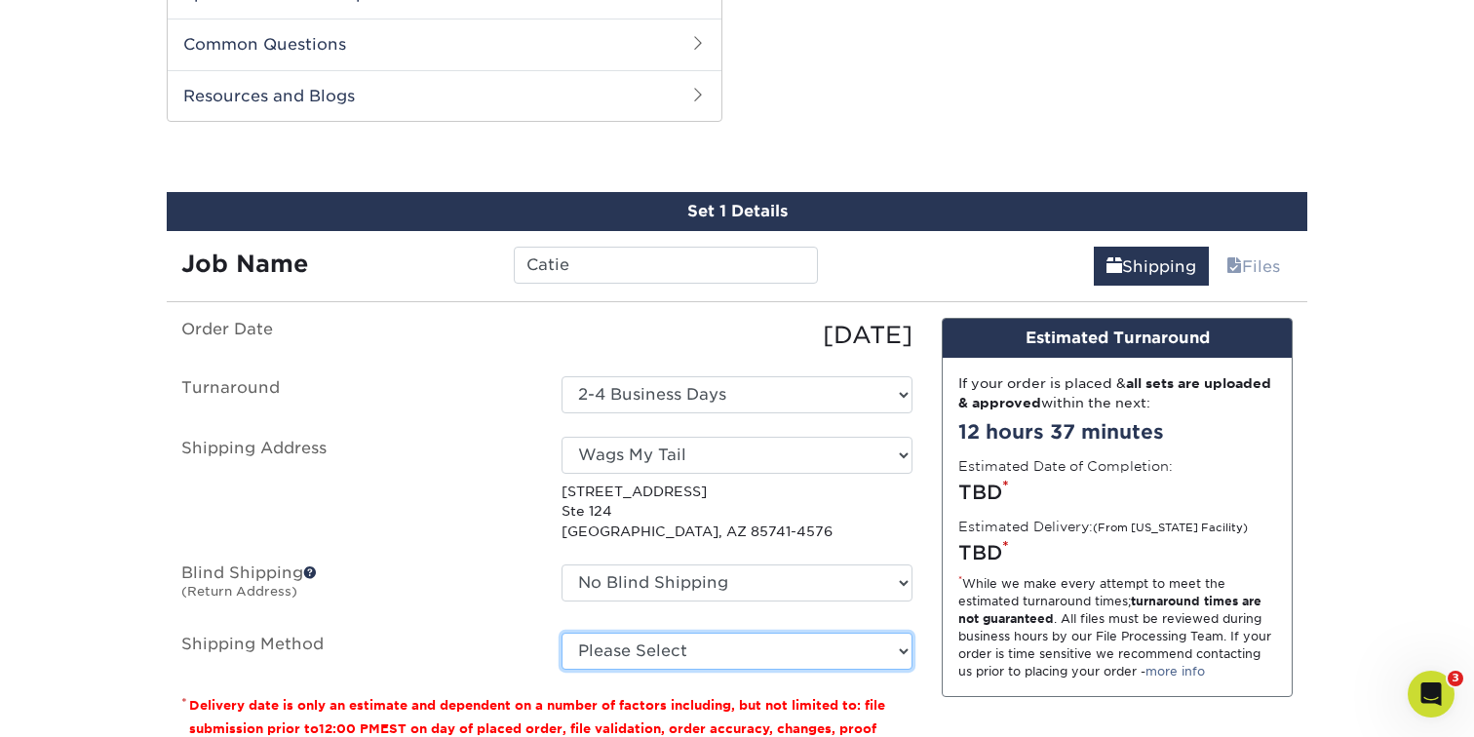
select select "03"
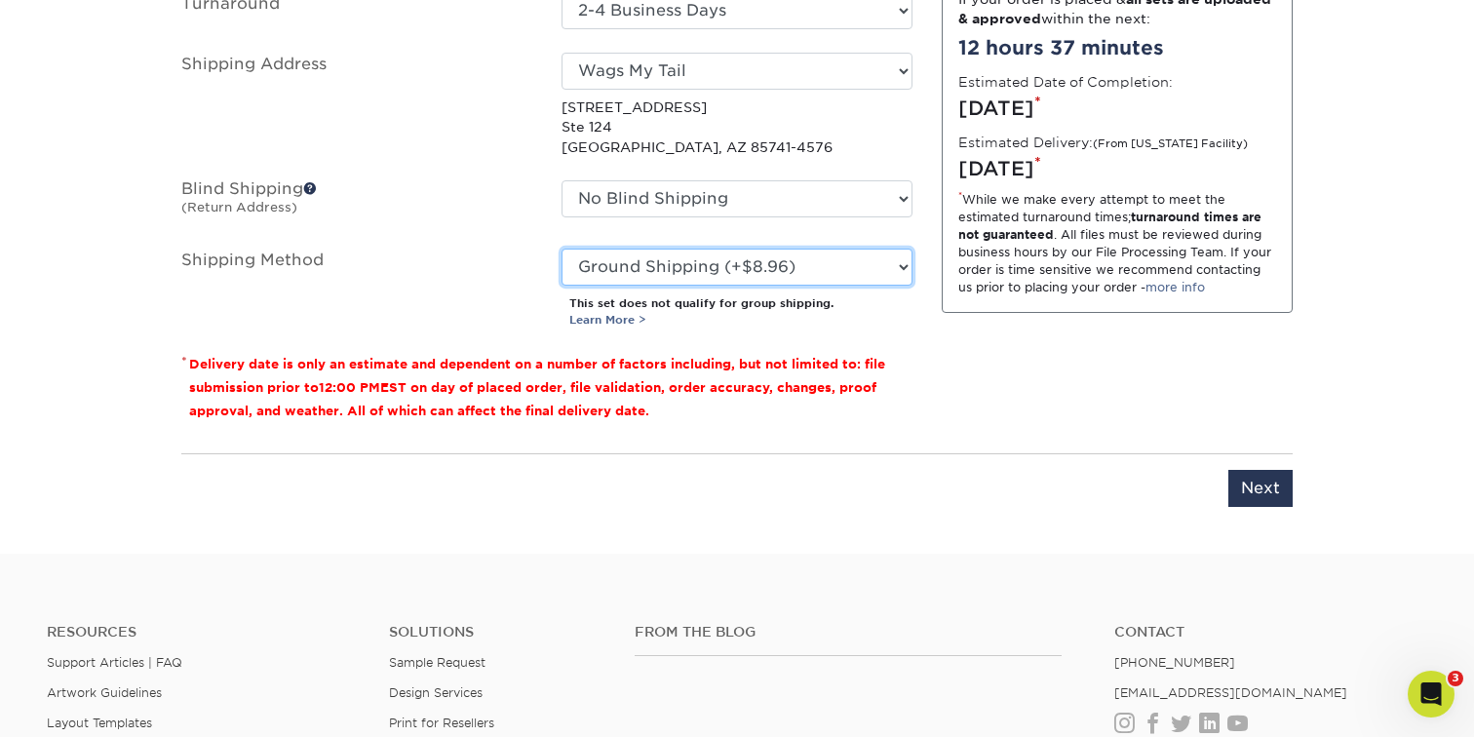
scroll to position [1446, 0]
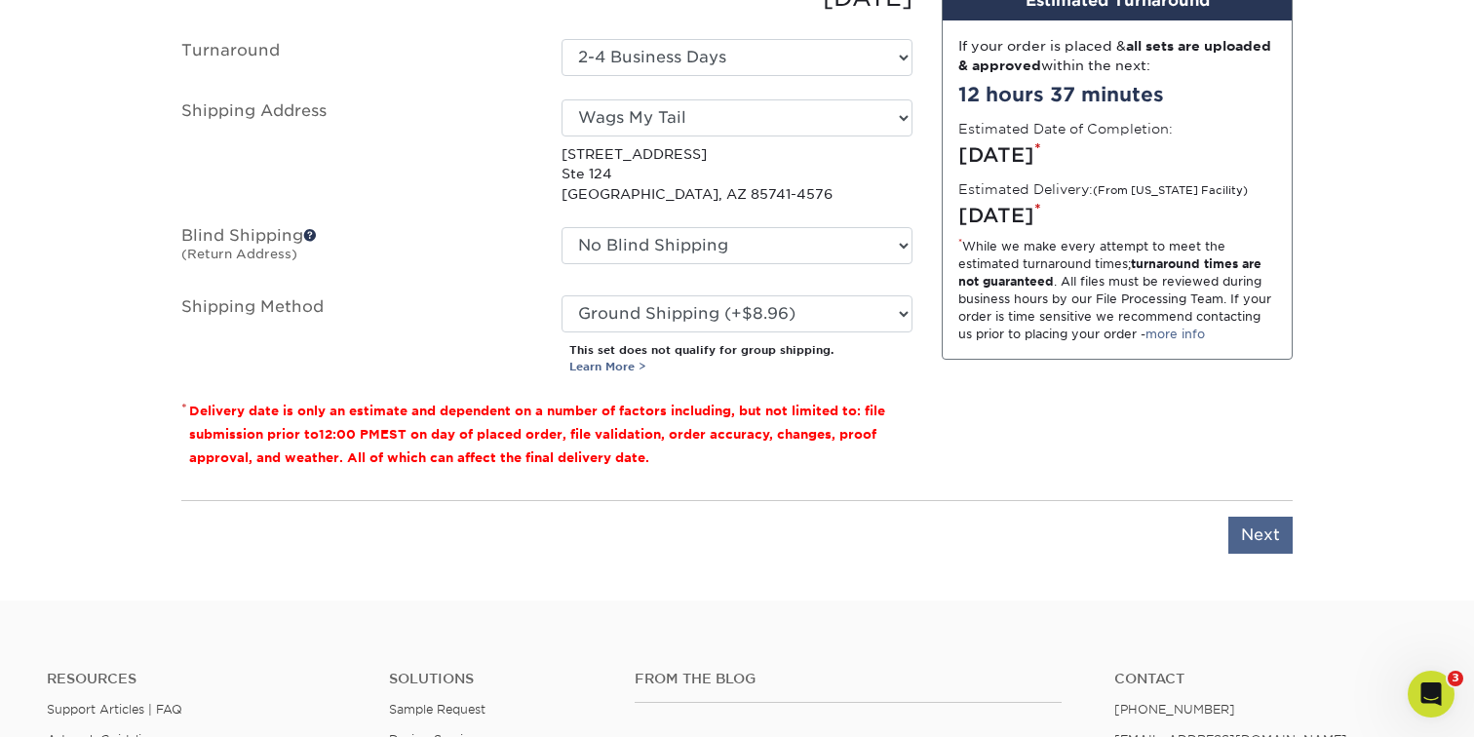
click at [1267, 517] on input "Next" at bounding box center [1260, 535] width 64 height 37
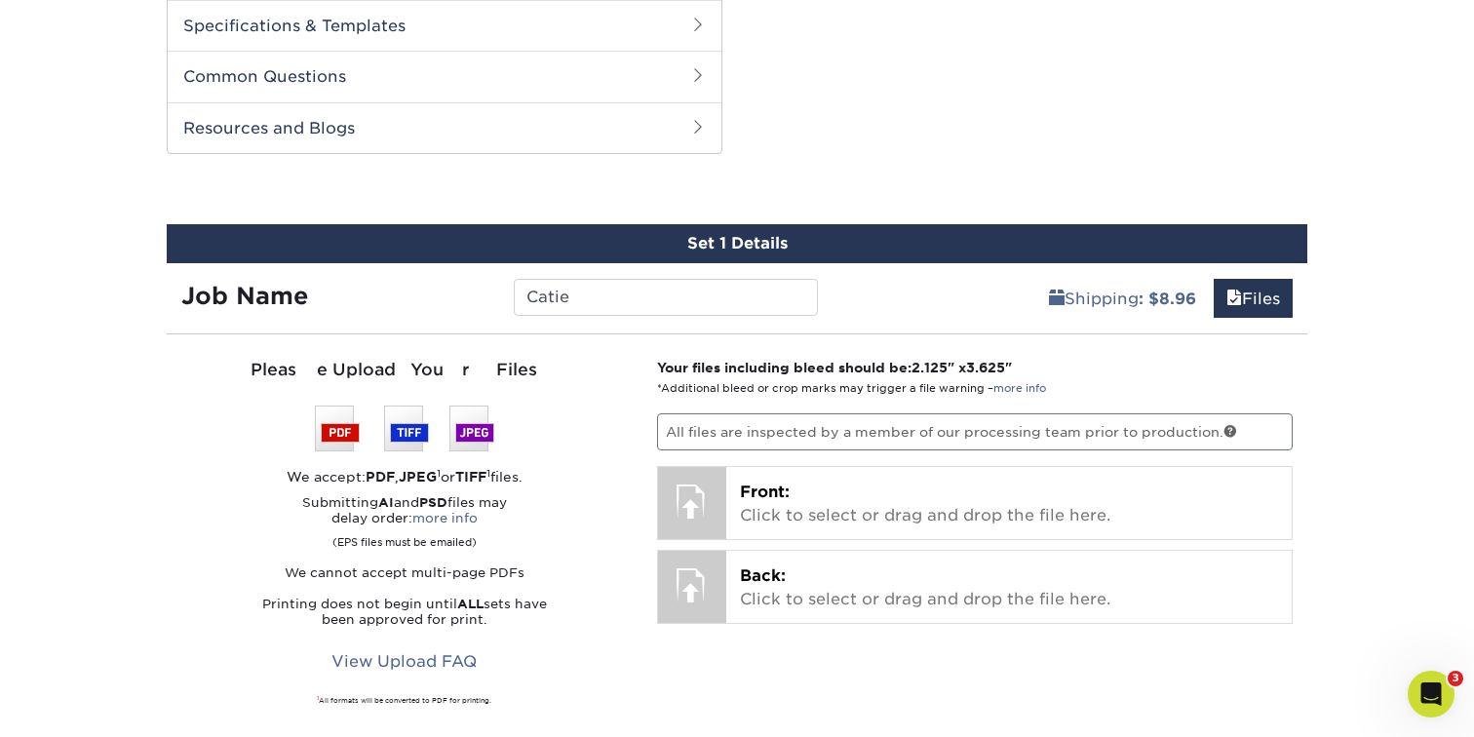
scroll to position [1076, 0]
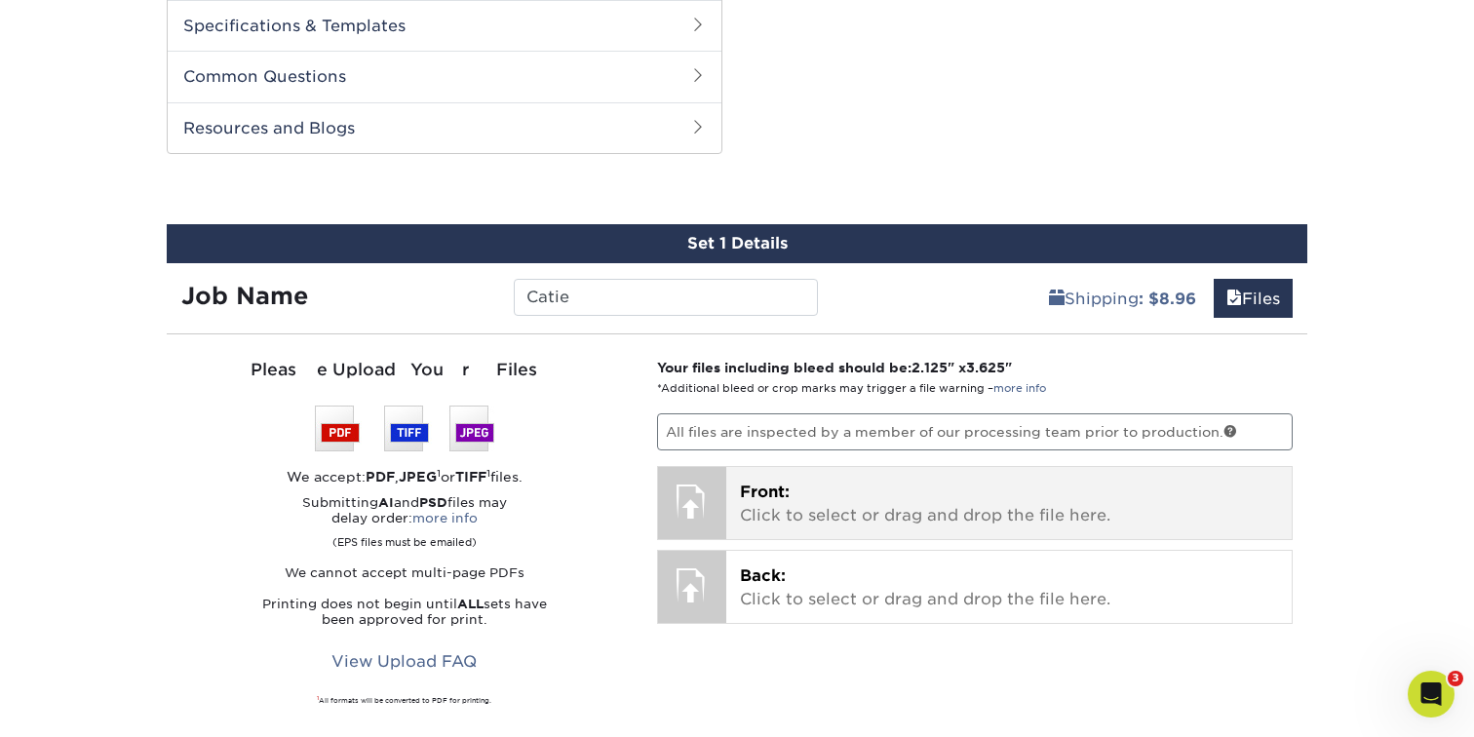
click at [690, 485] on div at bounding box center [692, 501] width 68 height 68
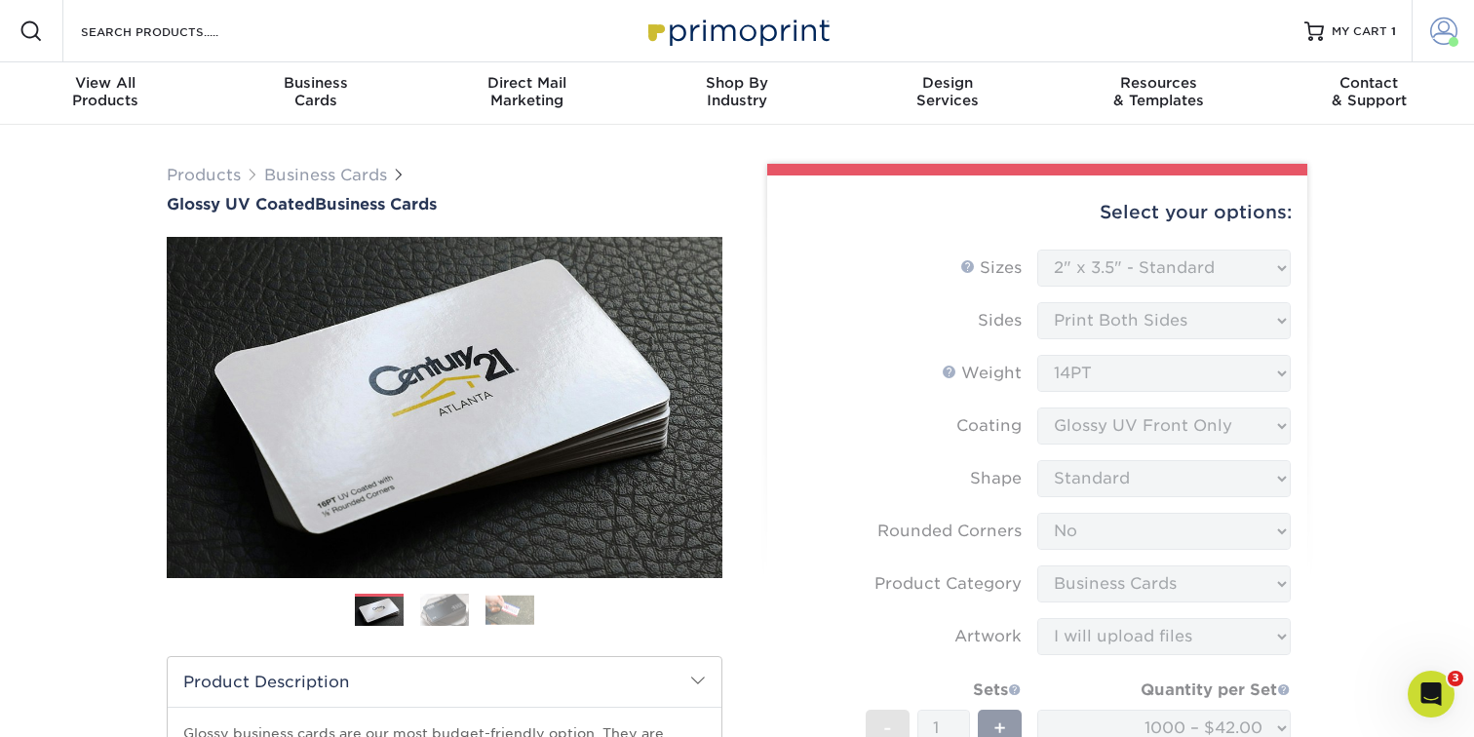
scroll to position [0, 0]
click at [1454, 31] on span at bounding box center [1443, 31] width 27 height 27
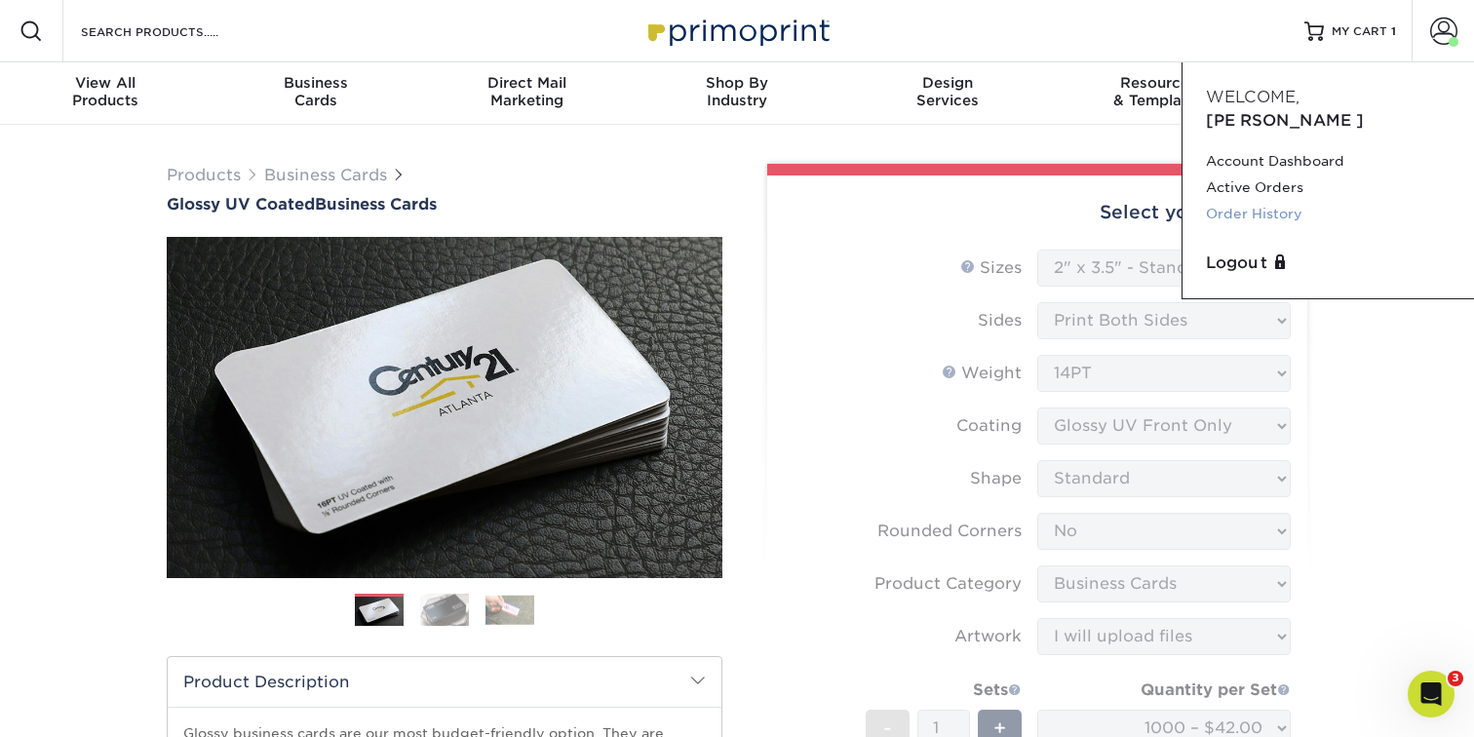
click at [1277, 201] on link "Order History" at bounding box center [1328, 214] width 245 height 26
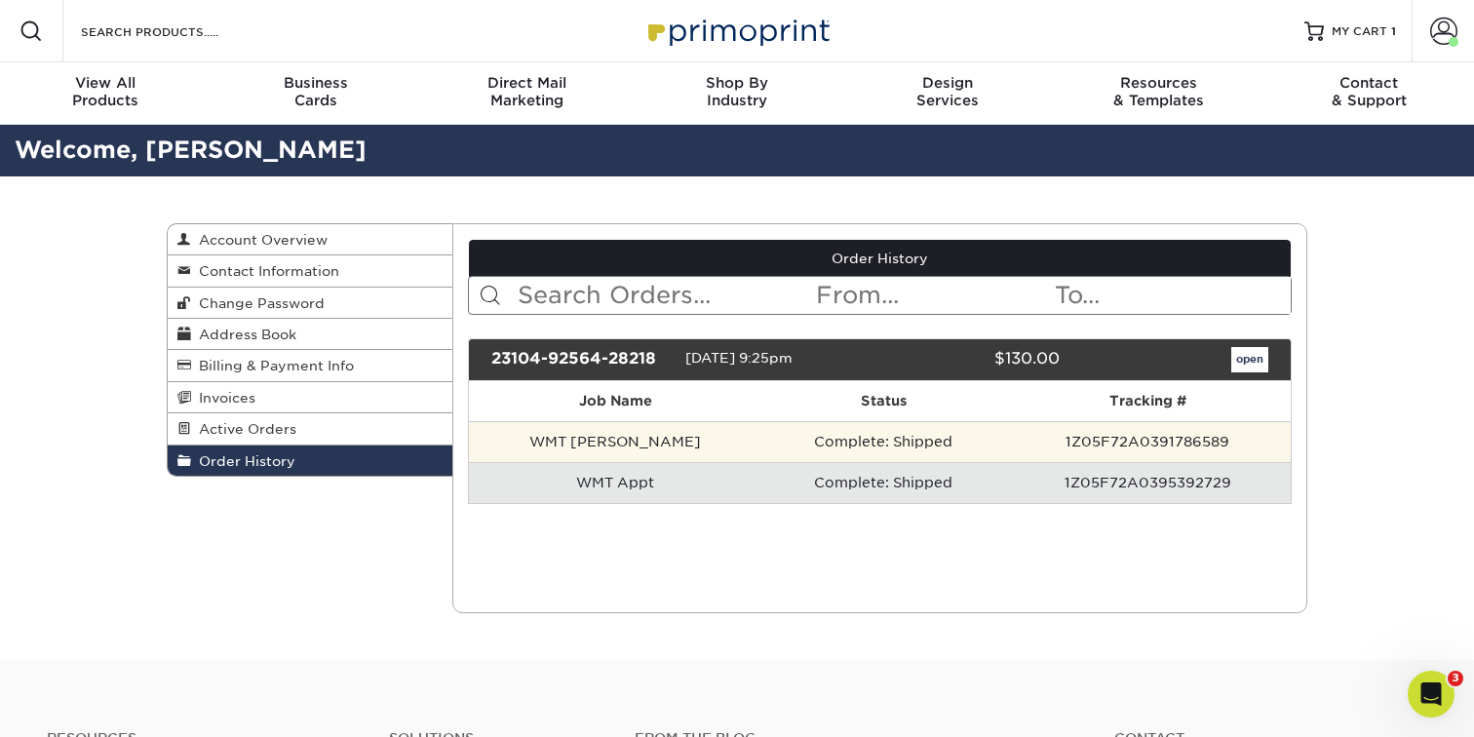
click at [1107, 444] on td "1Z05F72A0391786589" at bounding box center [1148, 441] width 286 height 41
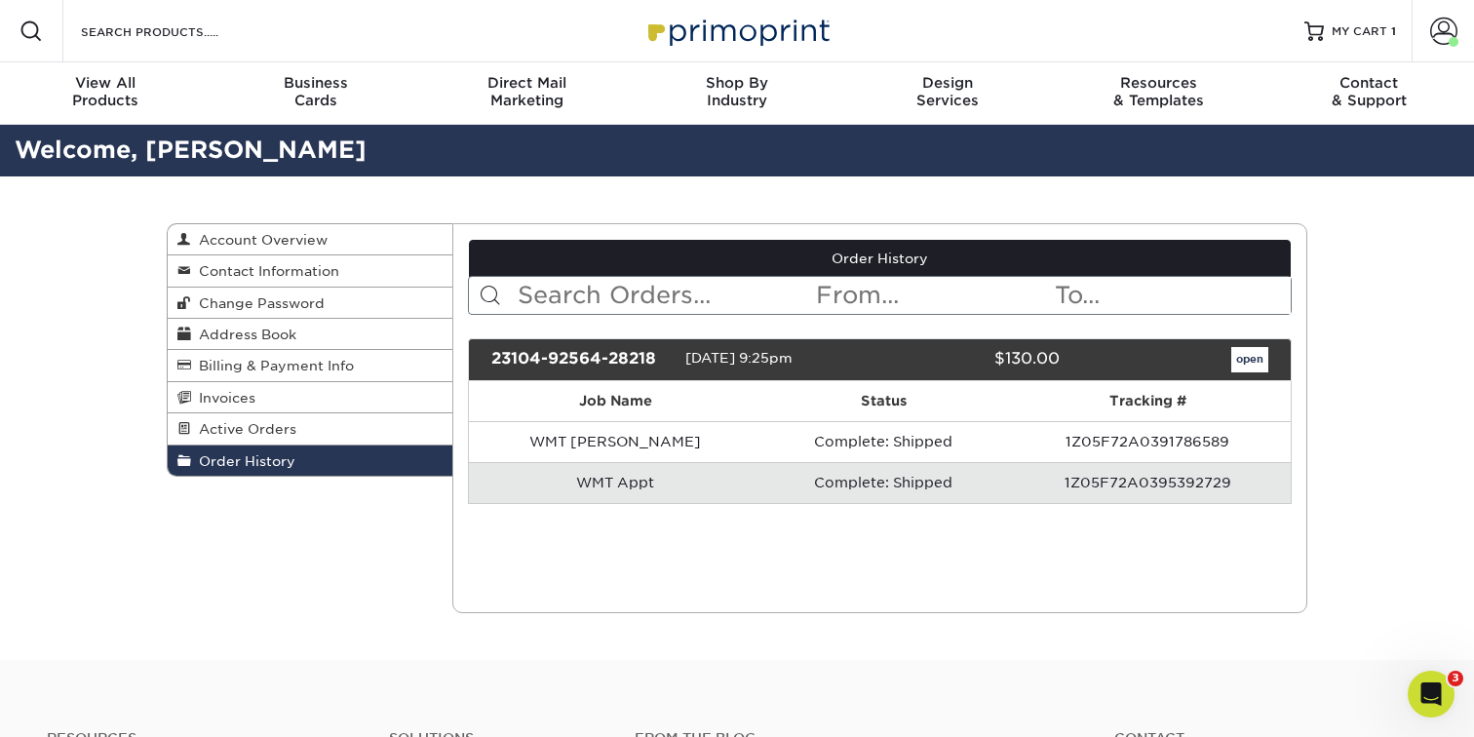
click at [1245, 358] on link "open" at bounding box center [1249, 359] width 37 height 25
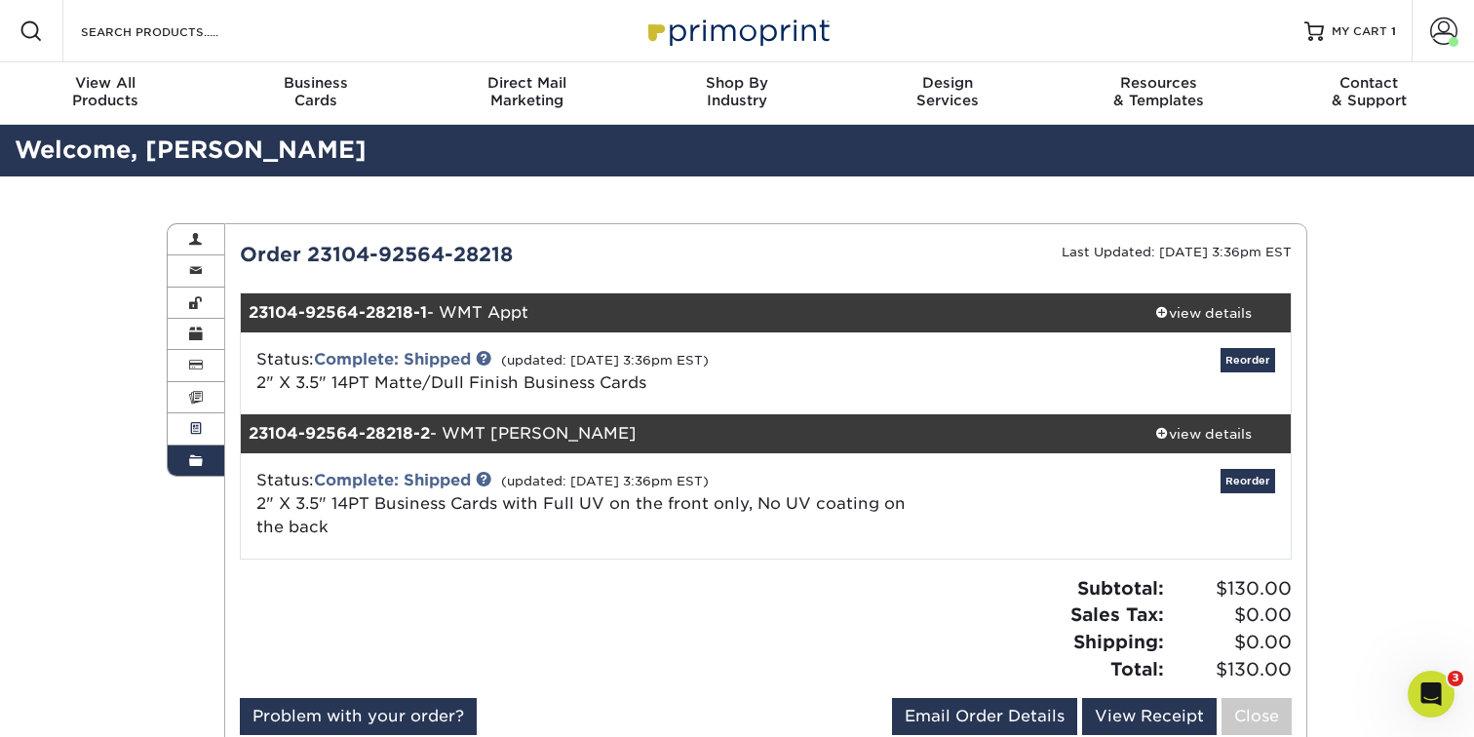
click at [195, 424] on span at bounding box center [196, 429] width 14 height 16
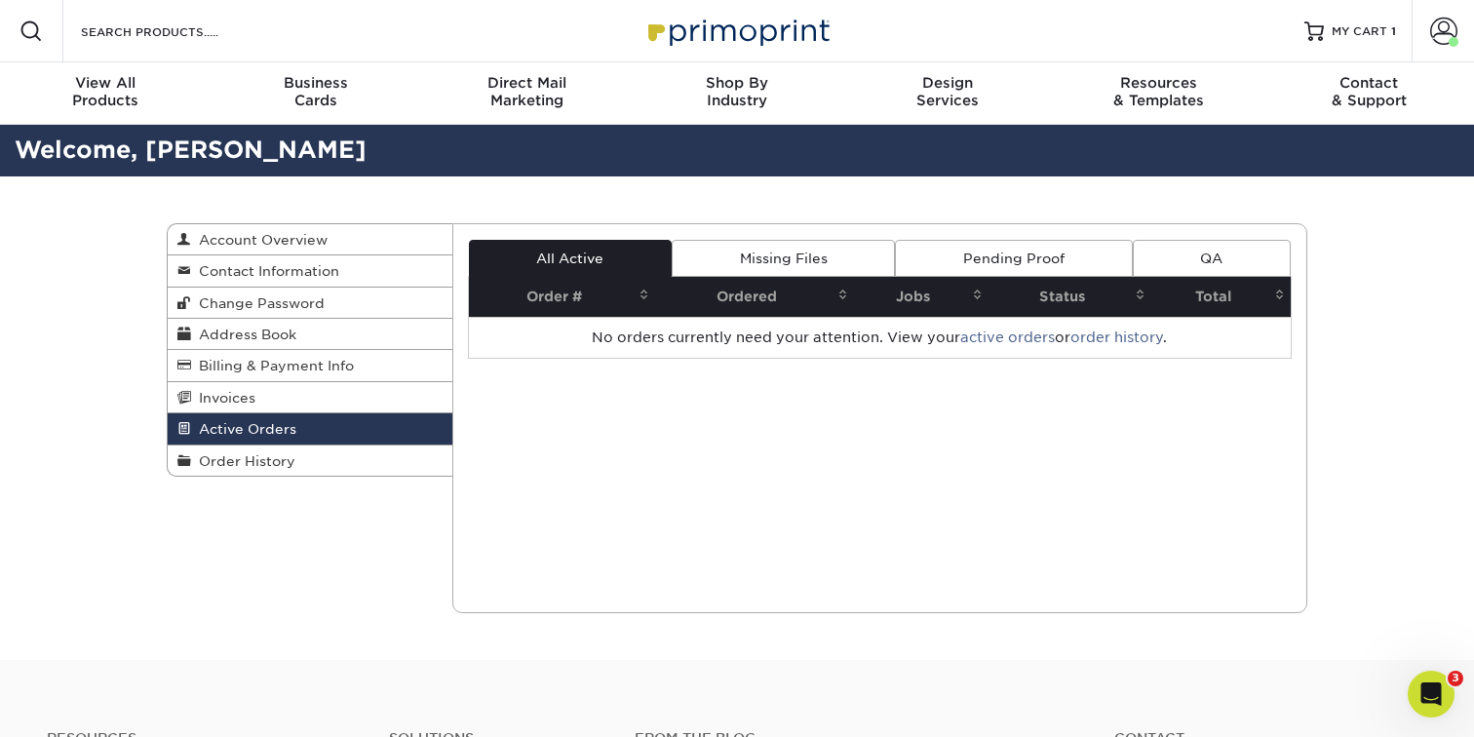
click at [1010, 252] on link "Pending Proof" at bounding box center [1013, 258] width 237 height 37
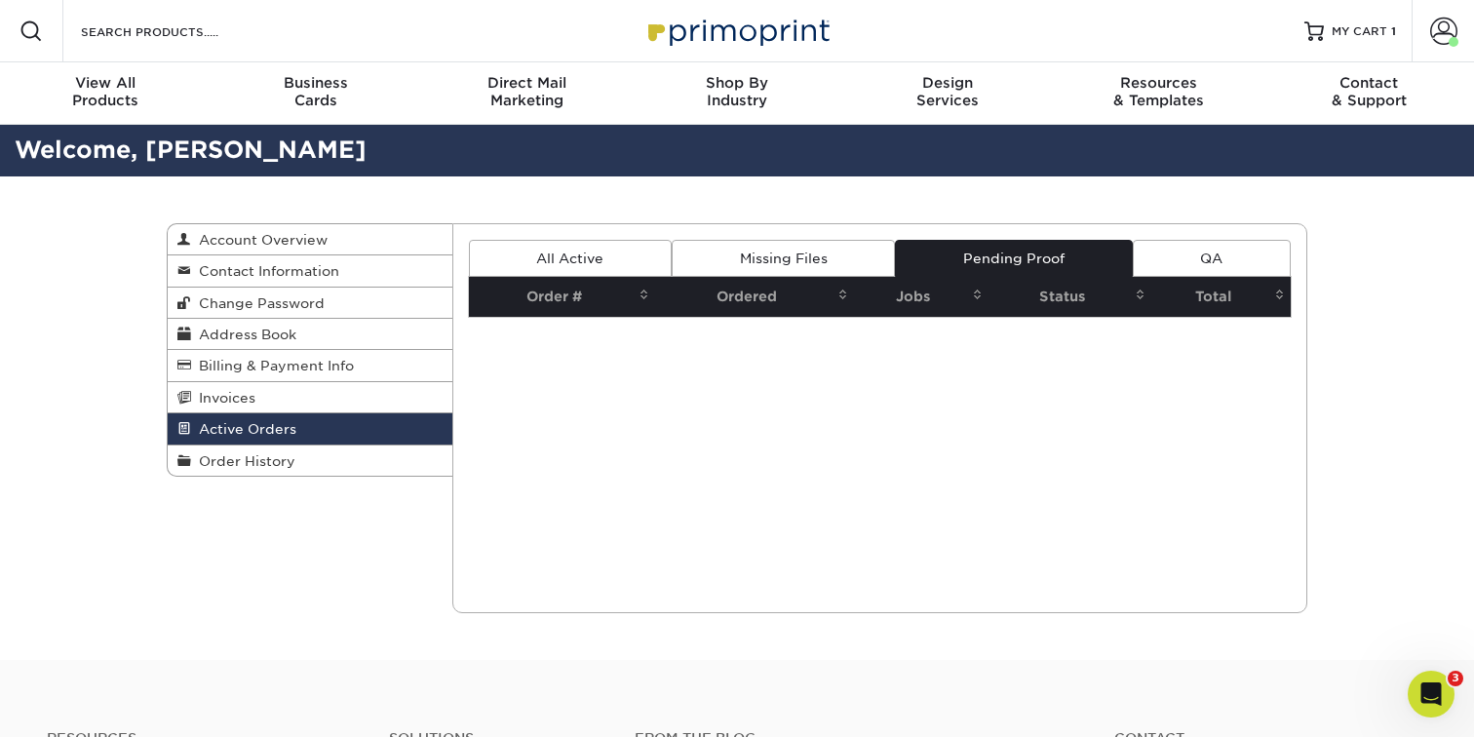
click at [862, 249] on link "Missing Files" at bounding box center [783, 258] width 223 height 37
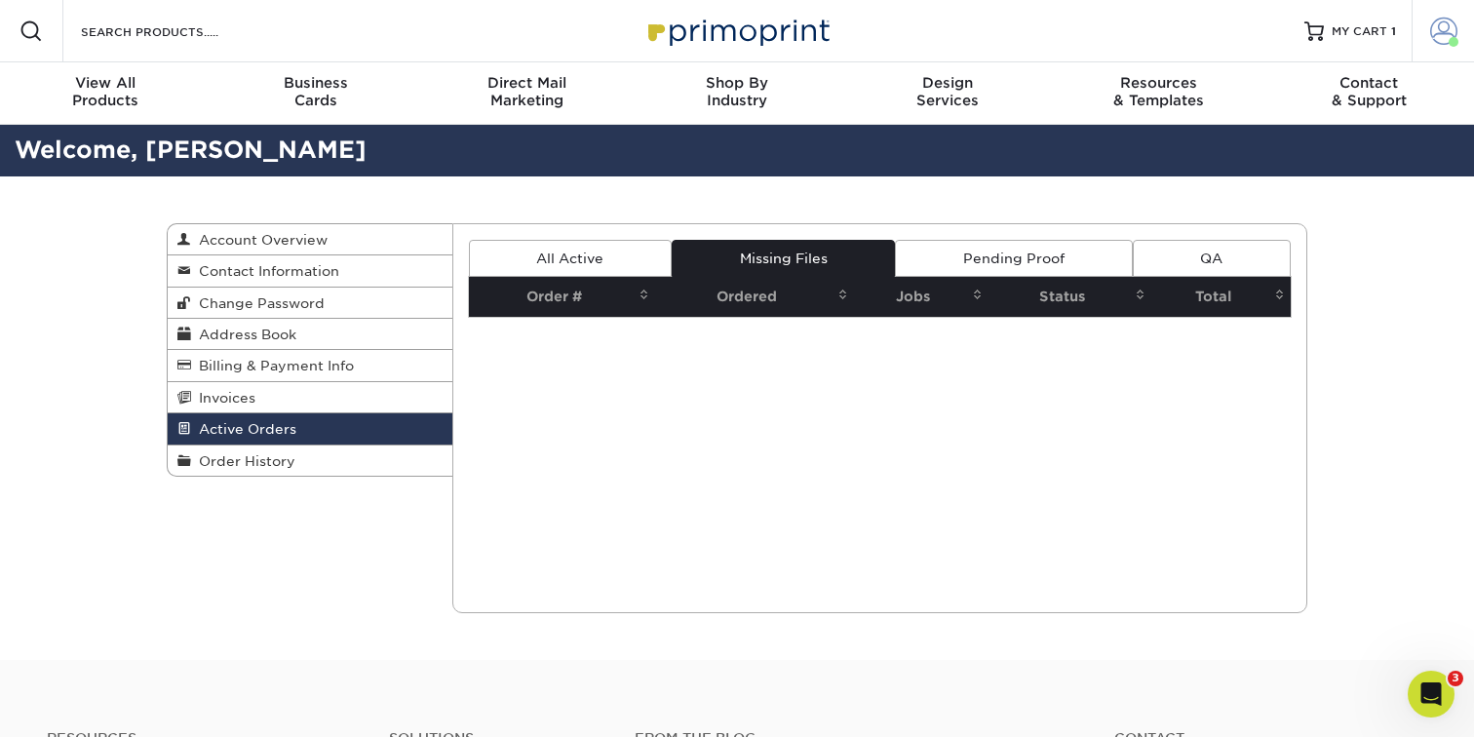
click at [1447, 36] on span at bounding box center [1443, 31] width 27 height 27
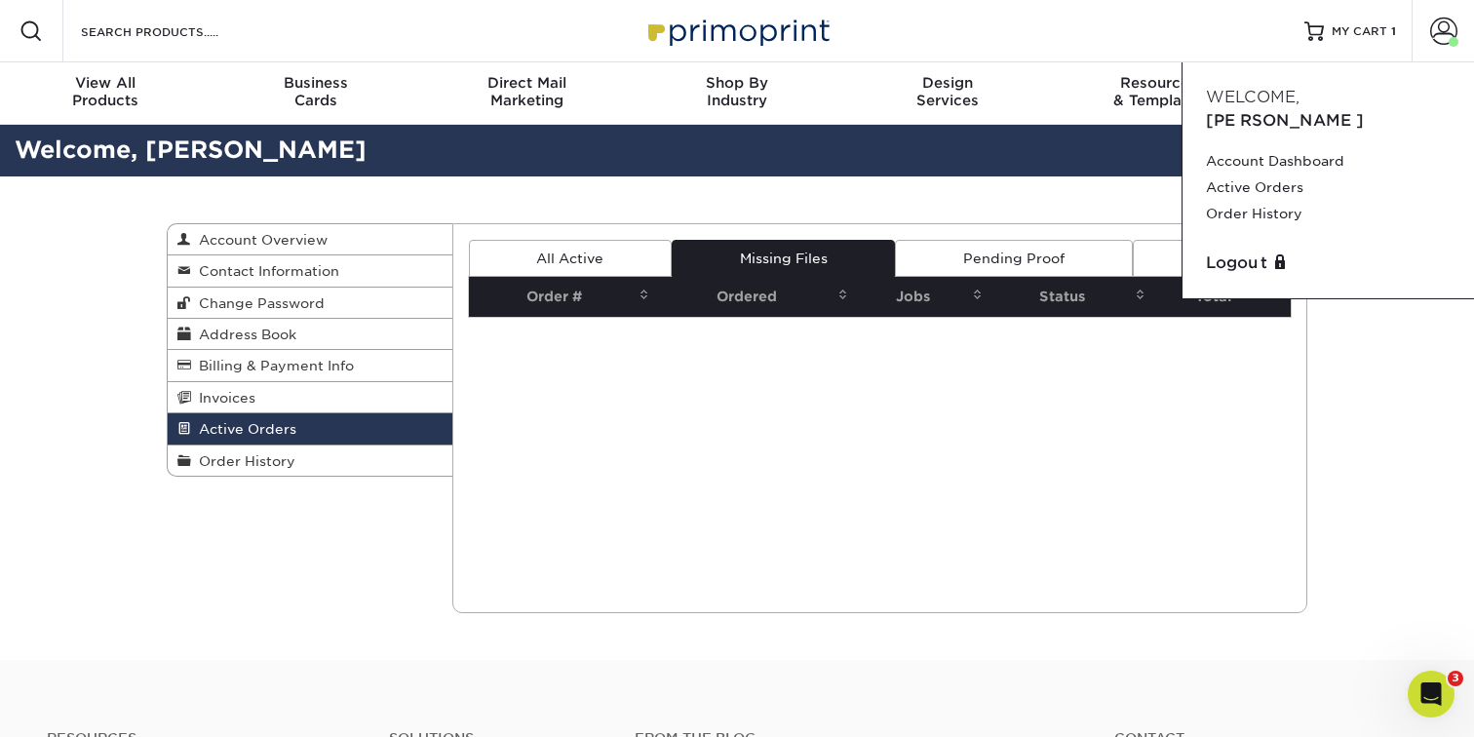
click at [1363, 314] on div "Active Orders Account Overview Contact Information Change Password Address Book…" at bounding box center [737, 418] width 1474 height 484
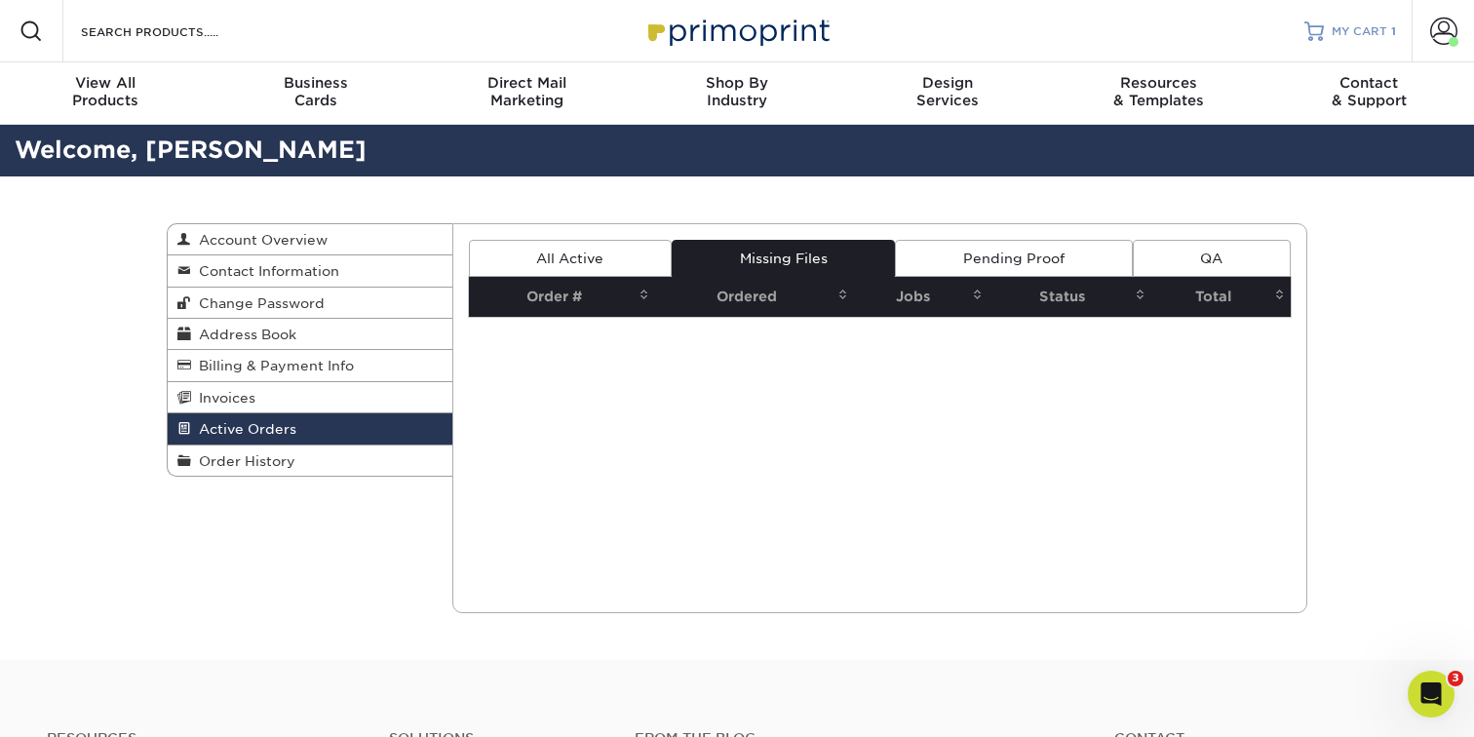
click at [1377, 38] on span "MY CART" at bounding box center [1360, 31] width 56 height 17
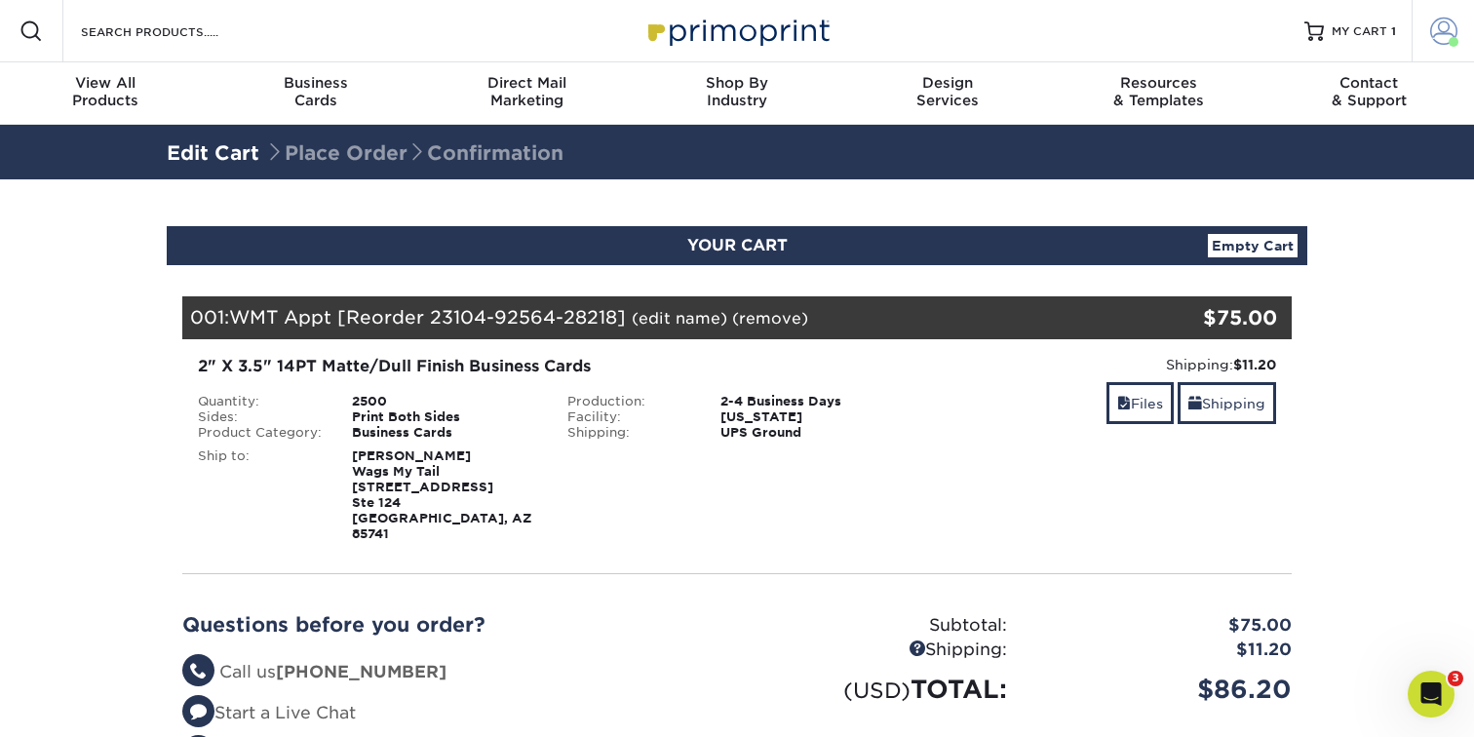
click at [1440, 31] on span at bounding box center [1443, 31] width 27 height 27
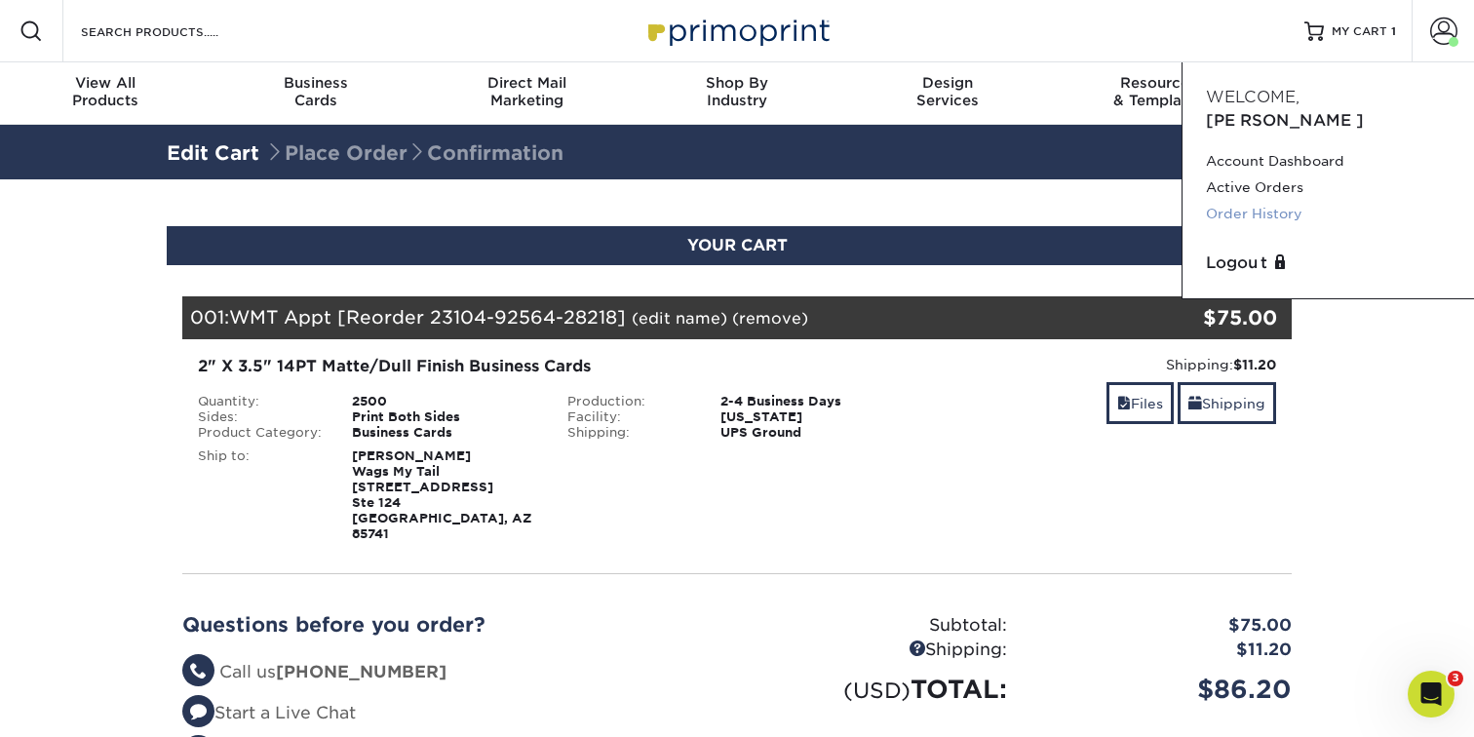
click at [1284, 201] on link "Order History" at bounding box center [1328, 214] width 245 height 26
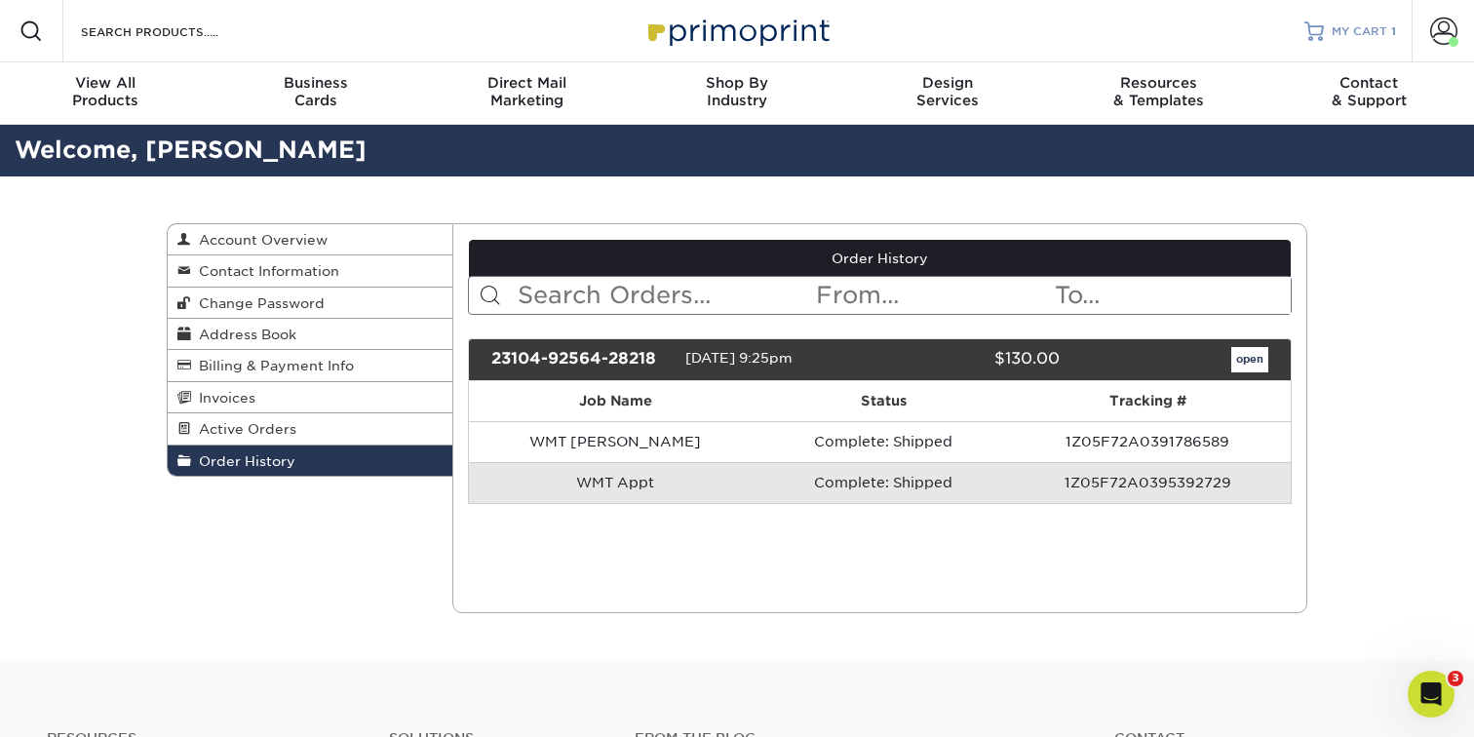
click at [1350, 22] on link "MY CART 1" at bounding box center [1350, 31] width 92 height 62
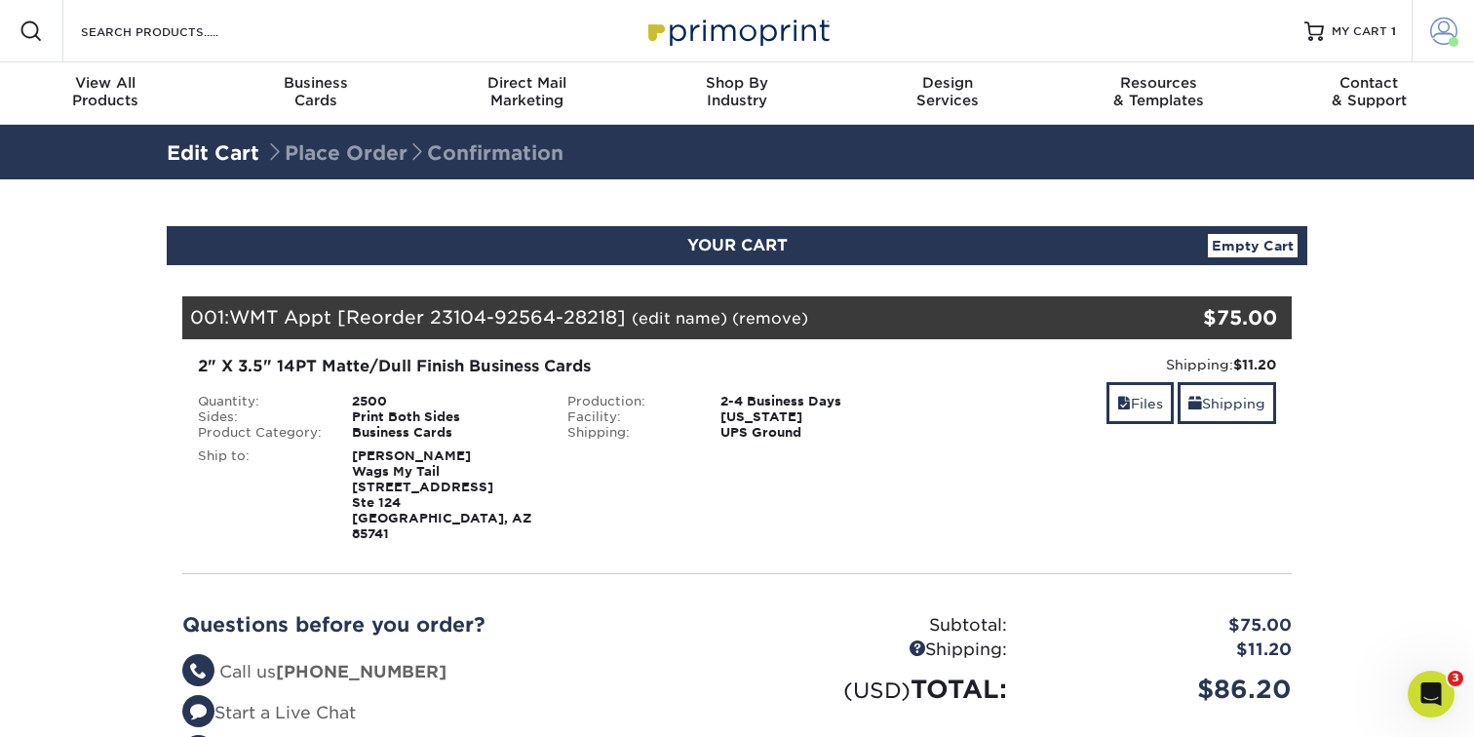
click at [1450, 33] on span at bounding box center [1443, 31] width 27 height 27
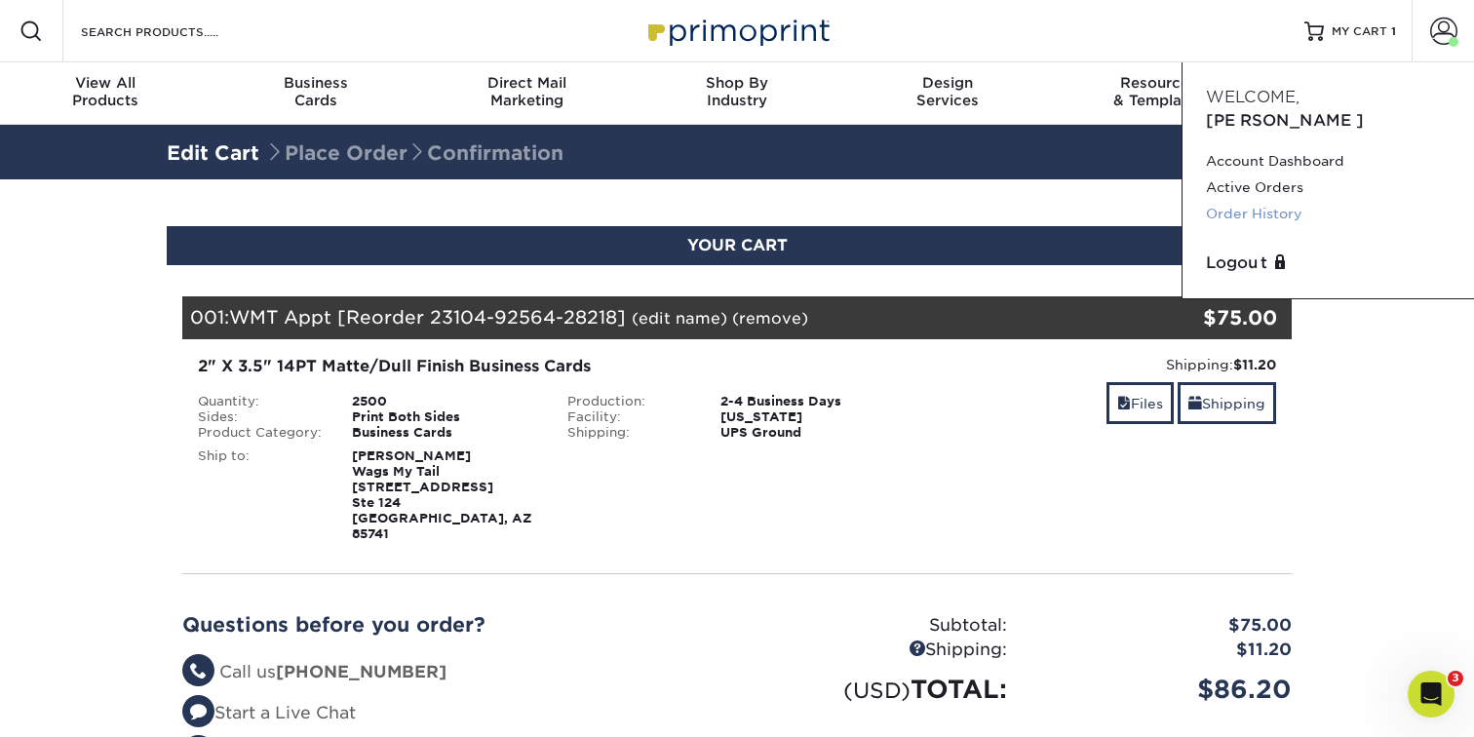
click at [1307, 201] on link "Order History" at bounding box center [1328, 214] width 245 height 26
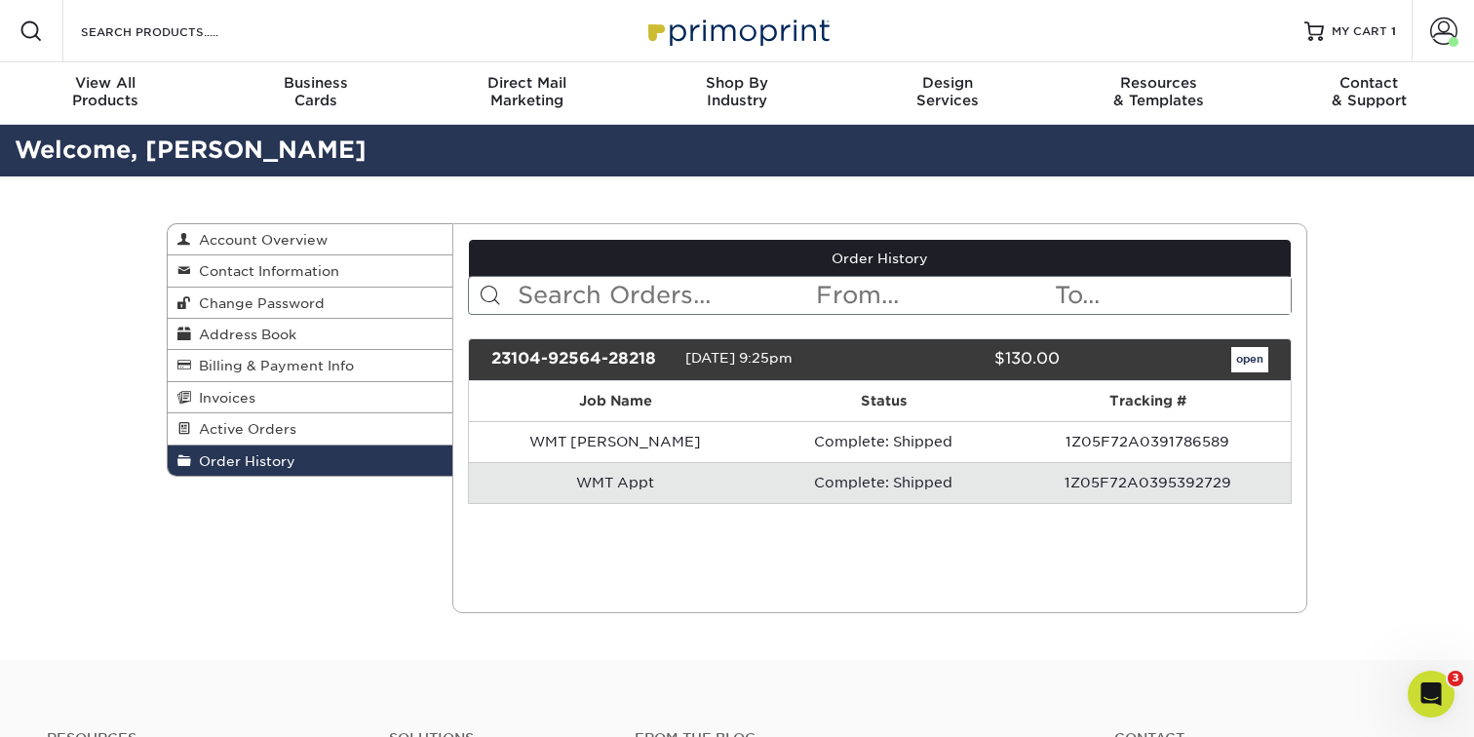
click at [1252, 355] on link "open" at bounding box center [1249, 359] width 37 height 25
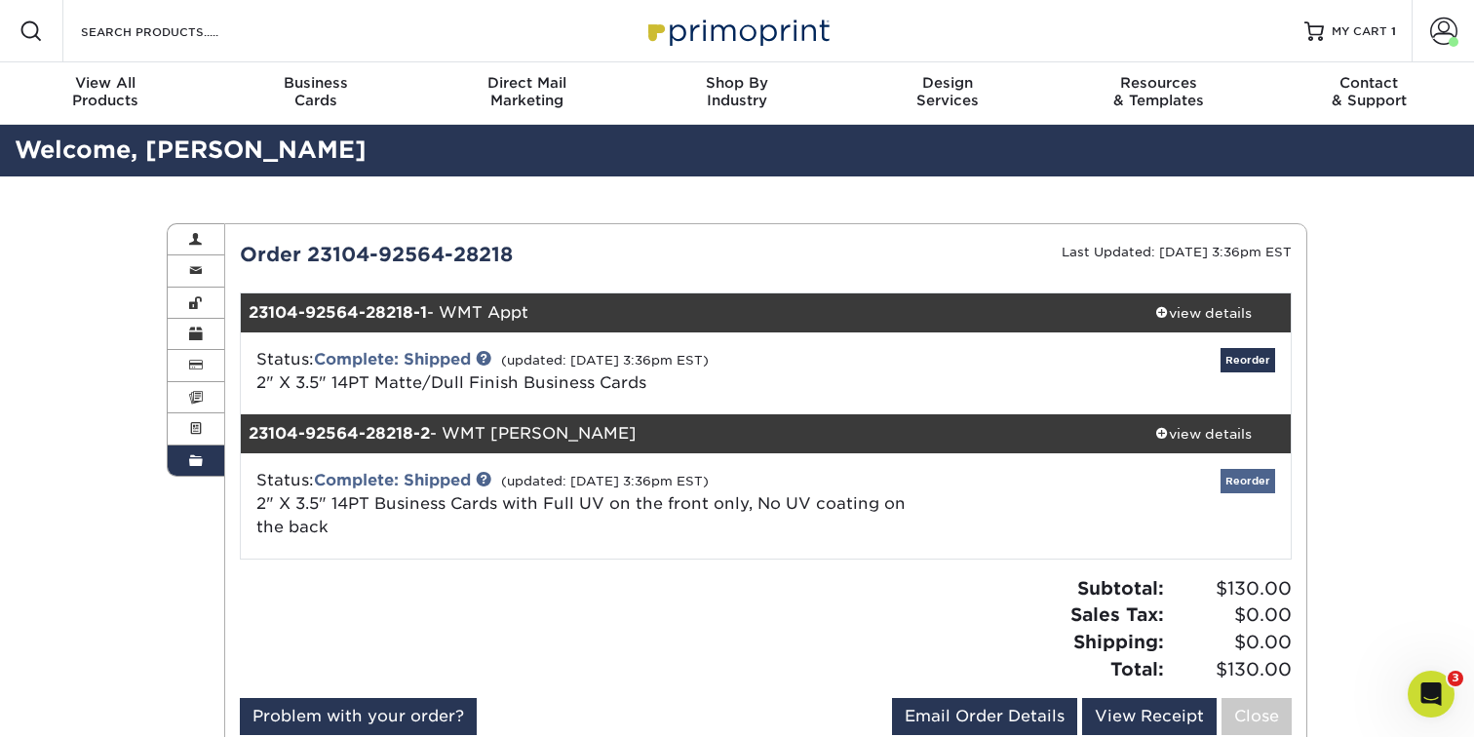
click at [1252, 480] on link "Reorder" at bounding box center [1248, 481] width 55 height 24
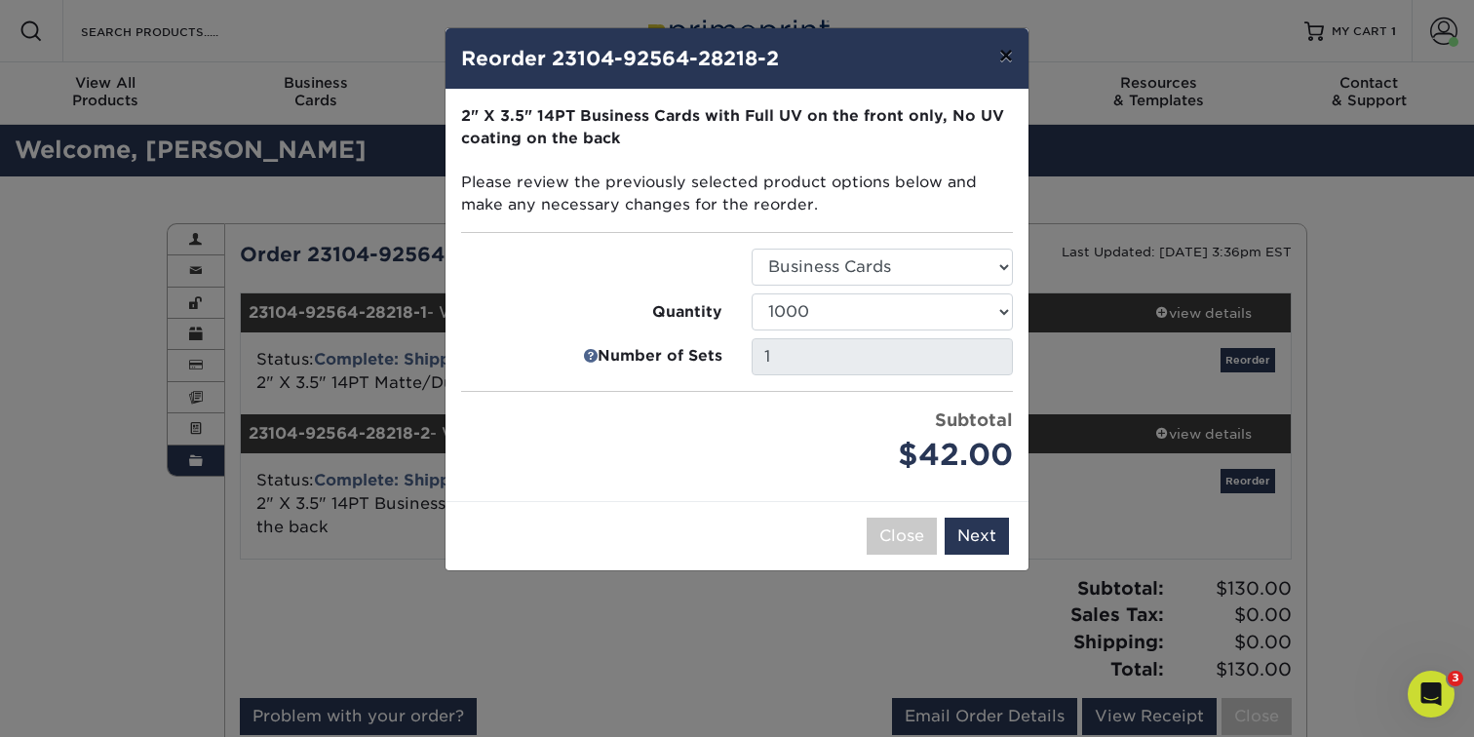
click at [1003, 58] on button "×" at bounding box center [1006, 55] width 45 height 55
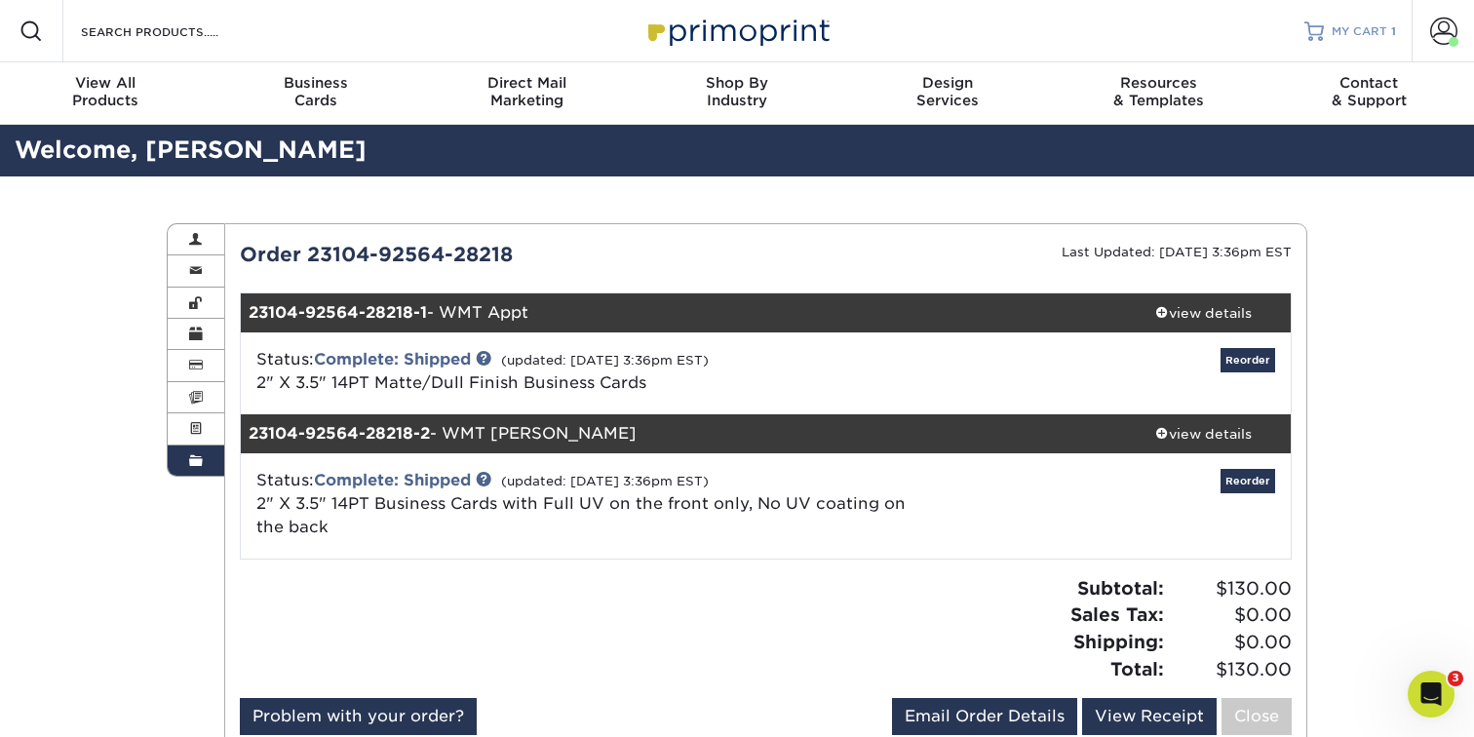
click at [1370, 37] on span "MY CART" at bounding box center [1360, 31] width 56 height 17
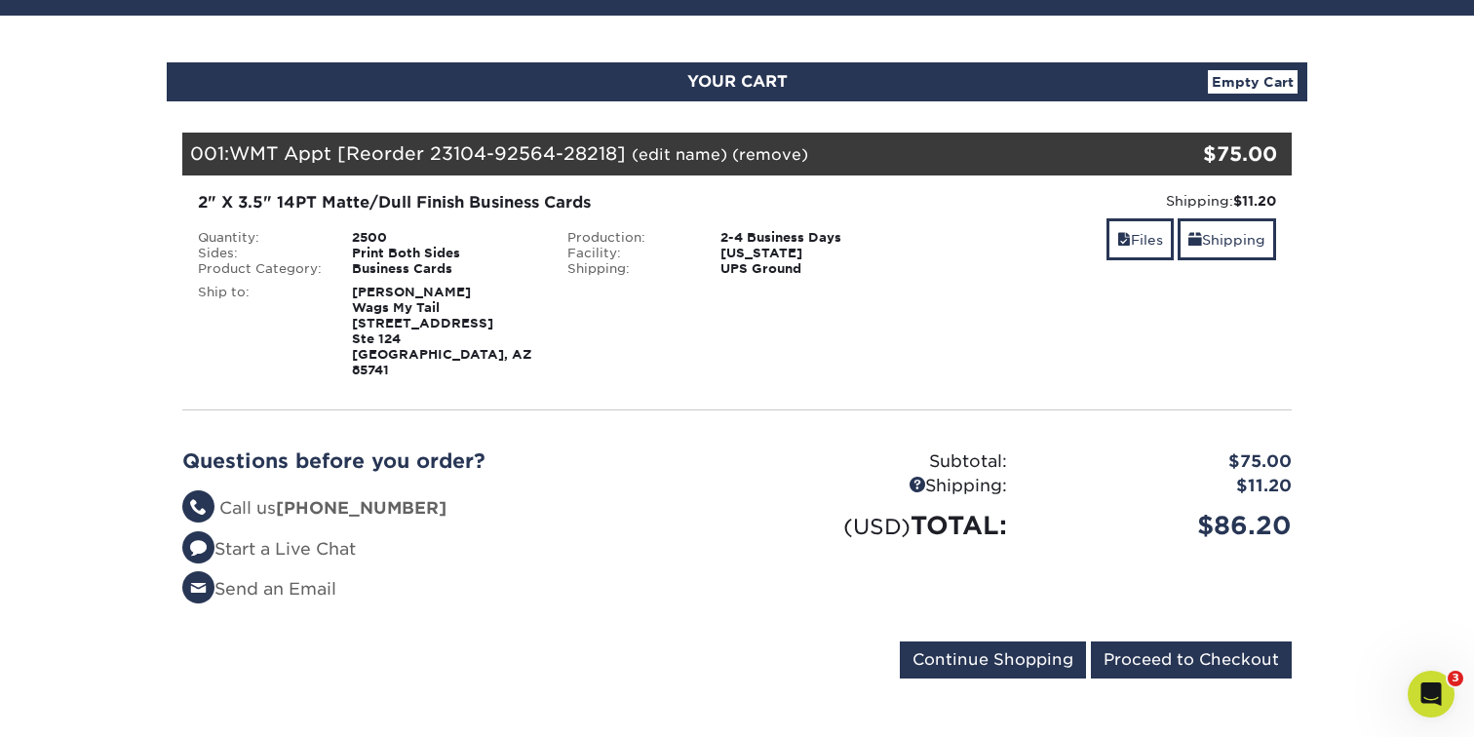
scroll to position [164, 0]
click at [1186, 641] on input "Proceed to Checkout" at bounding box center [1191, 659] width 201 height 37
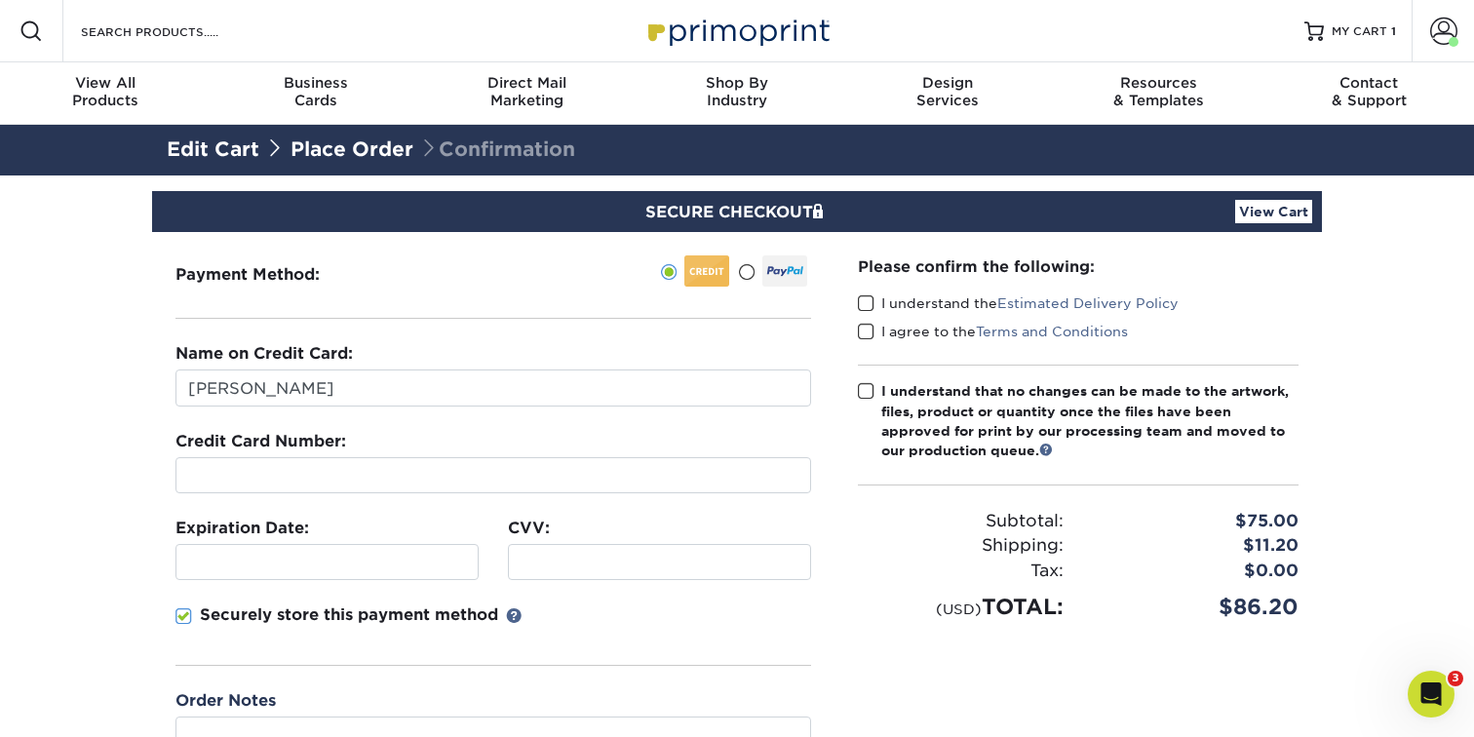
click at [871, 300] on span at bounding box center [866, 303] width 17 height 19
click at [0, 0] on input "I understand the Estimated Delivery Policy" at bounding box center [0, 0] width 0 height 0
click at [863, 333] on span at bounding box center [866, 332] width 17 height 19
click at [0, 0] on input "I agree to the Terms and Conditions" at bounding box center [0, 0] width 0 height 0
click at [526, 546] on div at bounding box center [659, 562] width 303 height 36
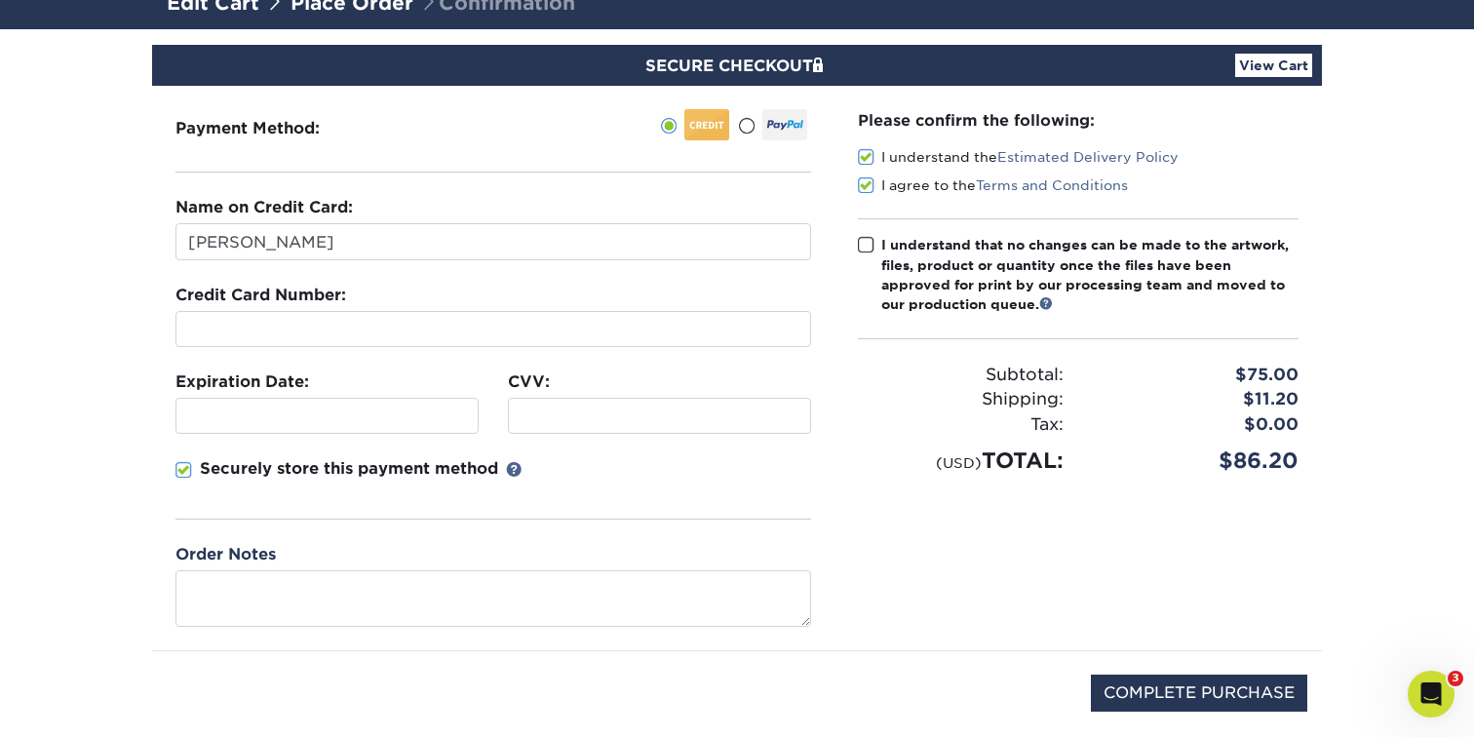
scroll to position [183, 0]
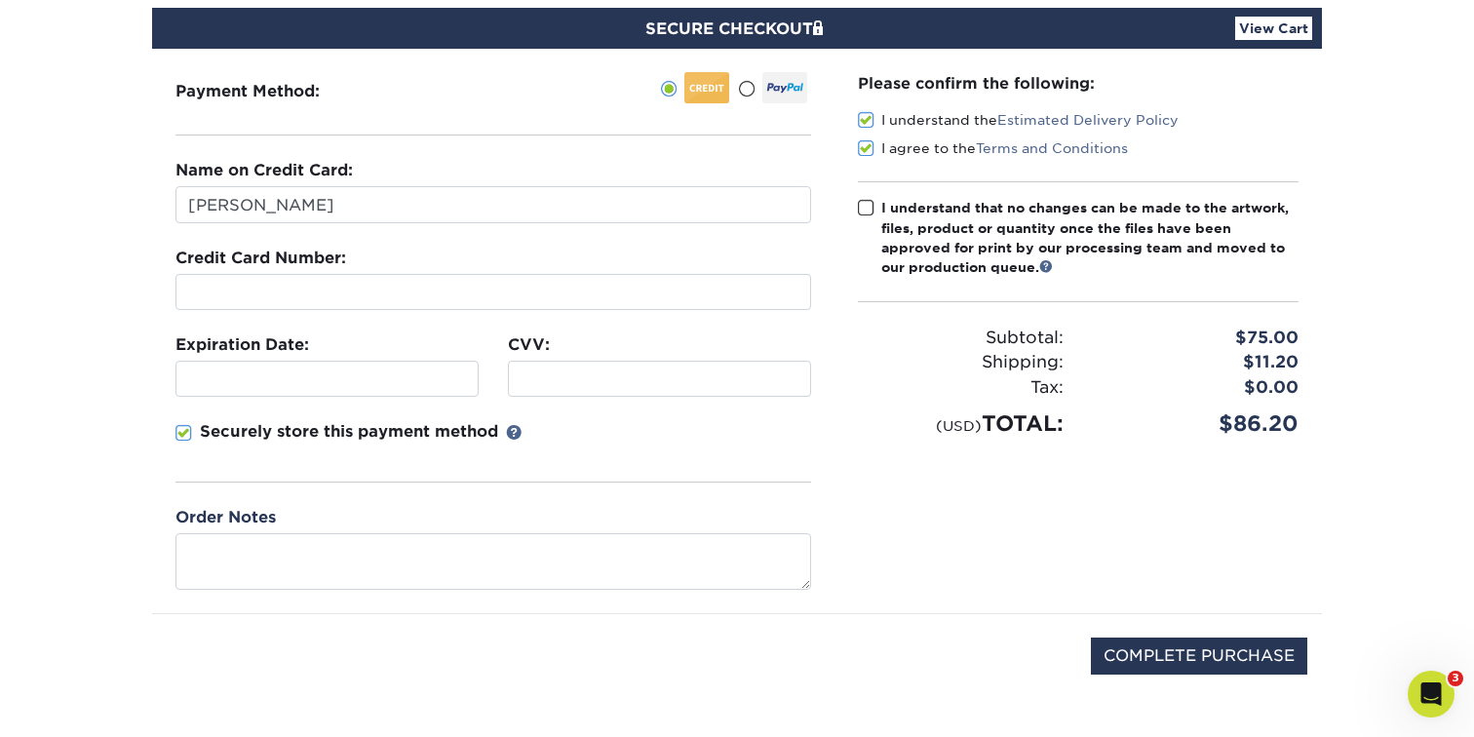
click at [290, 426] on p "Securely store this payment method" at bounding box center [349, 431] width 298 height 23
click at [0, 0] on input "Securely store this payment method" at bounding box center [0, 0] width 0 height 0
click at [1206, 657] on input "COMPLETE PURCHASE" at bounding box center [1199, 656] width 216 height 37
click at [866, 207] on span at bounding box center [866, 208] width 17 height 19
click at [0, 0] on input "I understand that no changes can be made to the artwork, files, product or quan…" at bounding box center [0, 0] width 0 height 0
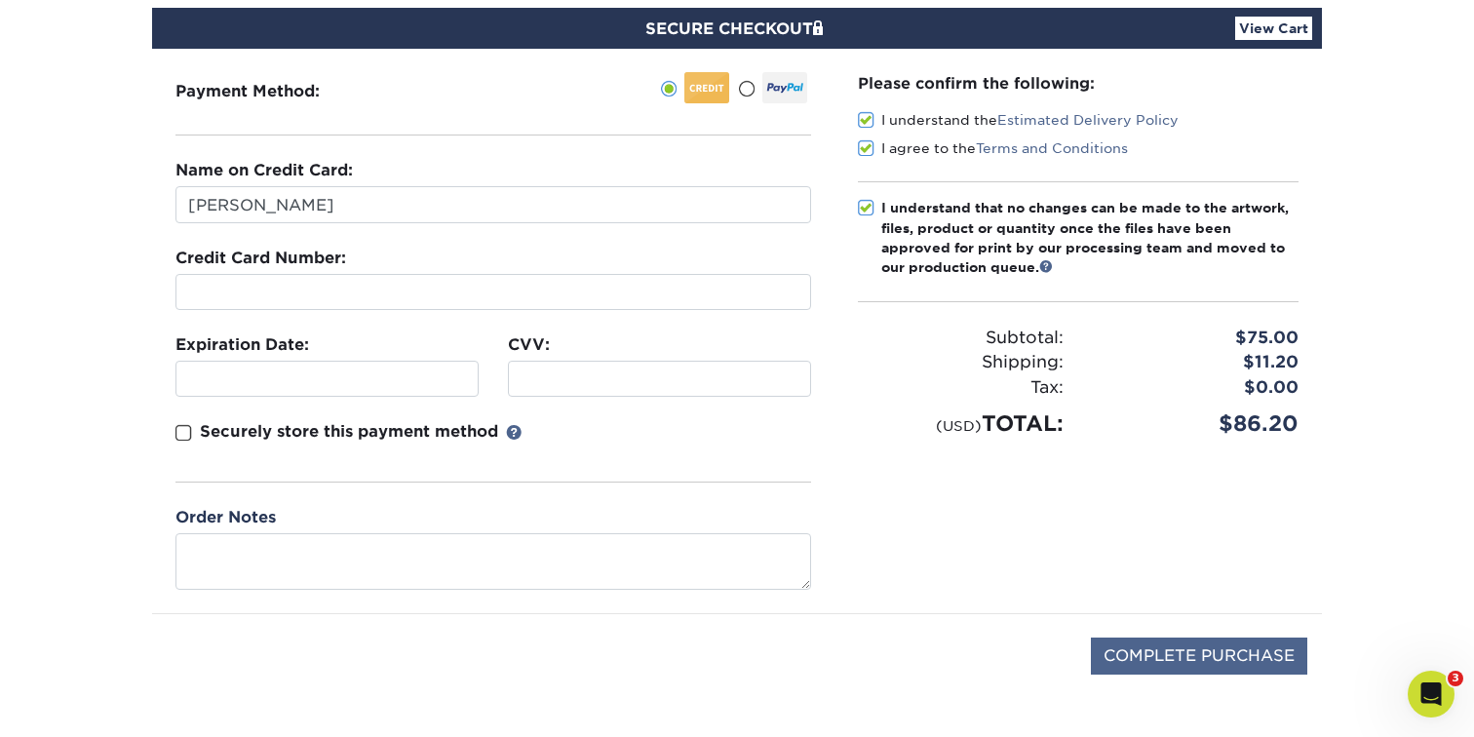
click at [1216, 659] on input "COMPLETE PURCHASE" at bounding box center [1199, 656] width 216 height 37
type input "PROCESSING, PLEASE WAIT..."
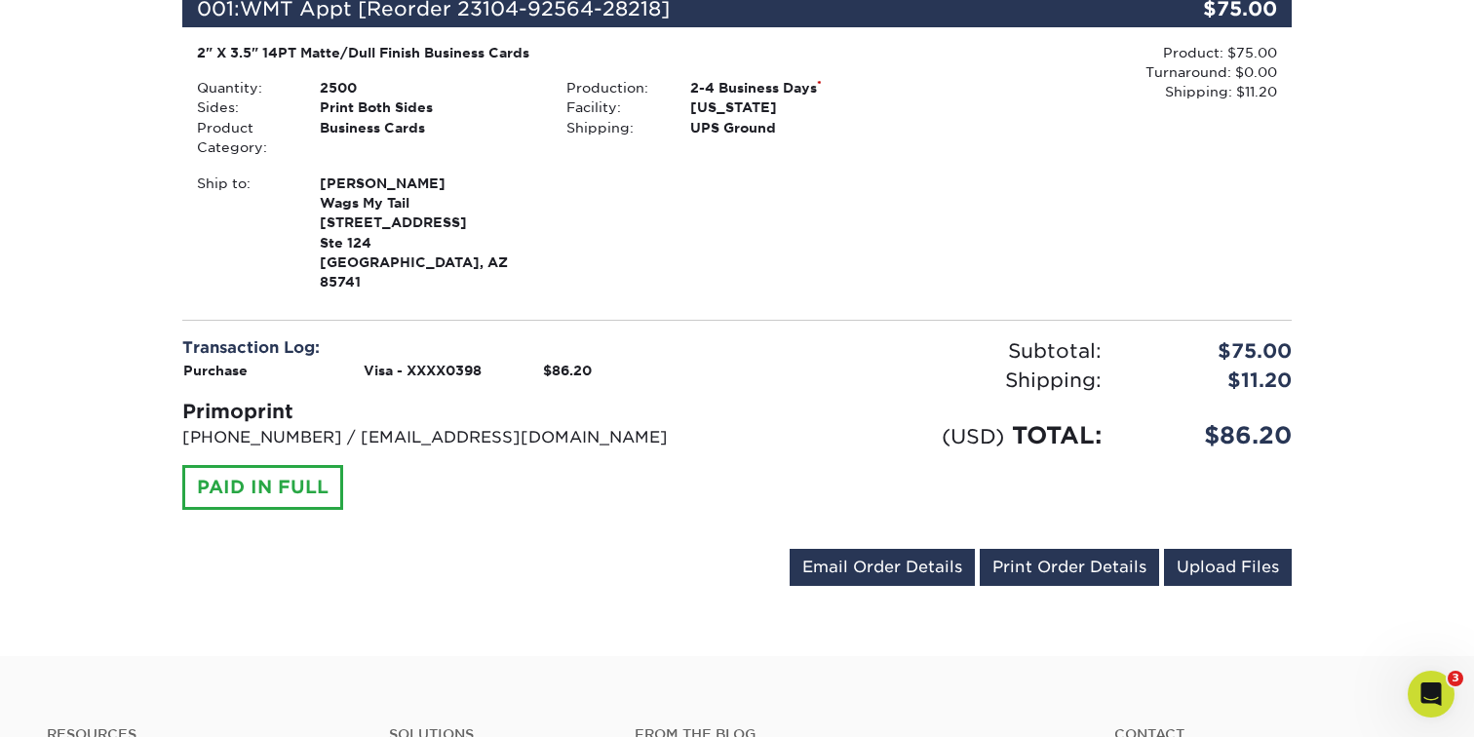
scroll to position [556, 0]
